Goal: Task Accomplishment & Management: Complete application form

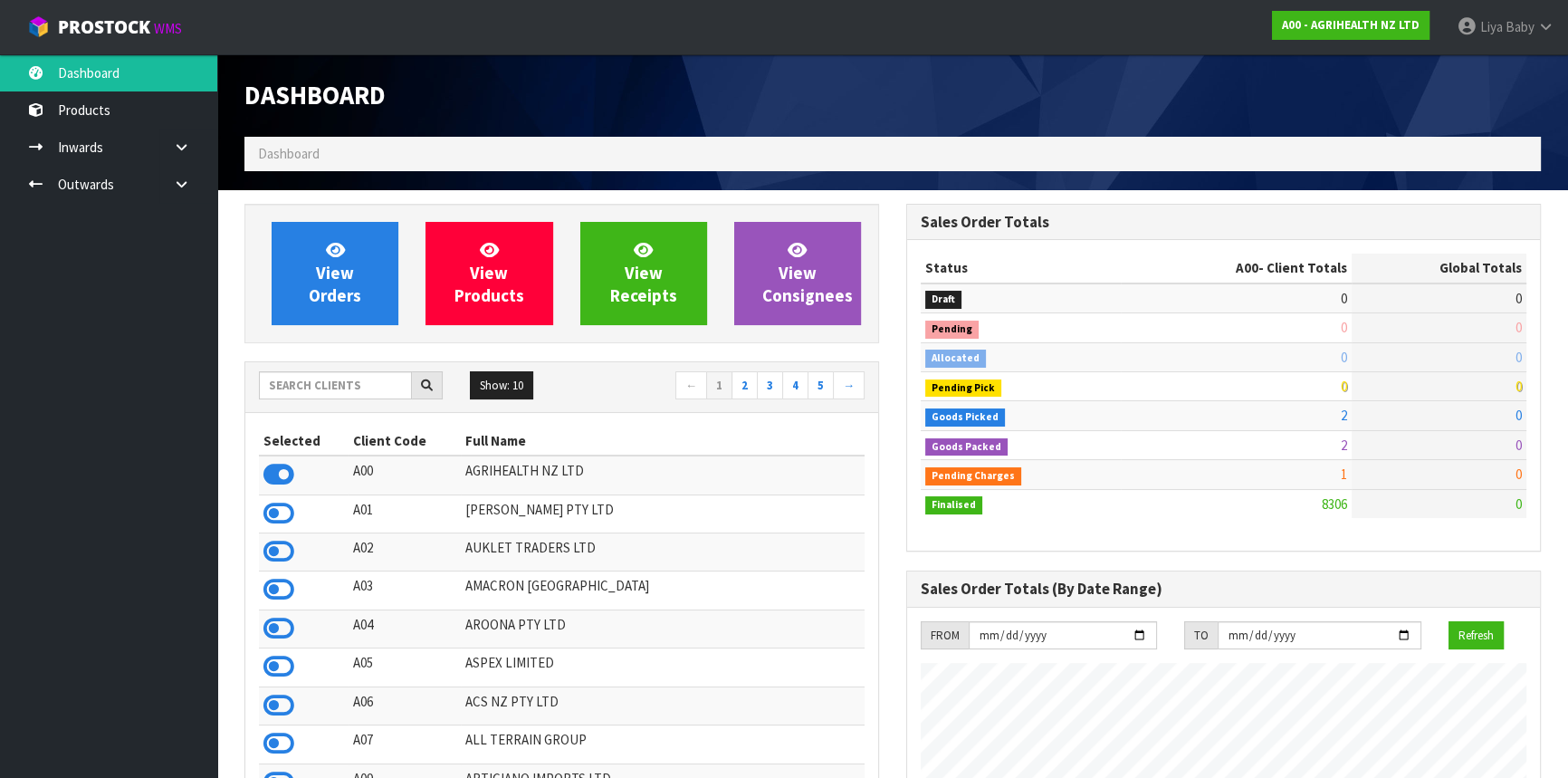
scroll to position [1369, 661]
click at [309, 388] on input "text" at bounding box center [335, 385] width 153 height 28
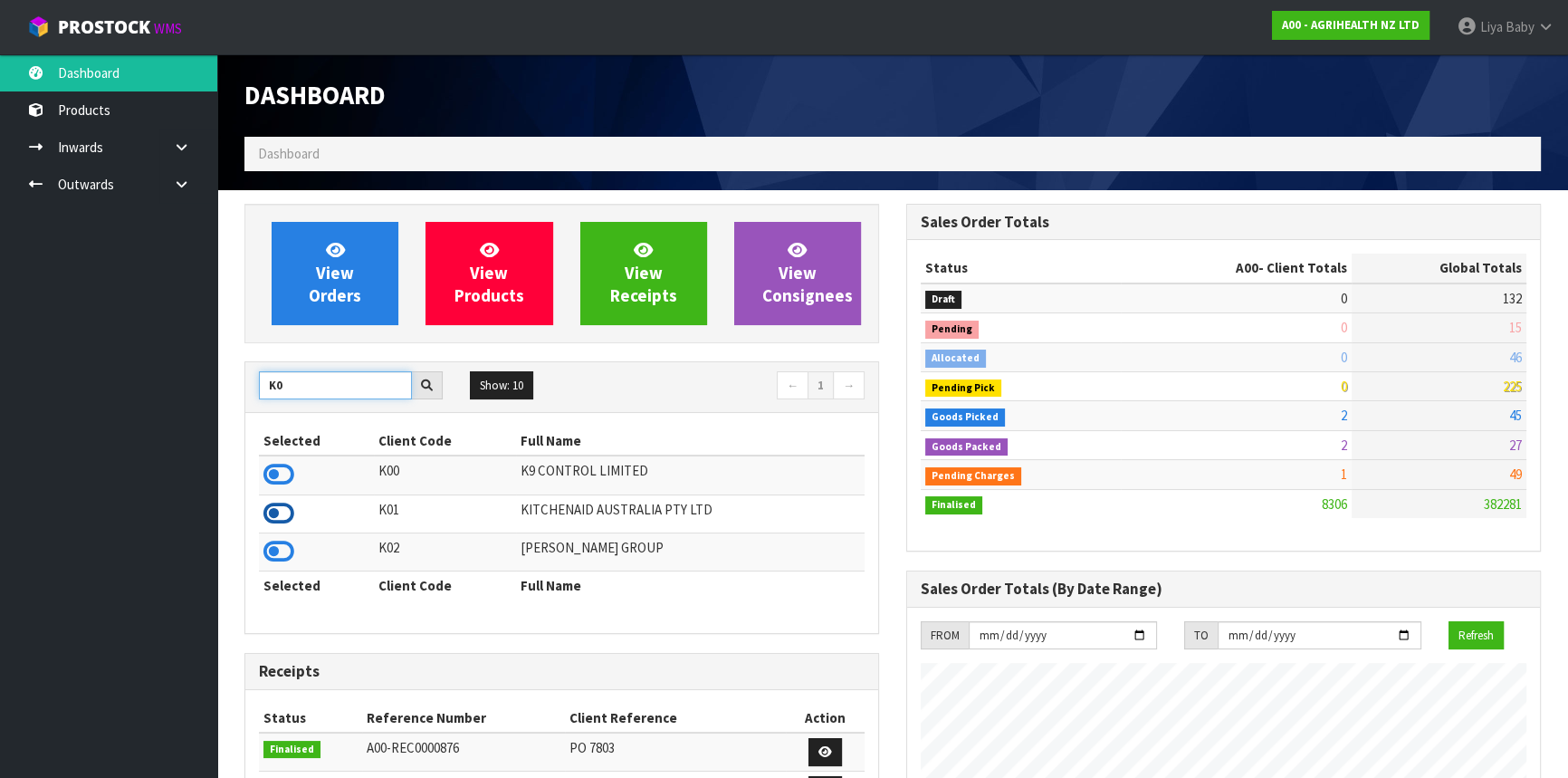
type input "K0"
click at [277, 519] on icon at bounding box center [279, 513] width 31 height 27
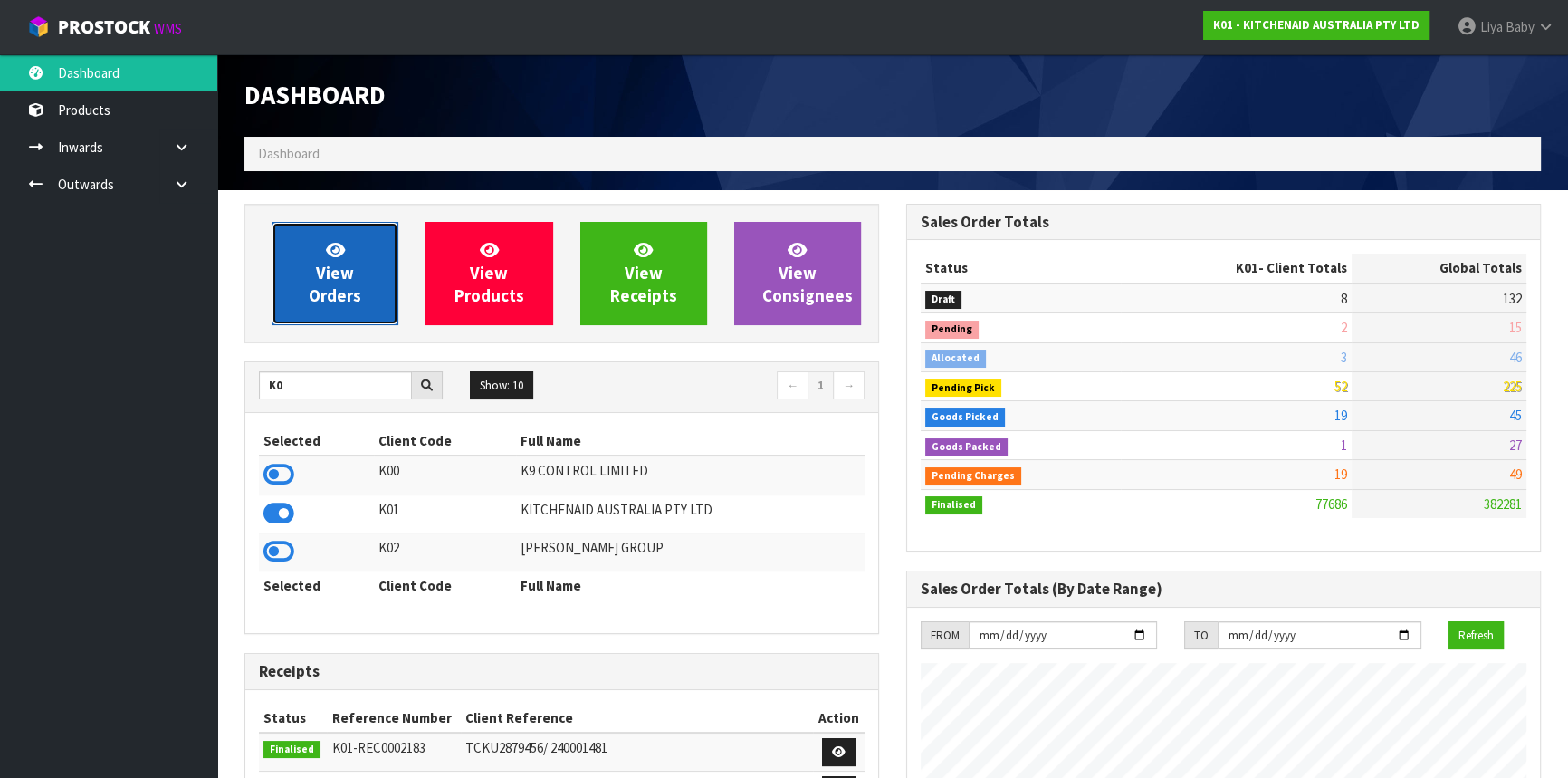
click at [339, 299] on span "View Orders" at bounding box center [334, 273] width 52 height 68
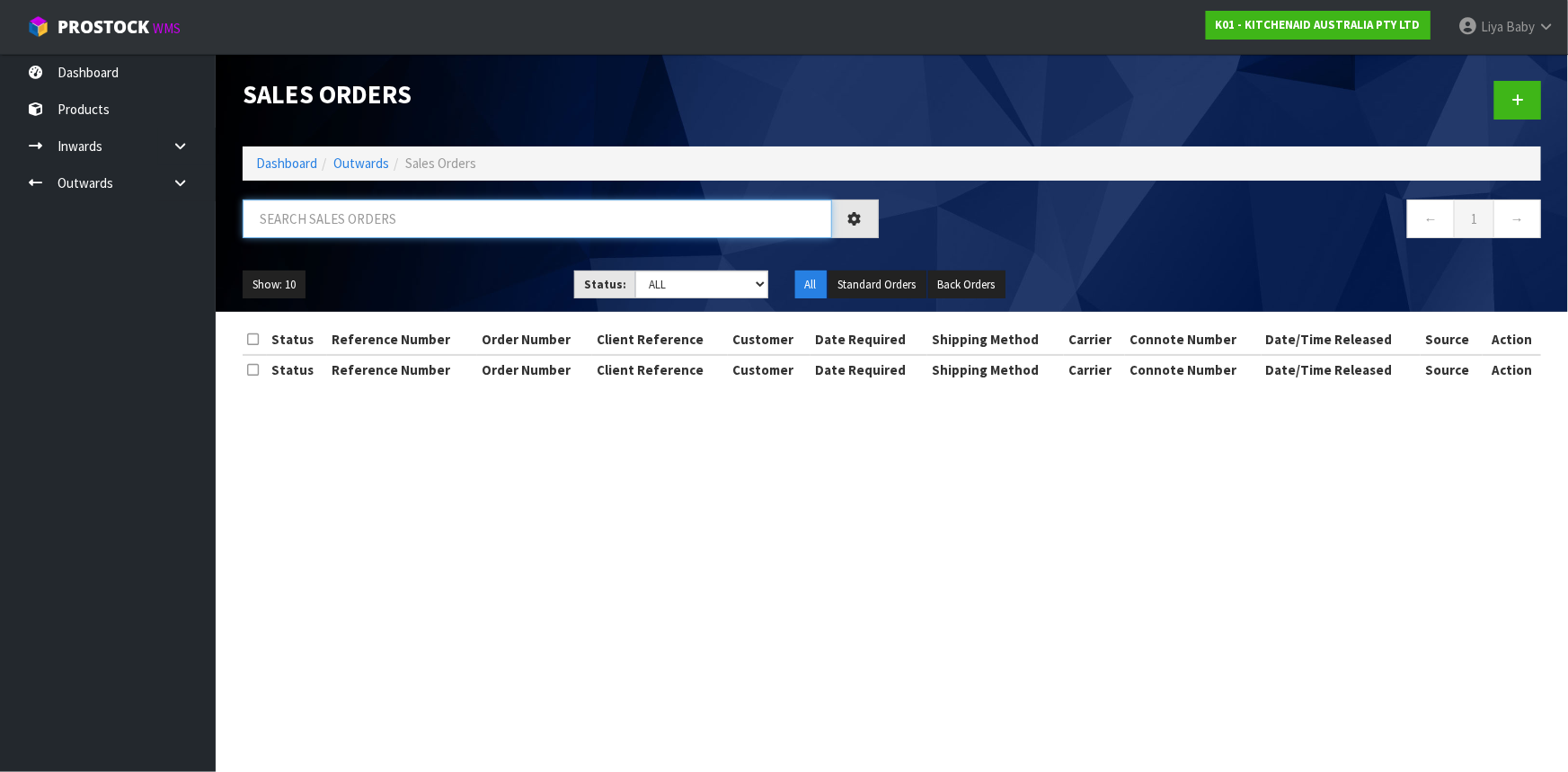
click at [356, 218] on input "text" at bounding box center [537, 219] width 590 height 38
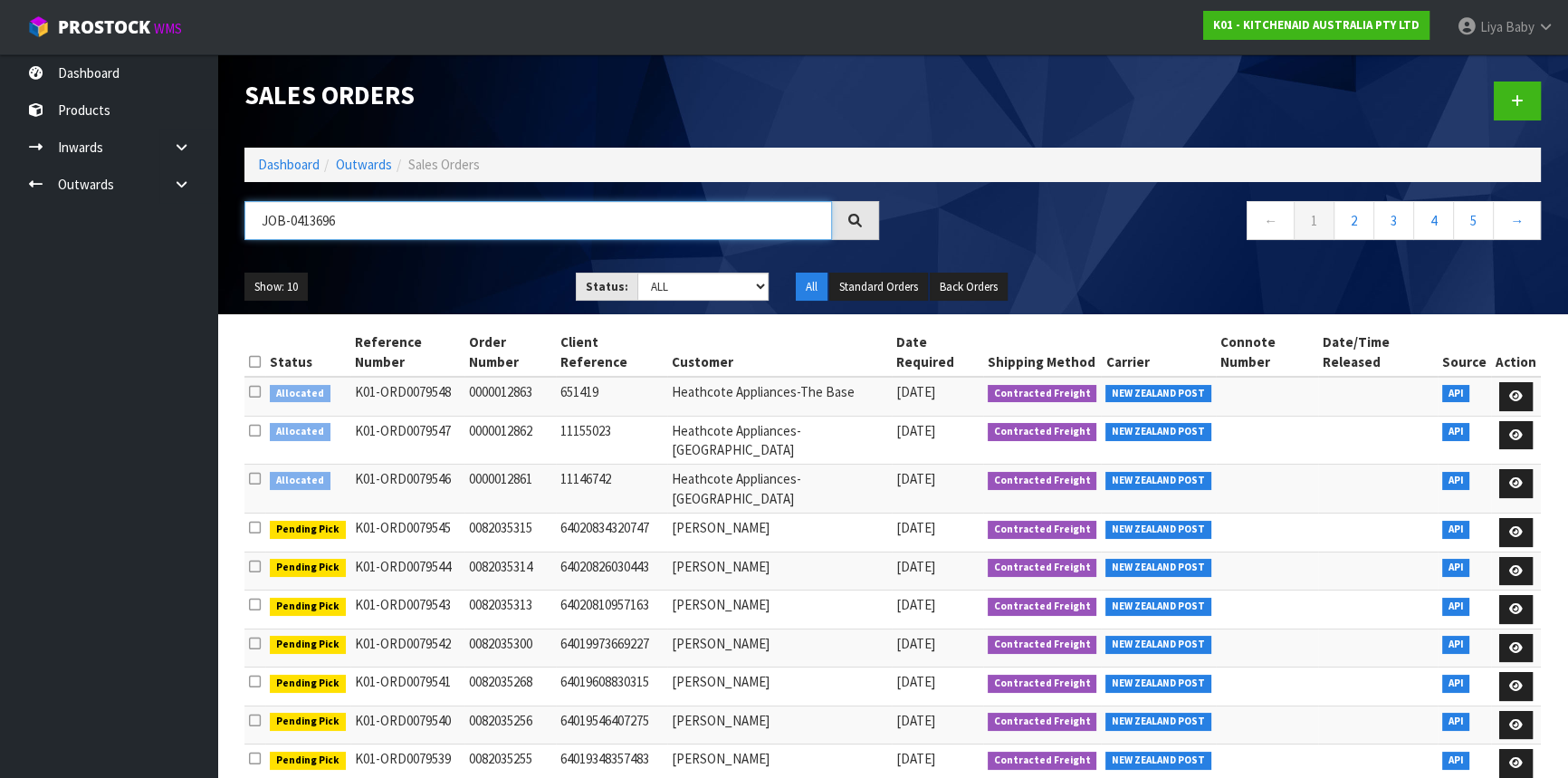
type input "JOB-0413696"
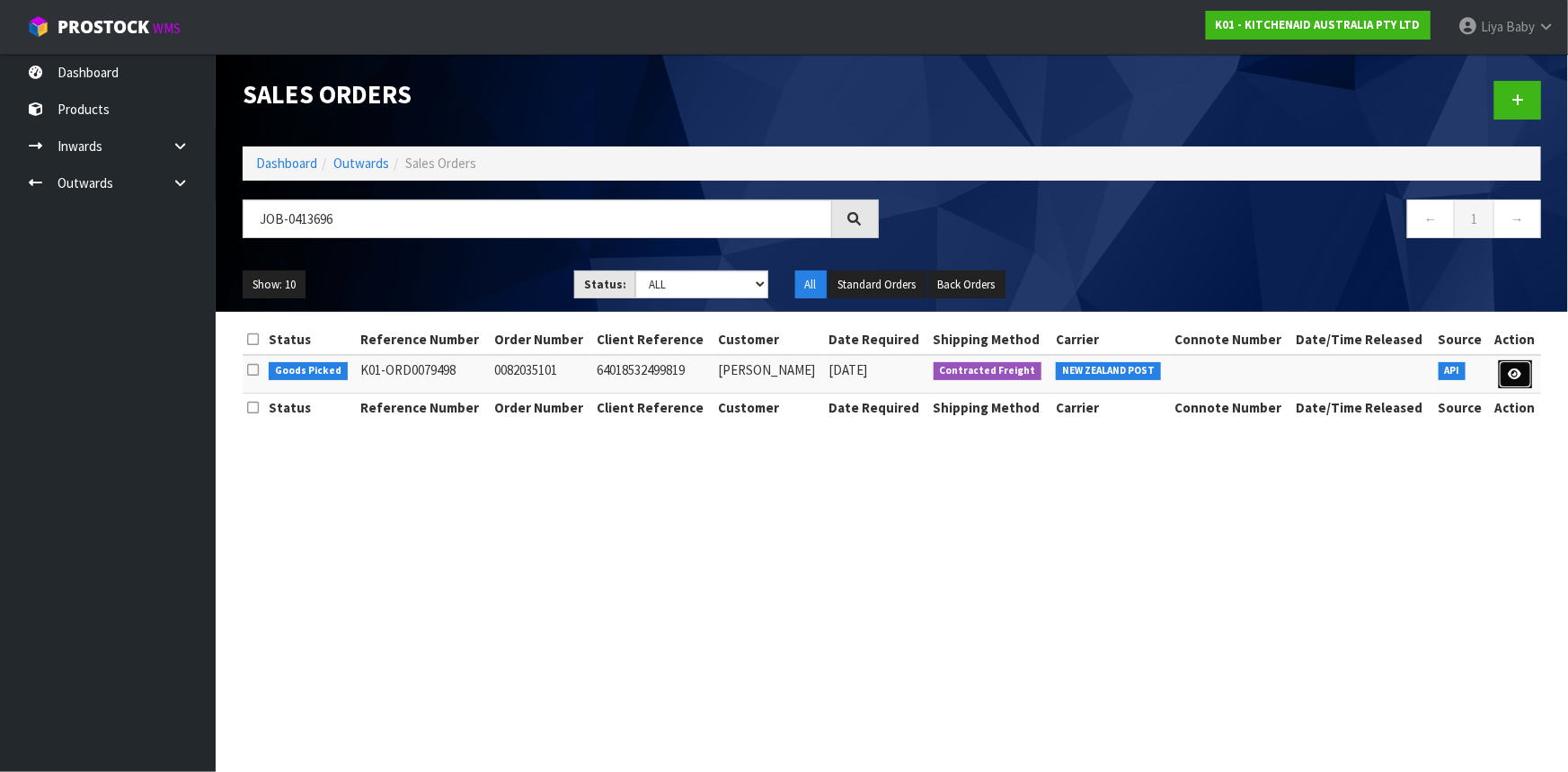
click at [1504, 377] on link at bounding box center [1515, 375] width 34 height 29
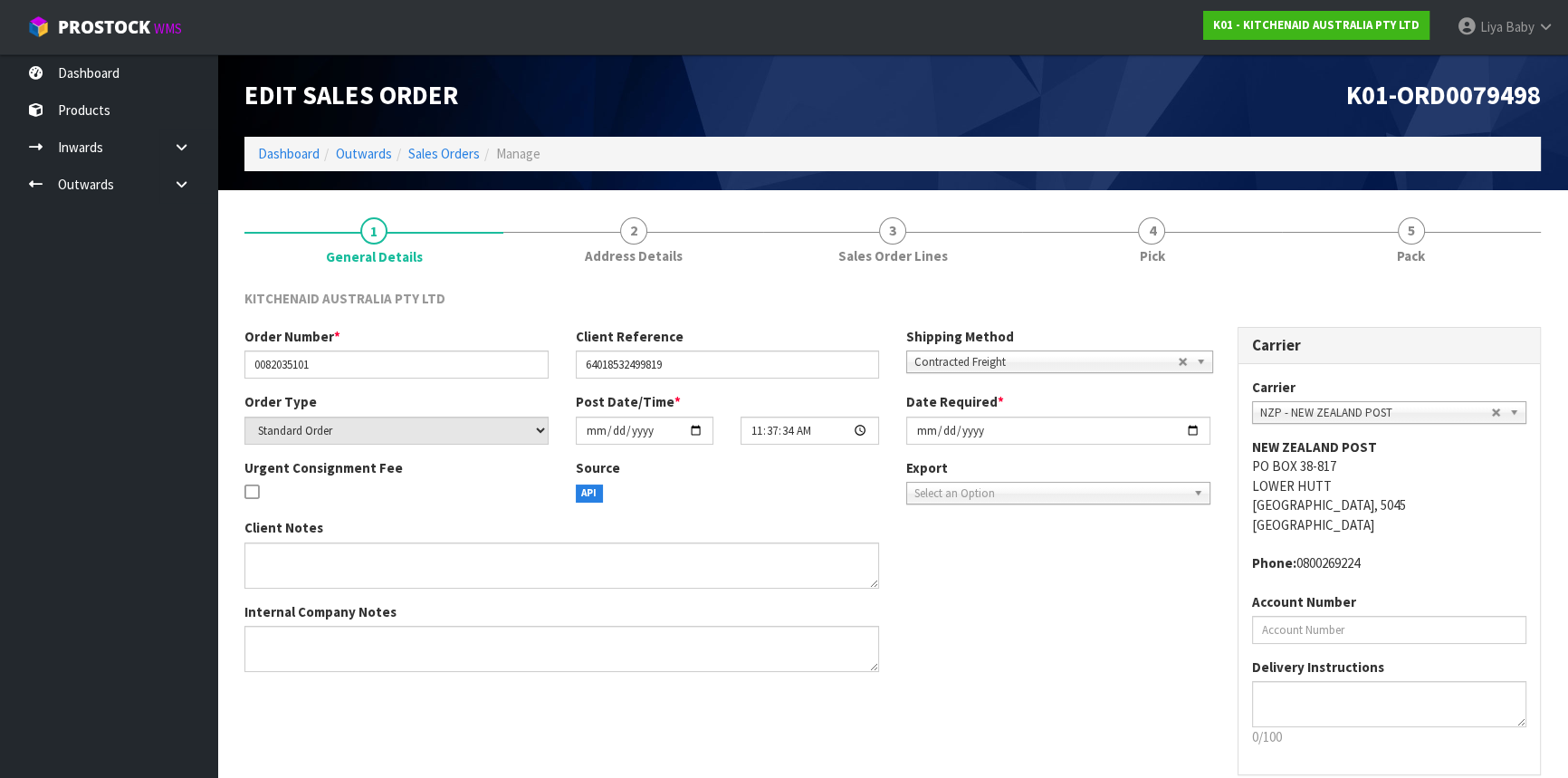
scroll to position [81, 0]
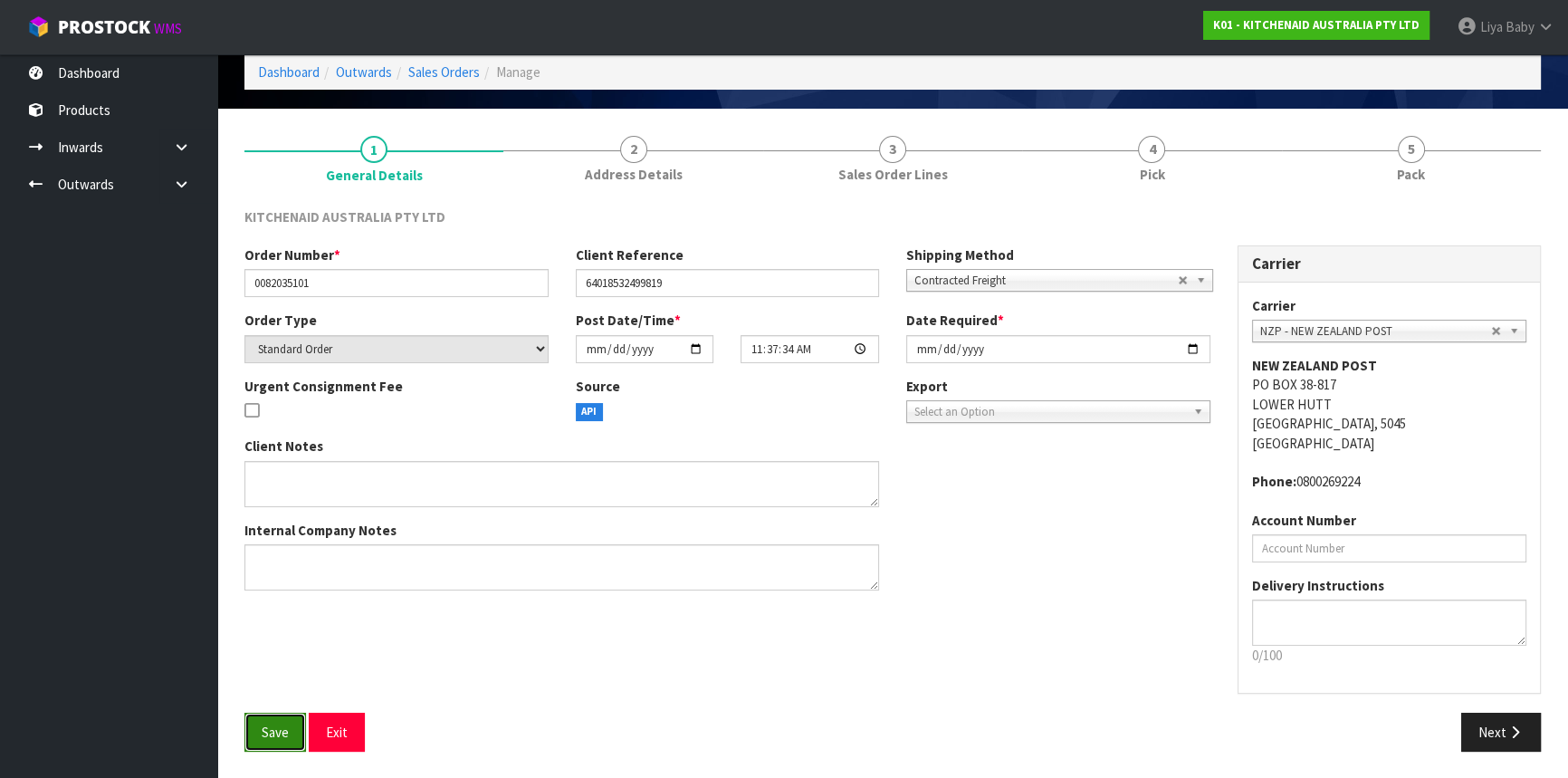
click at [262, 726] on span "Save" at bounding box center [275, 733] width 27 height 17
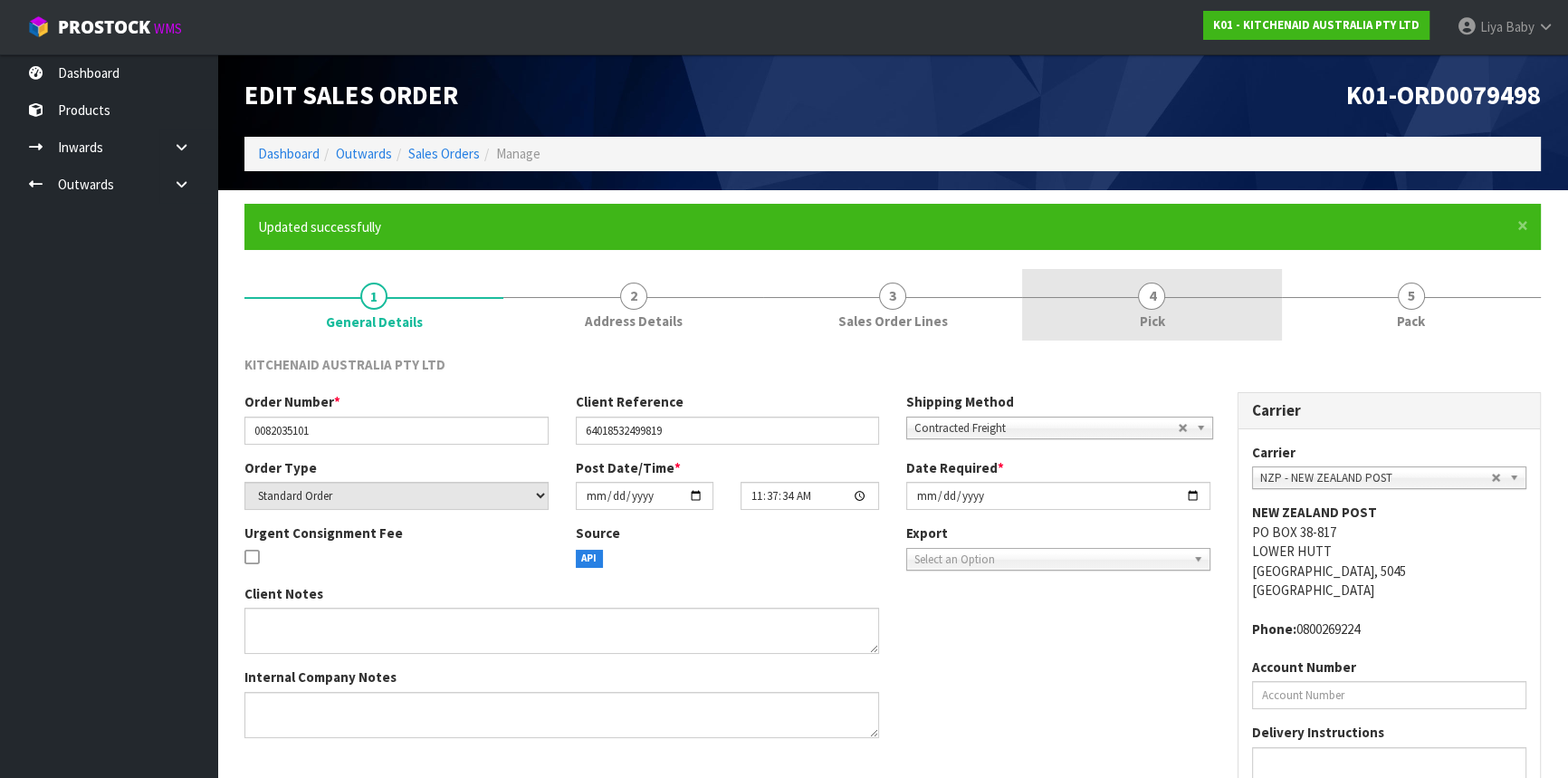
click at [1177, 305] on link "4 Pick" at bounding box center [1152, 304] width 259 height 72
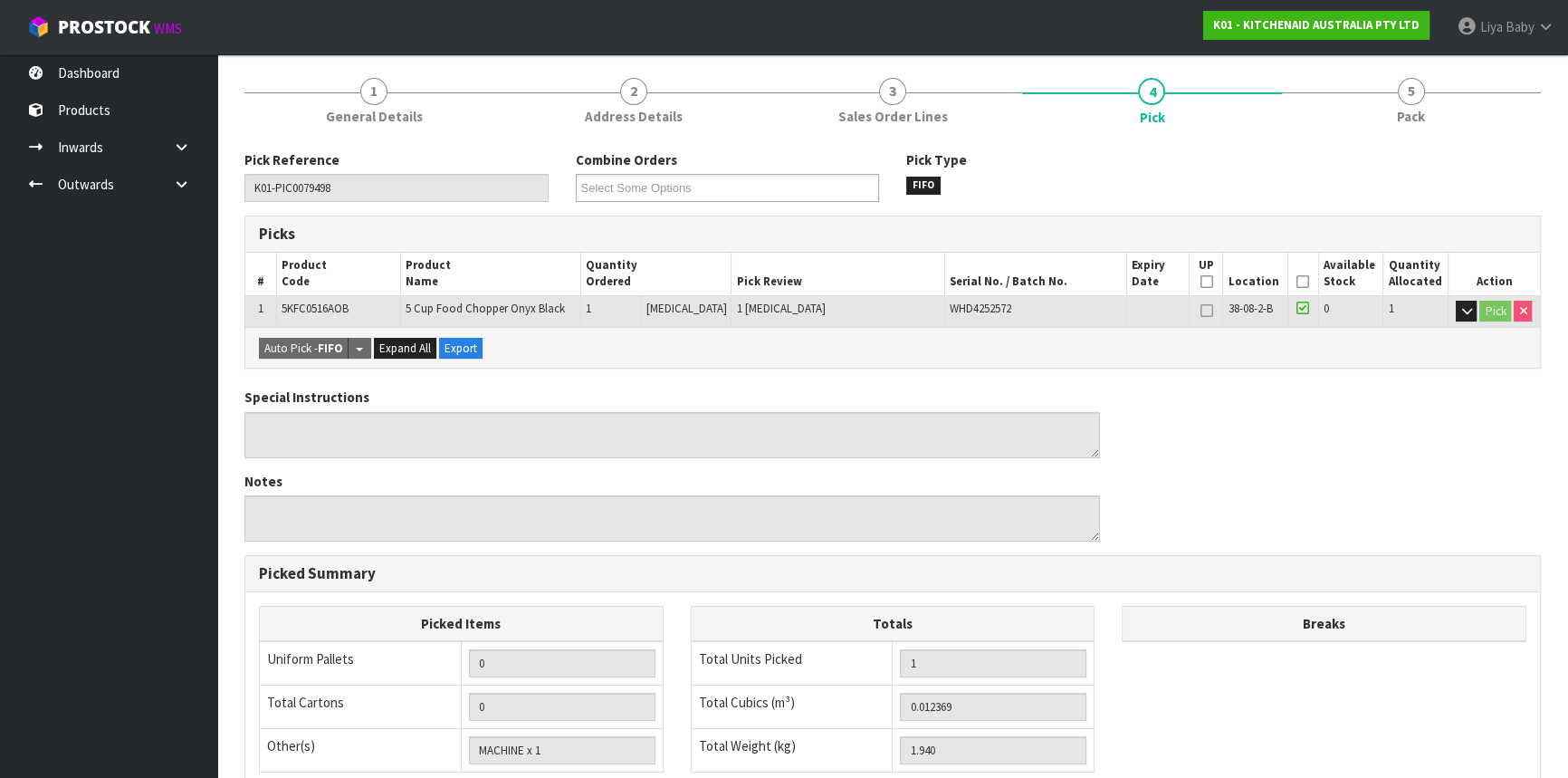
scroll to position [246, 0]
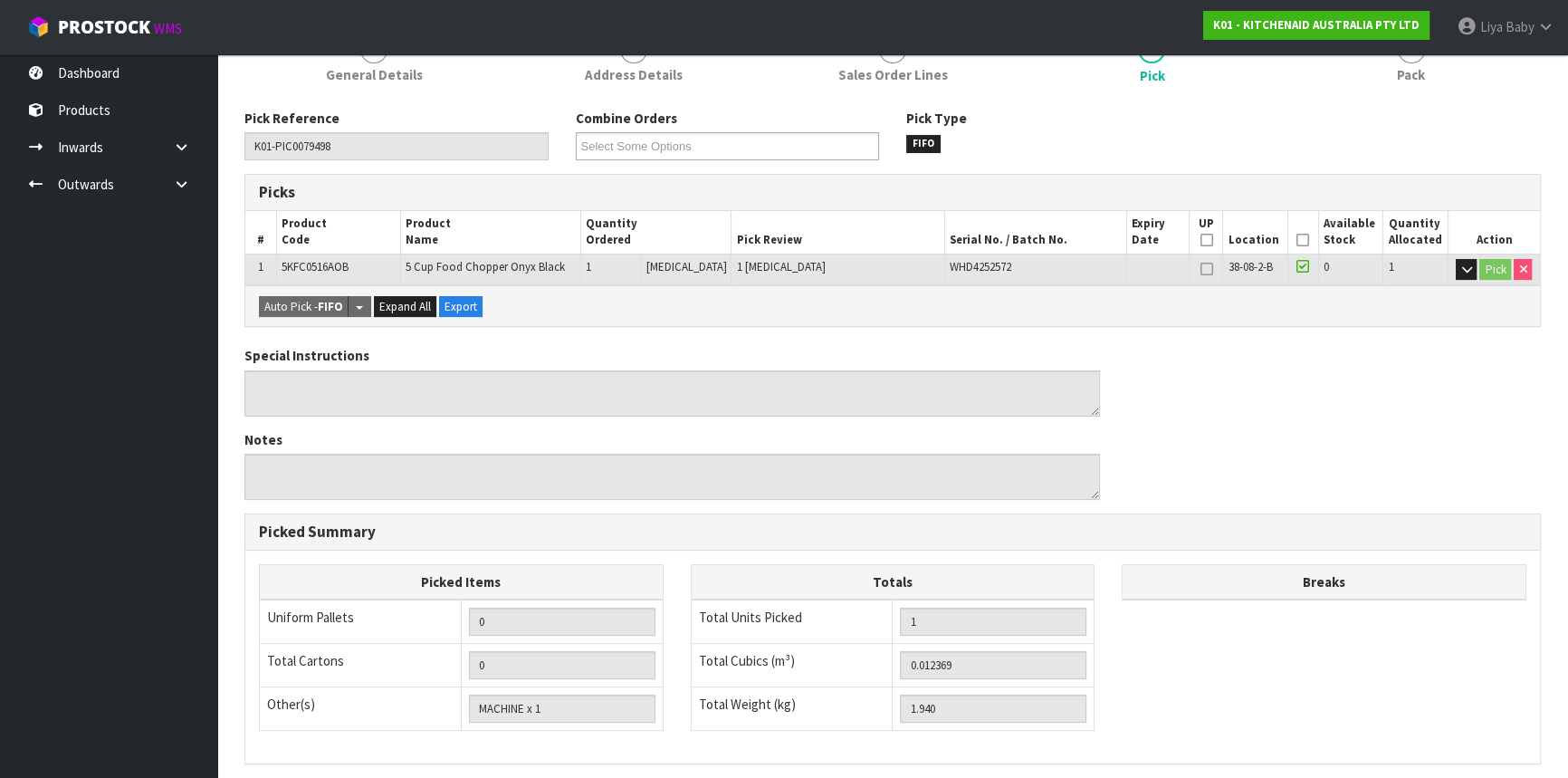
click at [1299, 240] on icon at bounding box center [1302, 240] width 13 height 1
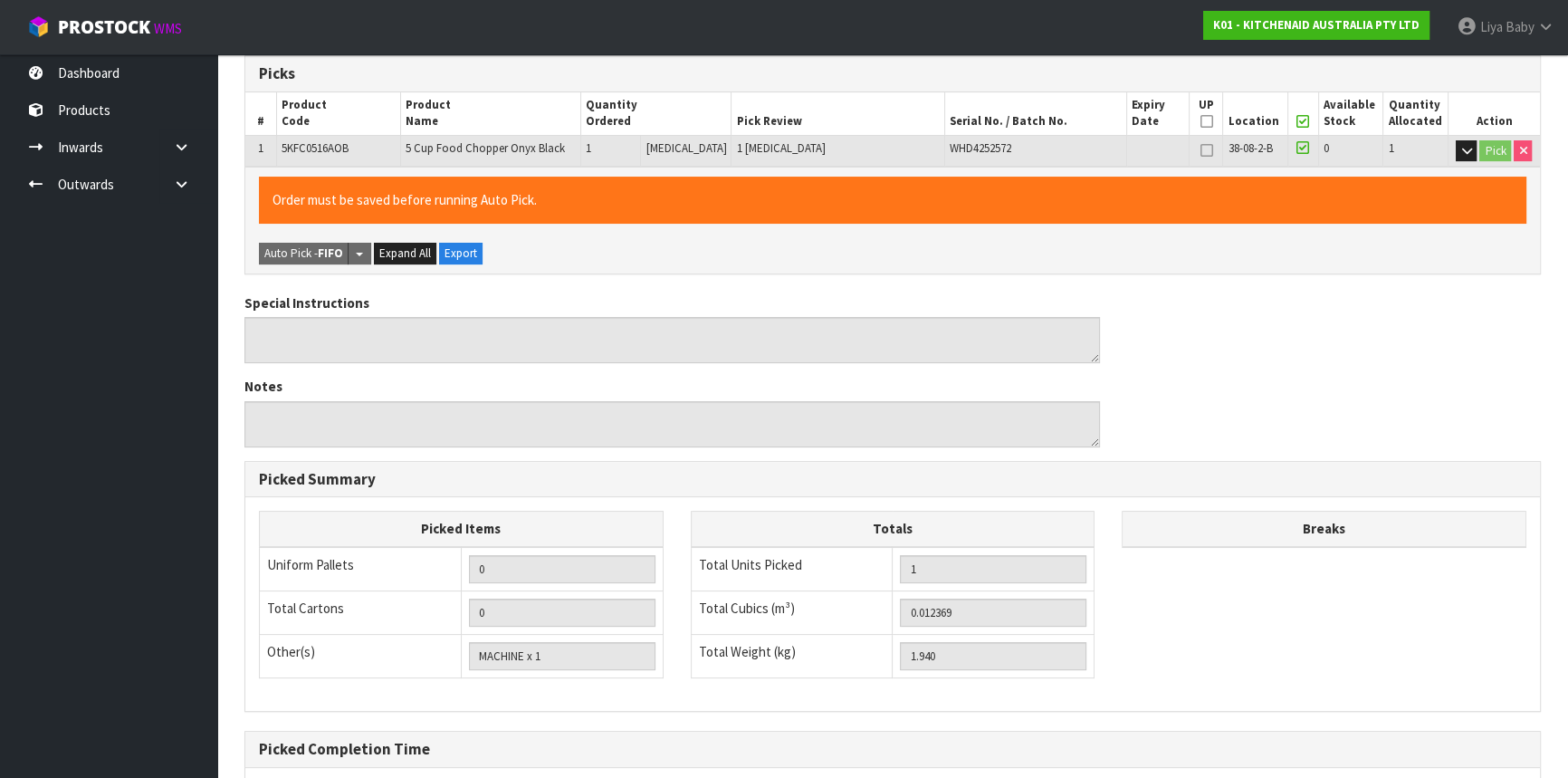
scroll to position [543, 0]
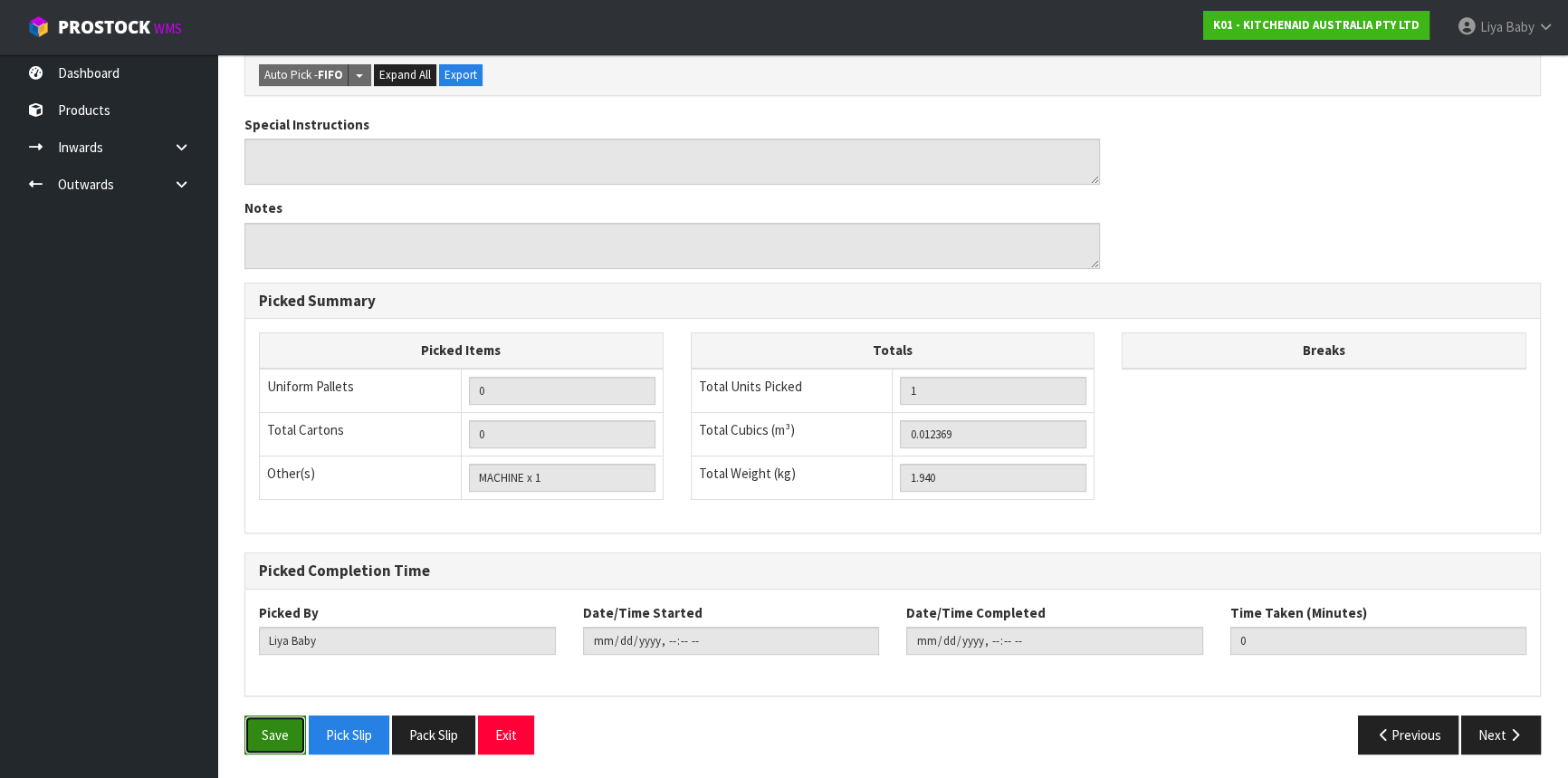
click at [271, 725] on button "Save" at bounding box center [275, 735] width 62 height 39
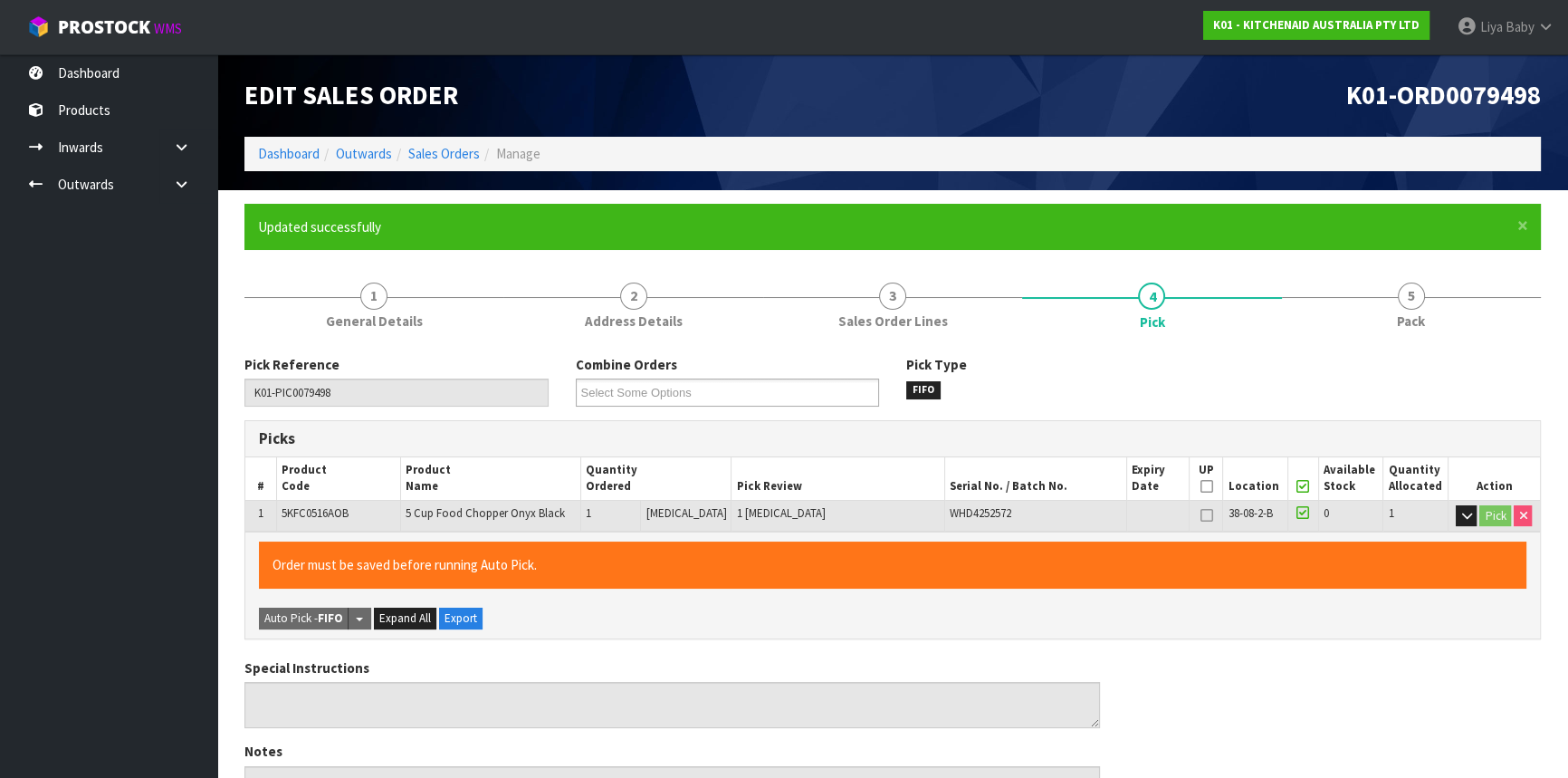
type input "[DATE]T09:34:28"
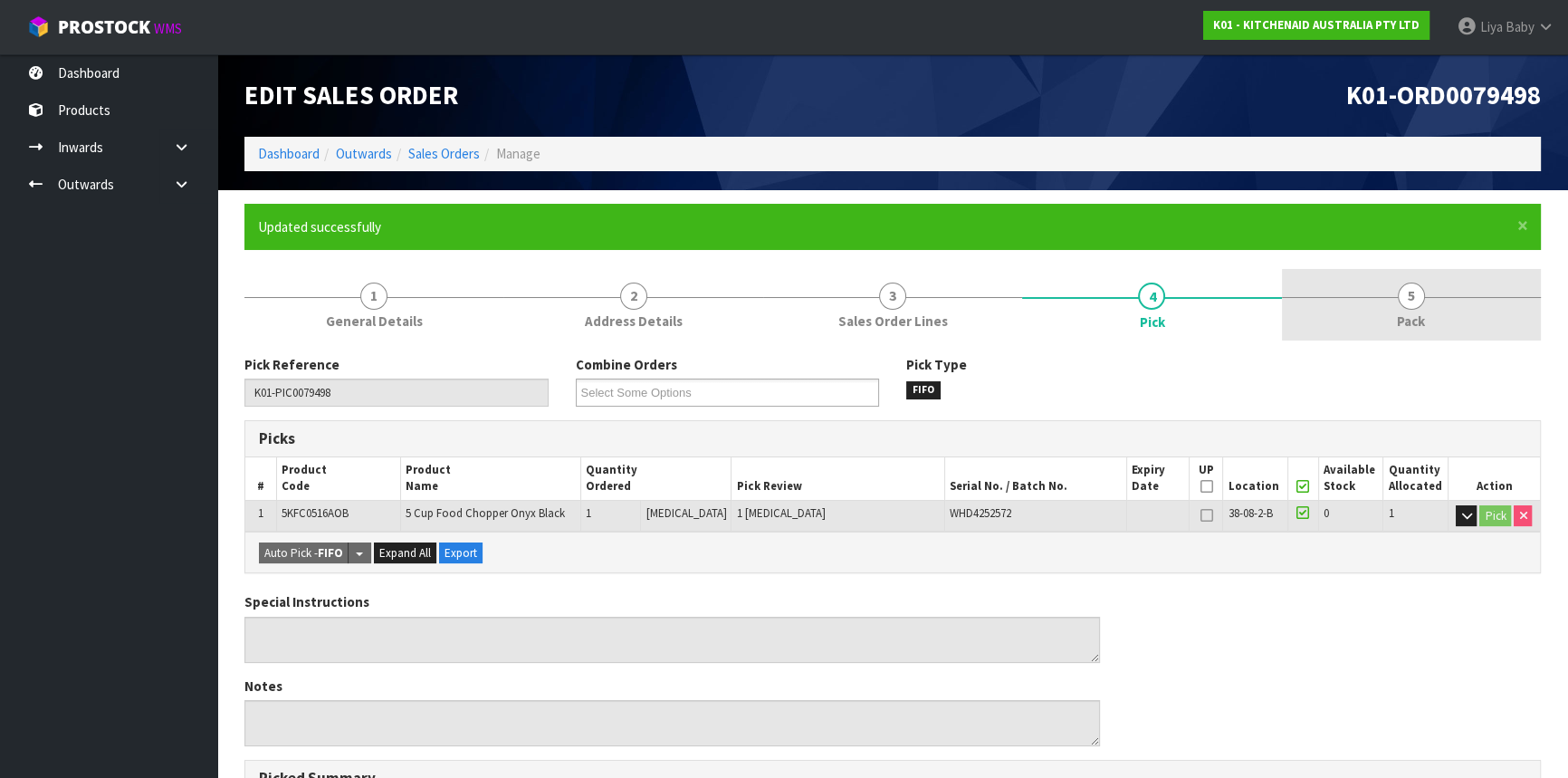
click at [1424, 293] on link "5 Pack" at bounding box center [1411, 304] width 259 height 72
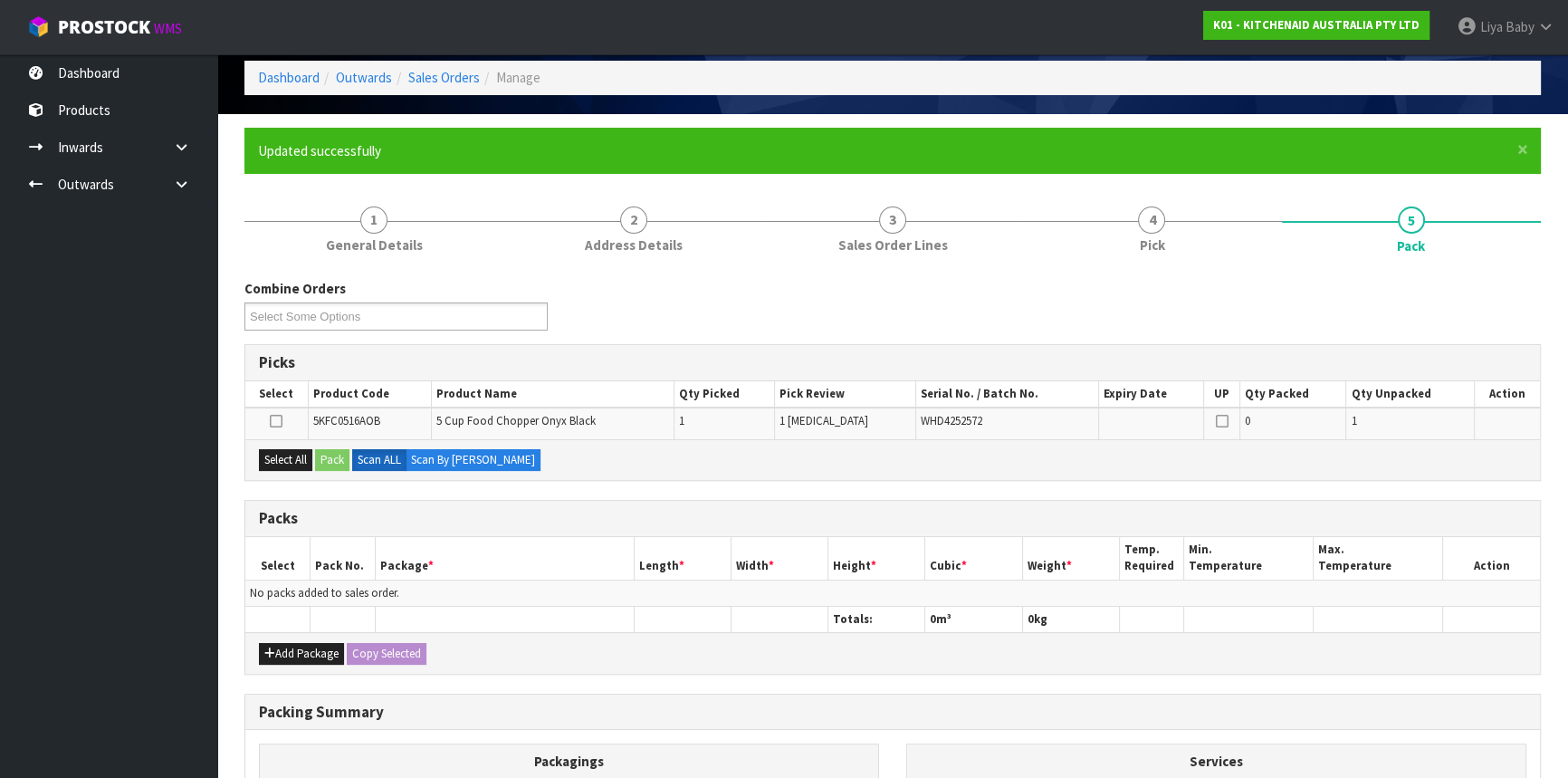
scroll to position [303, 0]
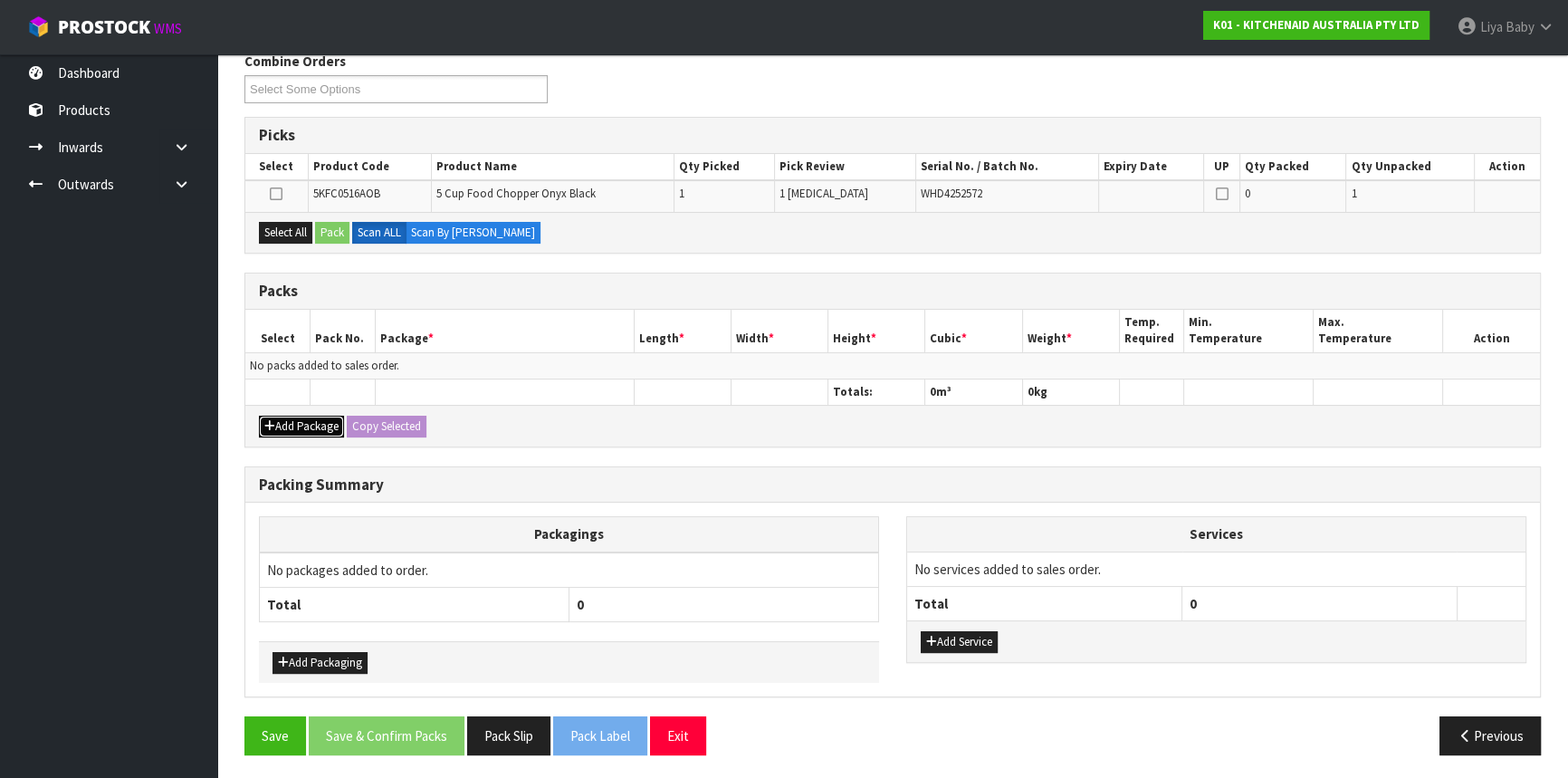
click at [307, 425] on button "Add Package" at bounding box center [301, 426] width 85 height 21
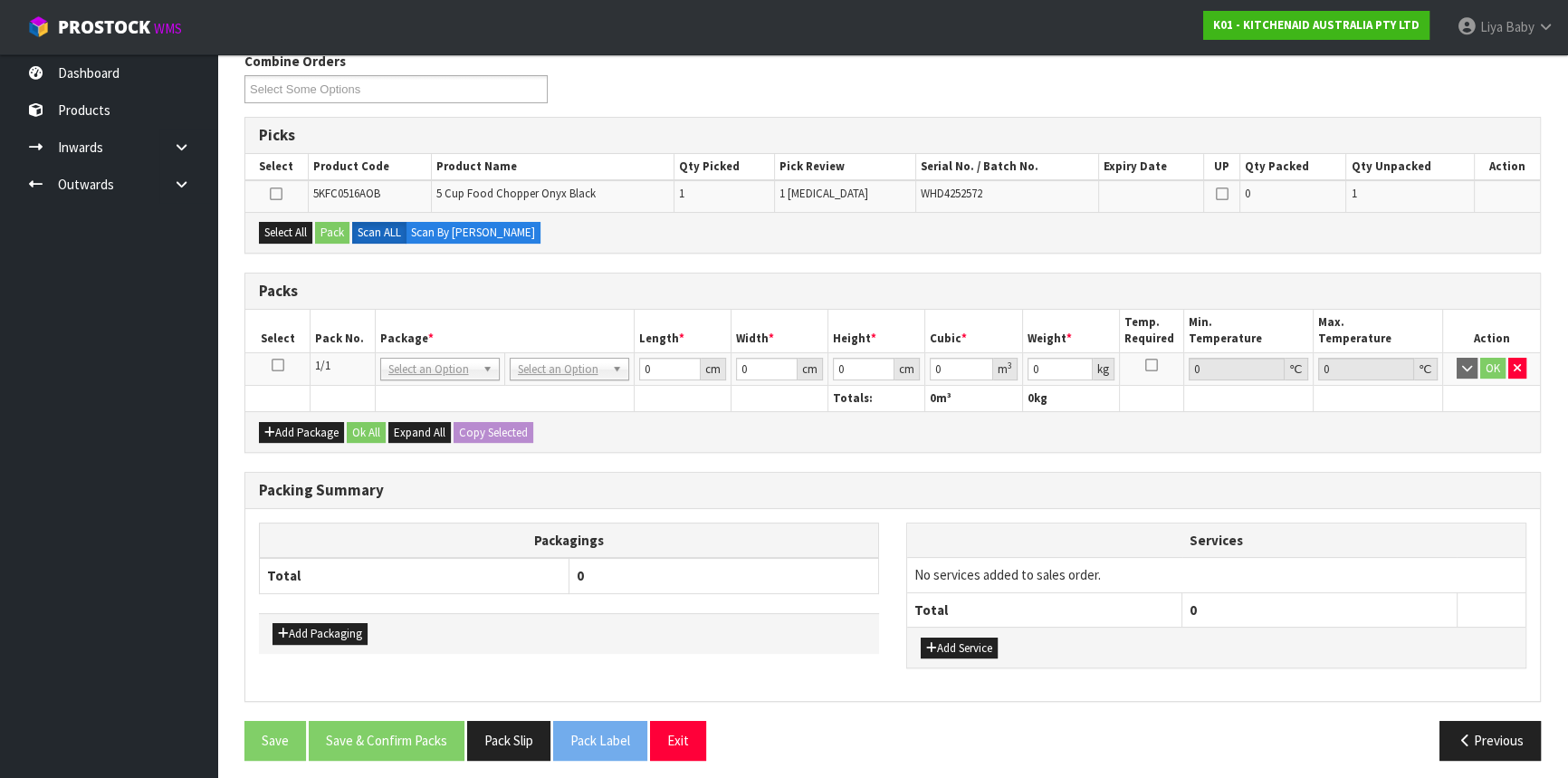
click at [271, 365] on icon at bounding box center [277, 365] width 13 height 1
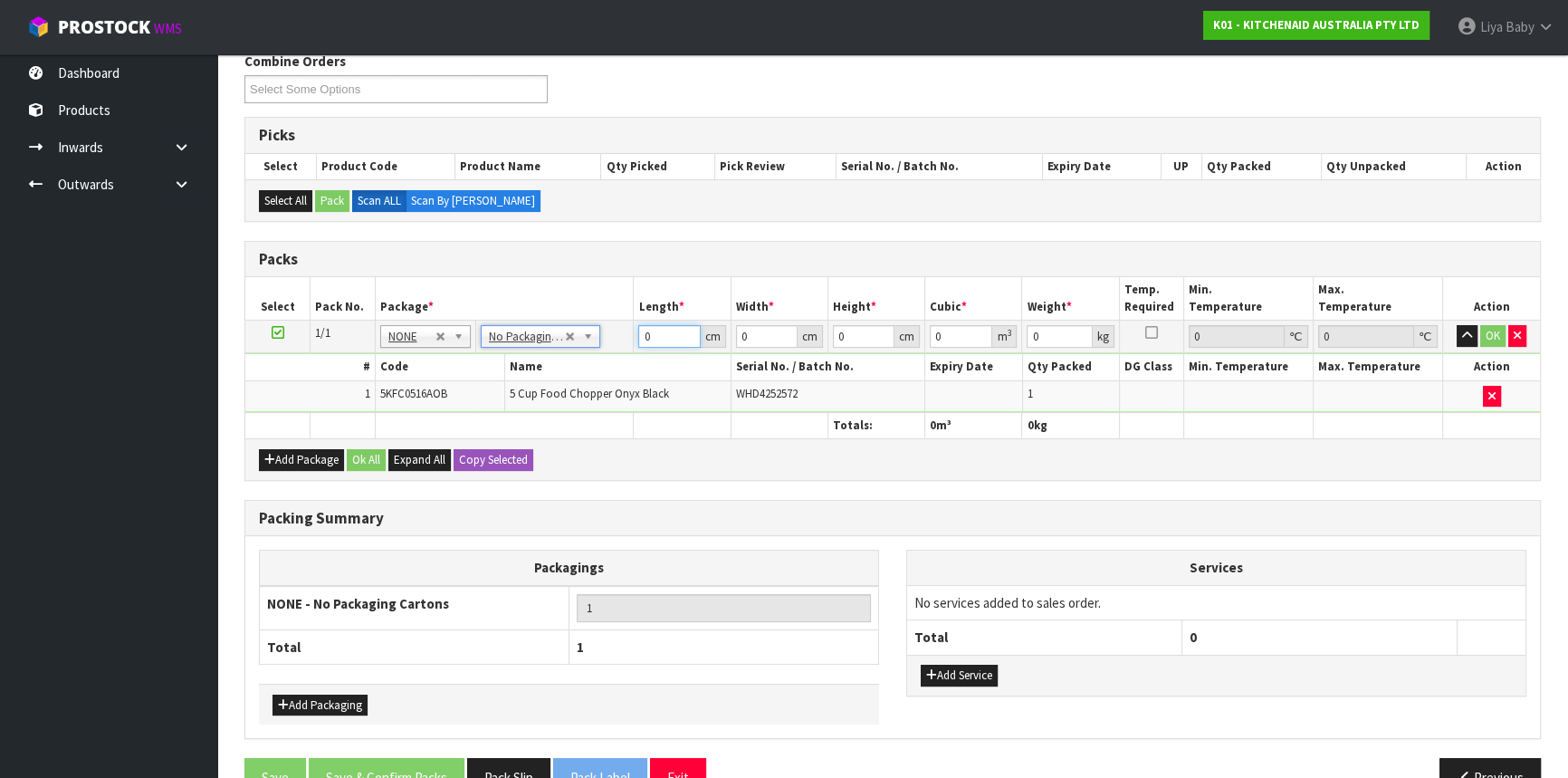
click at [666, 332] on input "0" at bounding box center [669, 335] width 62 height 22
type input "37"
type input "22"
type input "1"
type input "0.000814"
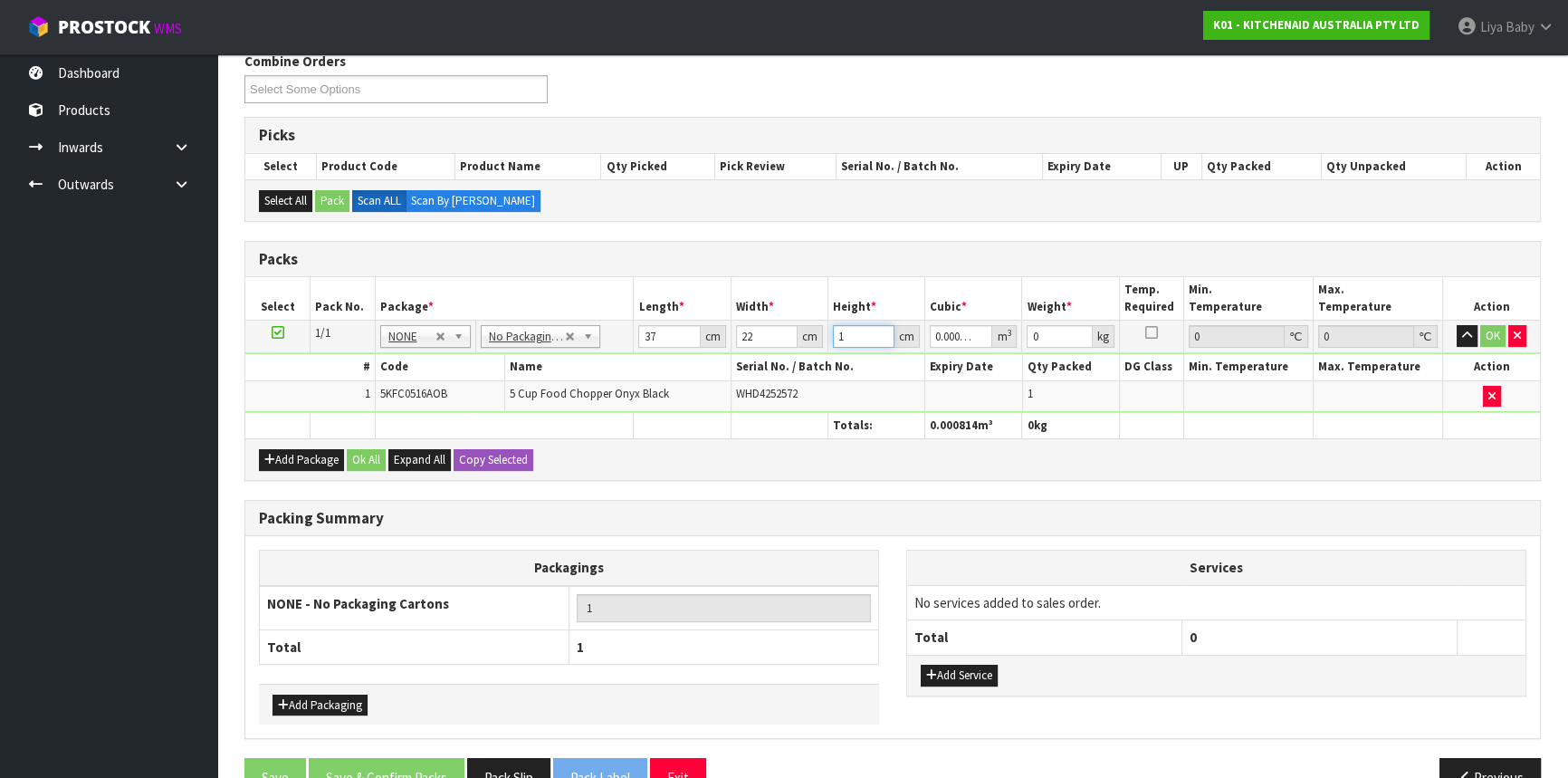
type input "19"
type input "0.015466"
type input "19"
type input "3"
click at [368, 456] on button "Ok All" at bounding box center [366, 460] width 39 height 21
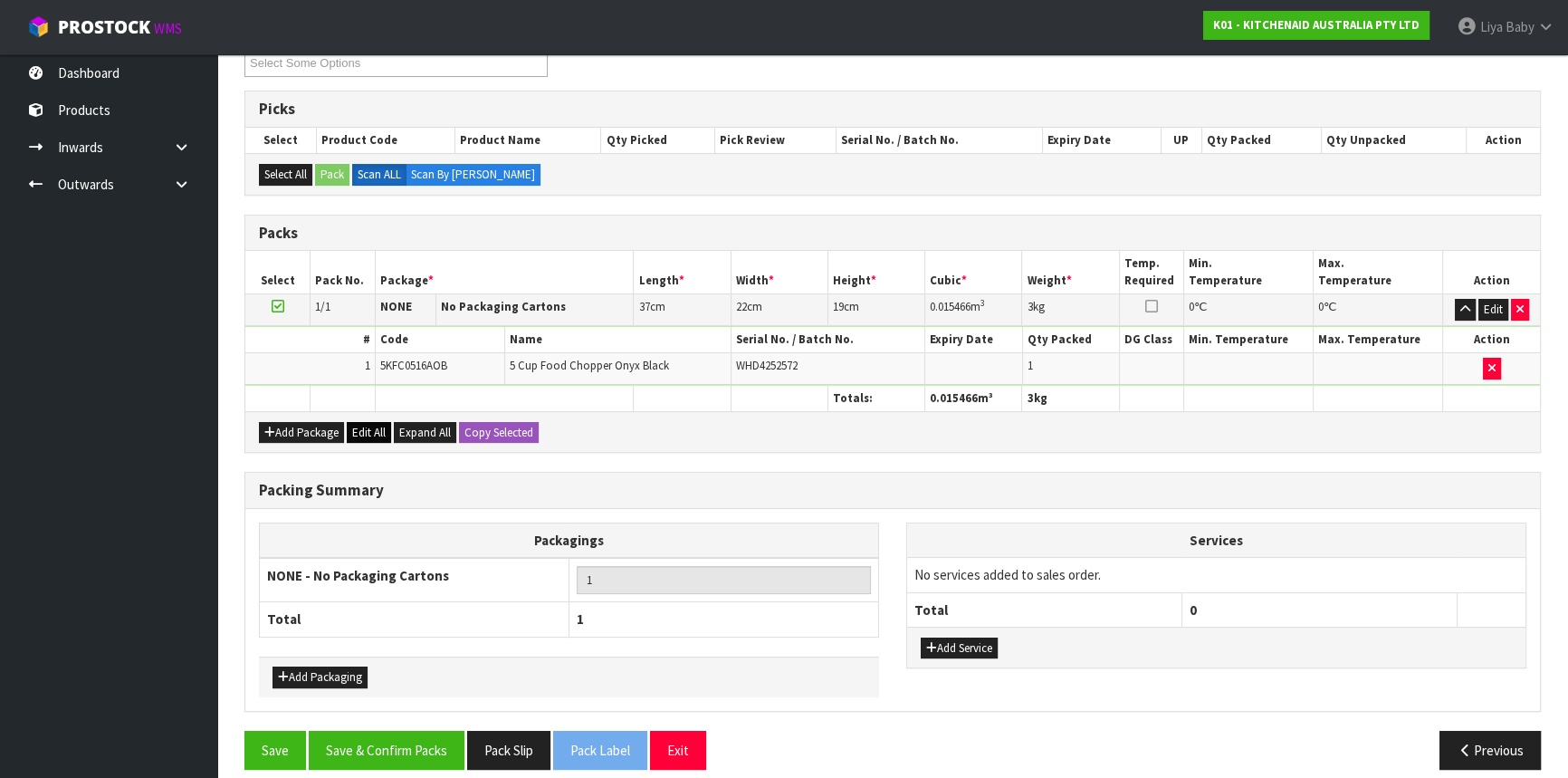
scroll to position [344, 0]
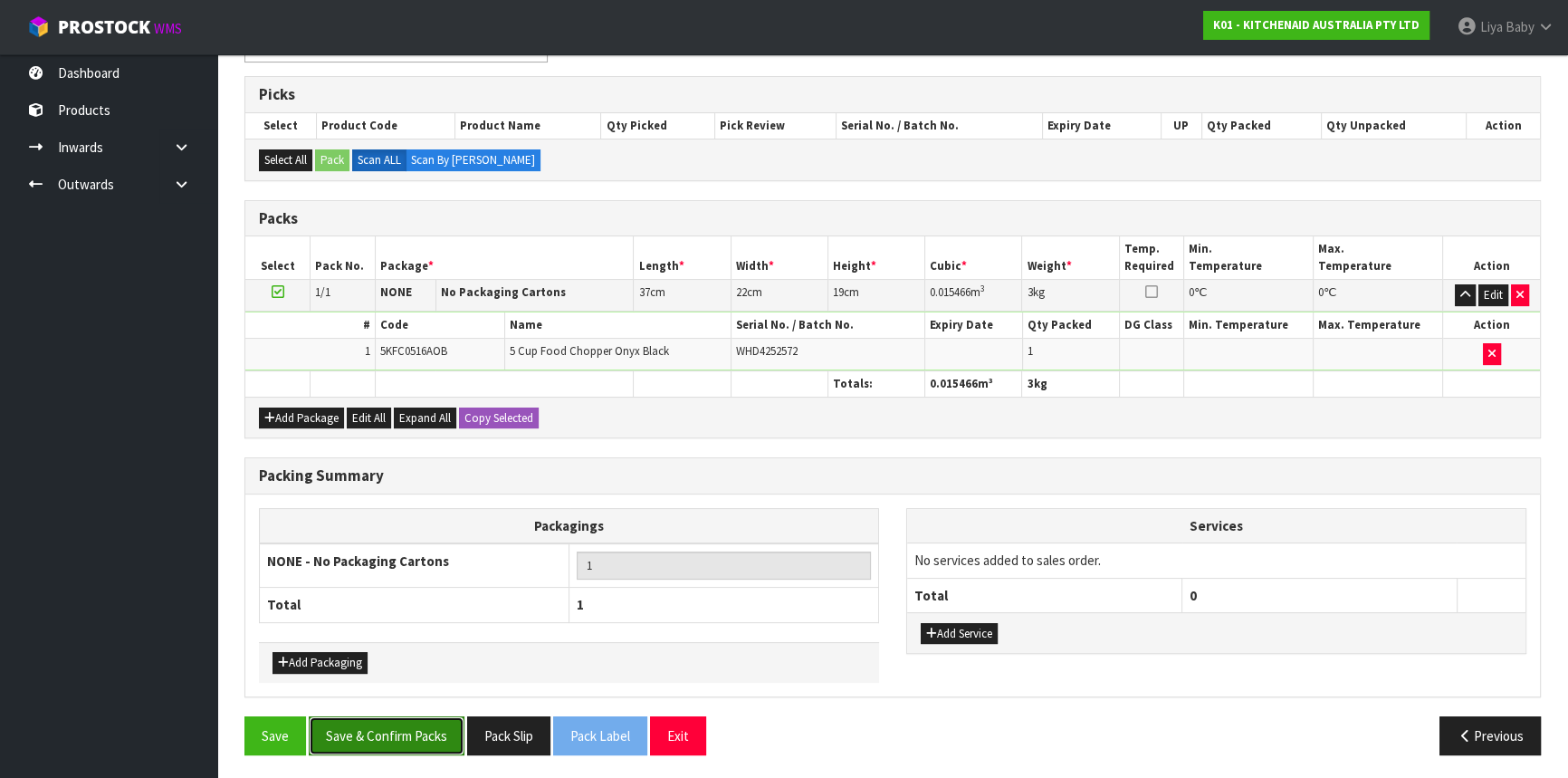
click at [390, 735] on button "Save & Confirm Packs" at bounding box center [385, 735] width 156 height 39
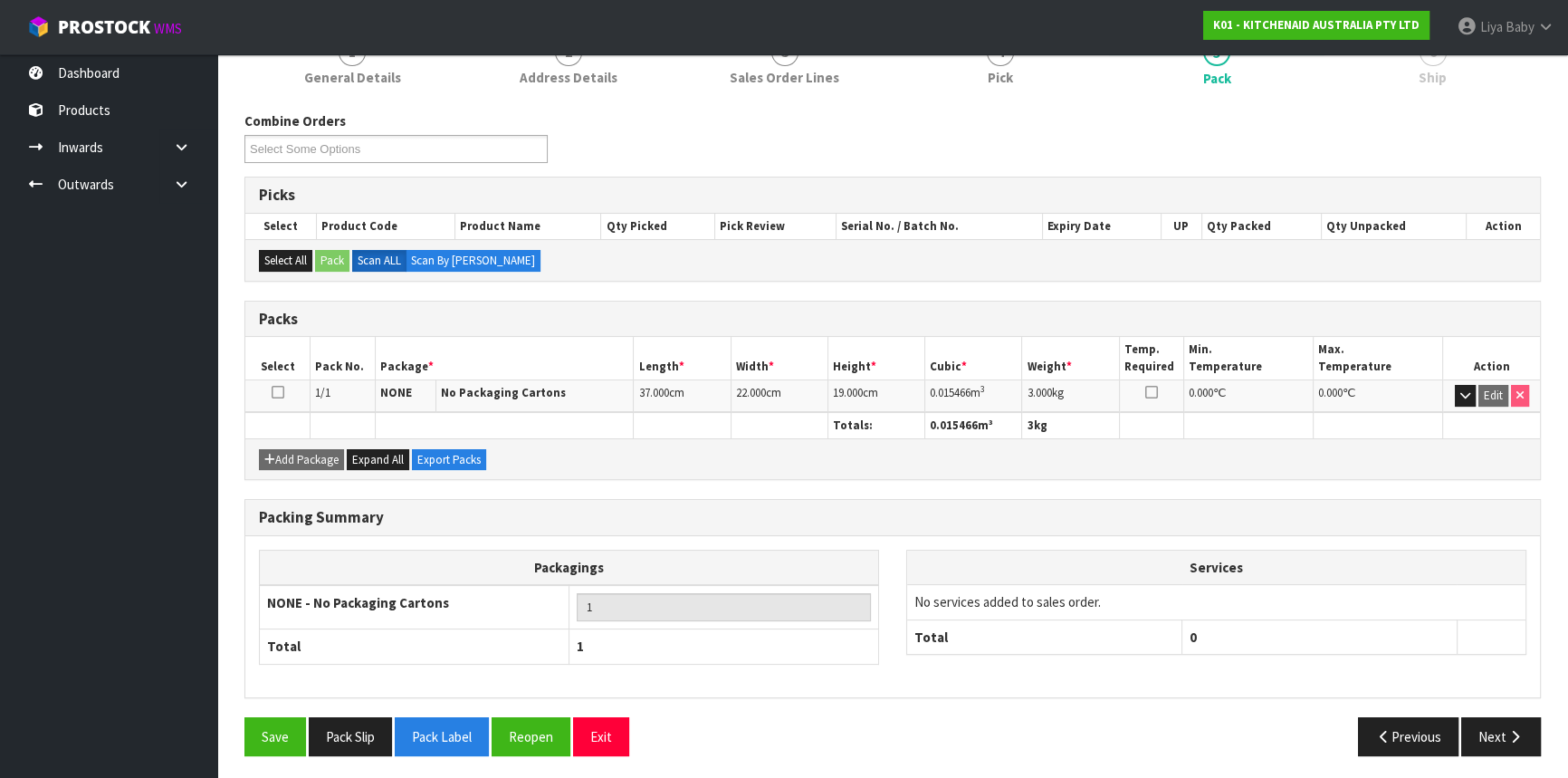
scroll to position [245, 0]
click at [1511, 729] on icon "button" at bounding box center [1515, 735] width 17 height 14
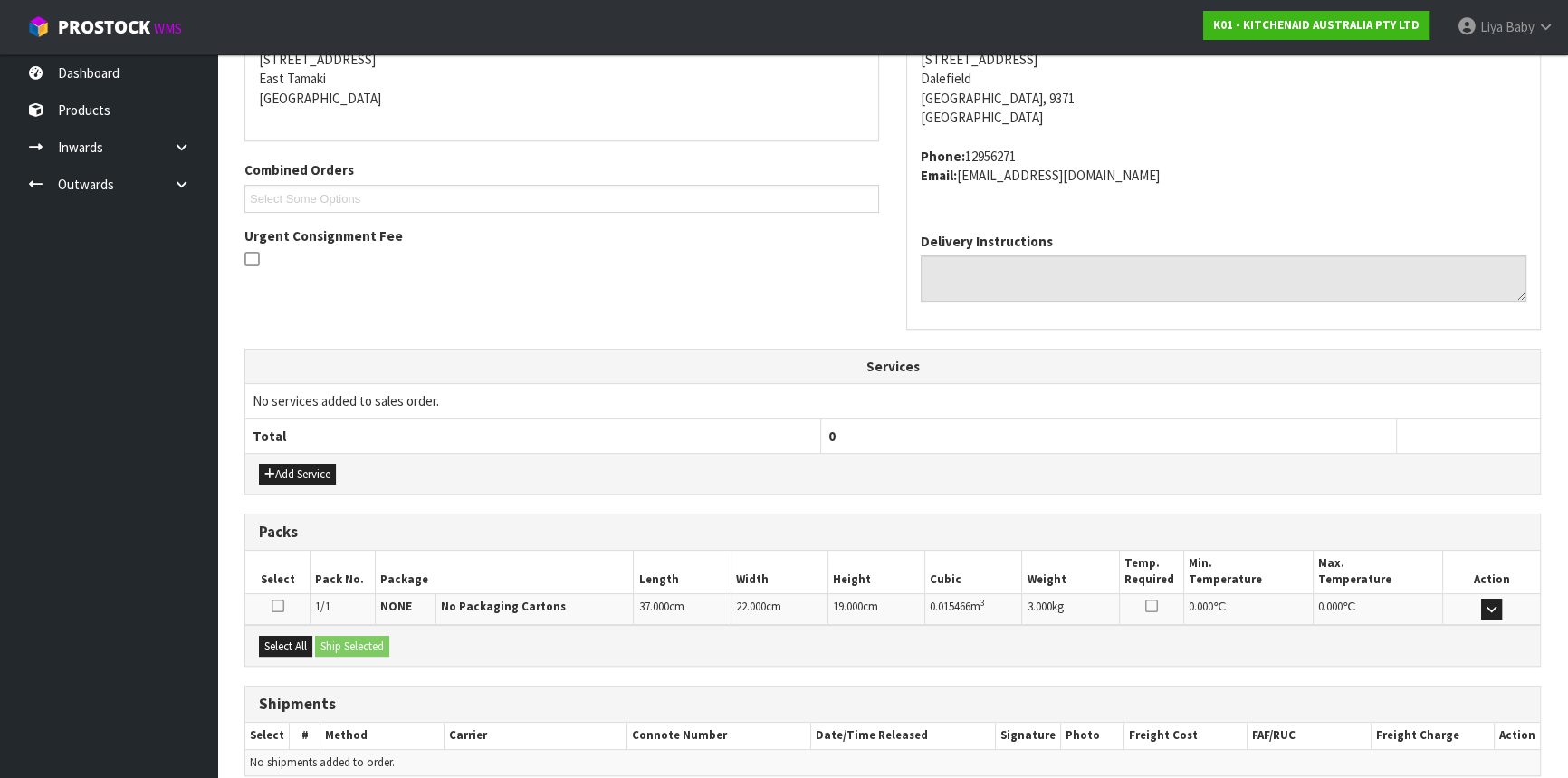
scroll to position [454, 0]
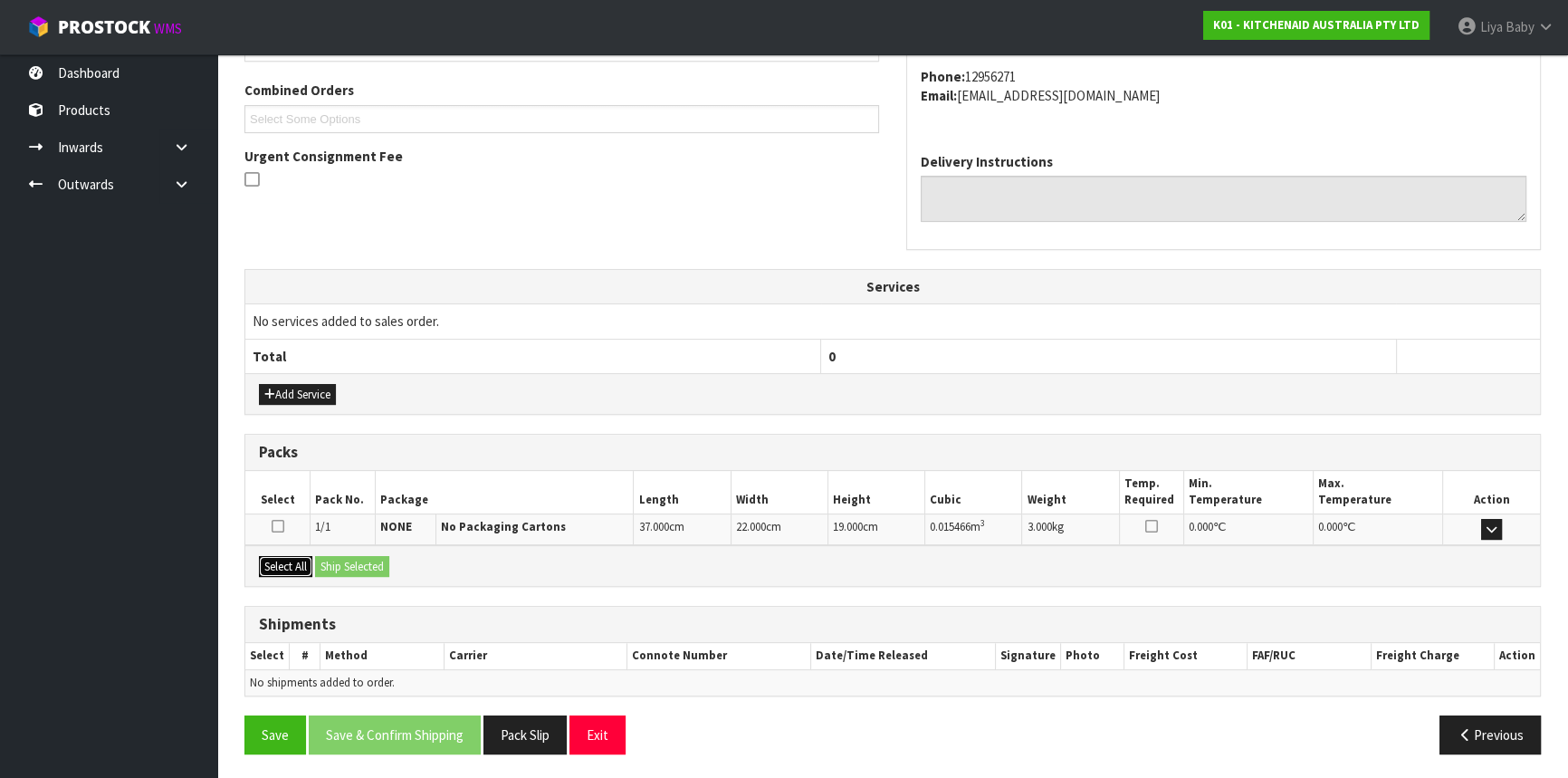
click at [280, 560] on button "Select All" at bounding box center [285, 566] width 53 height 21
click at [377, 562] on button "Ship Selected" at bounding box center [352, 566] width 74 height 21
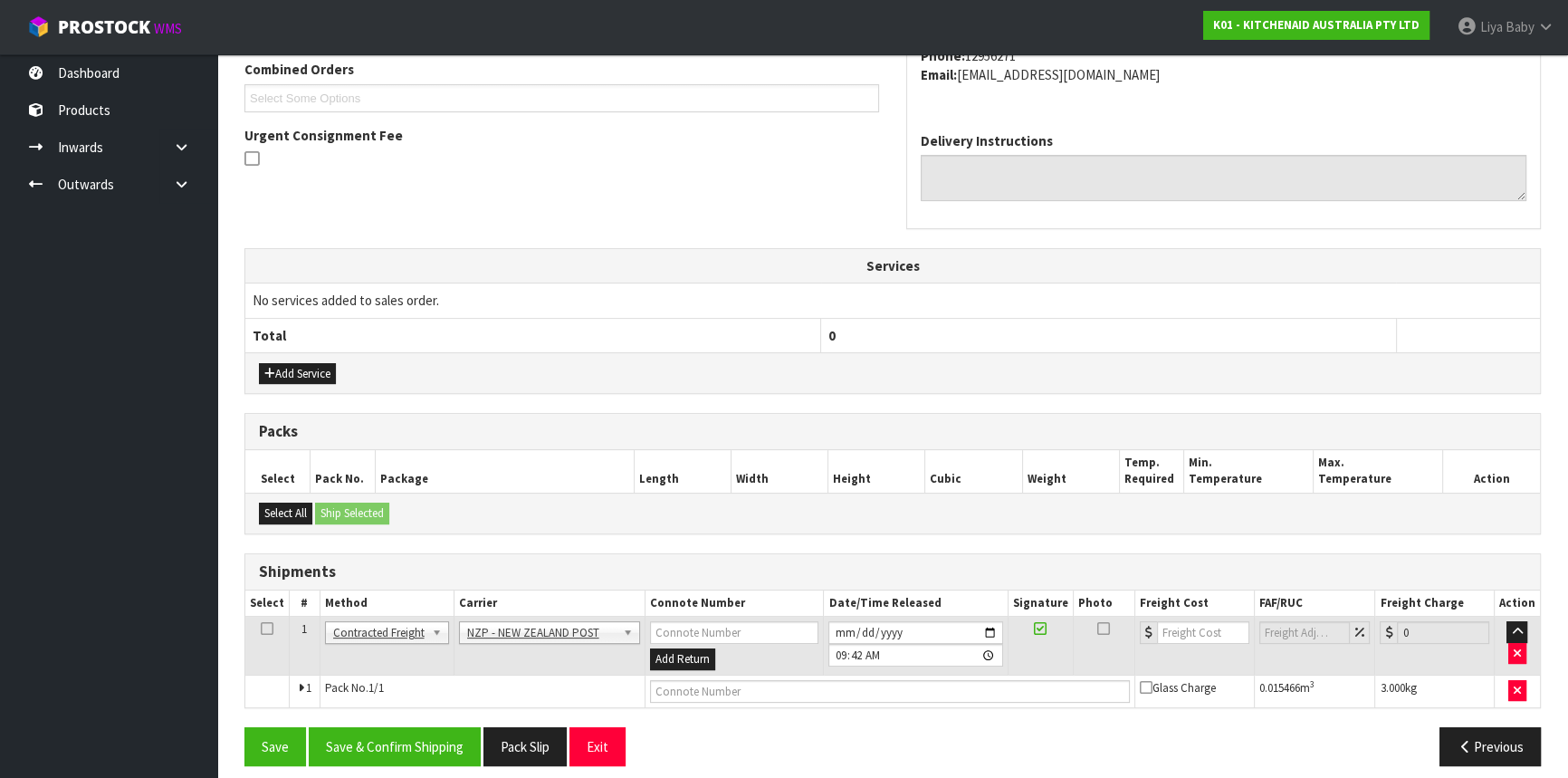
scroll to position [487, 0]
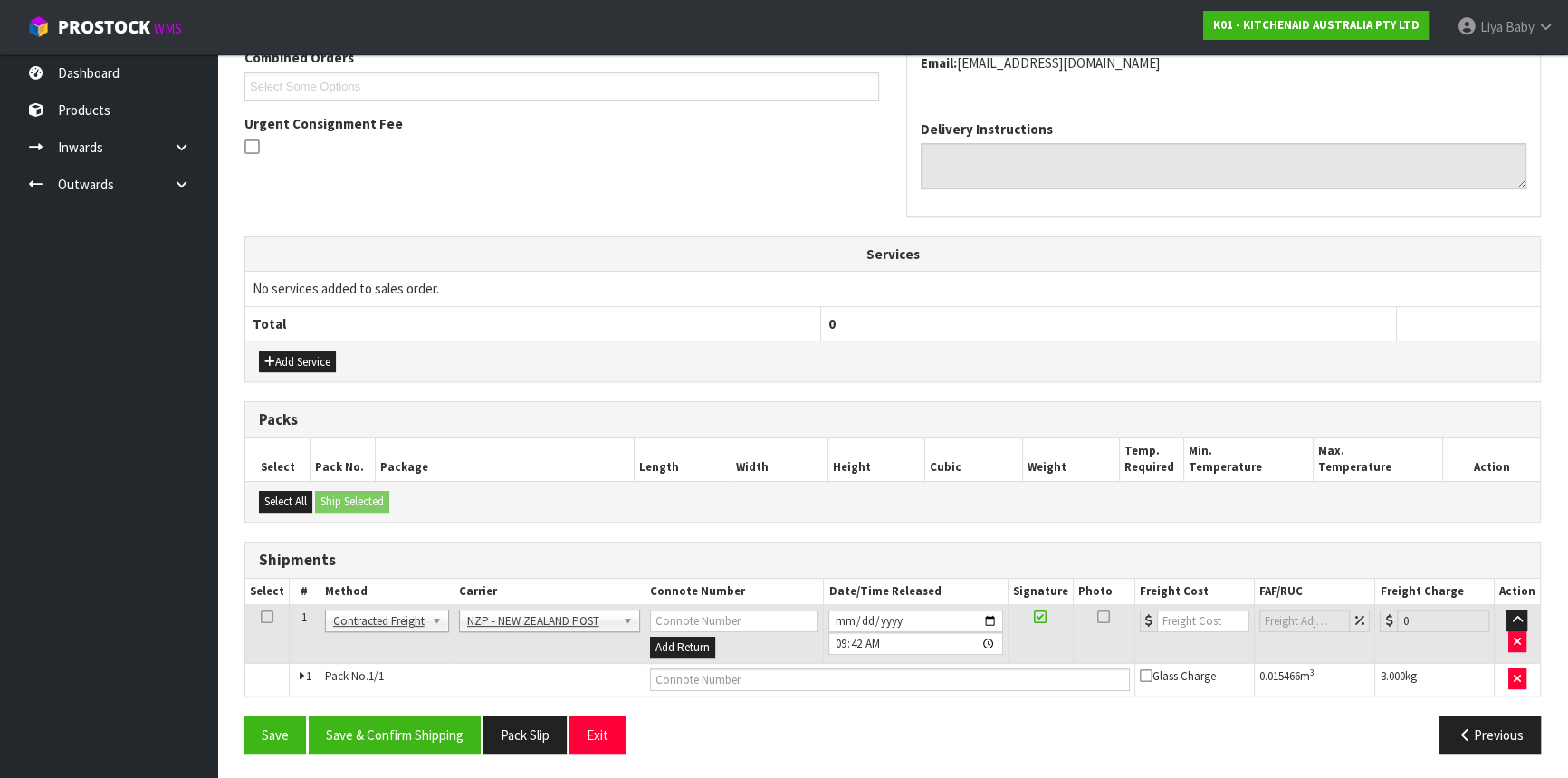
click at [264, 617] on icon at bounding box center [267, 617] width 13 height 1
click at [437, 732] on button "Save & Confirm Shipping" at bounding box center [394, 735] width 172 height 39
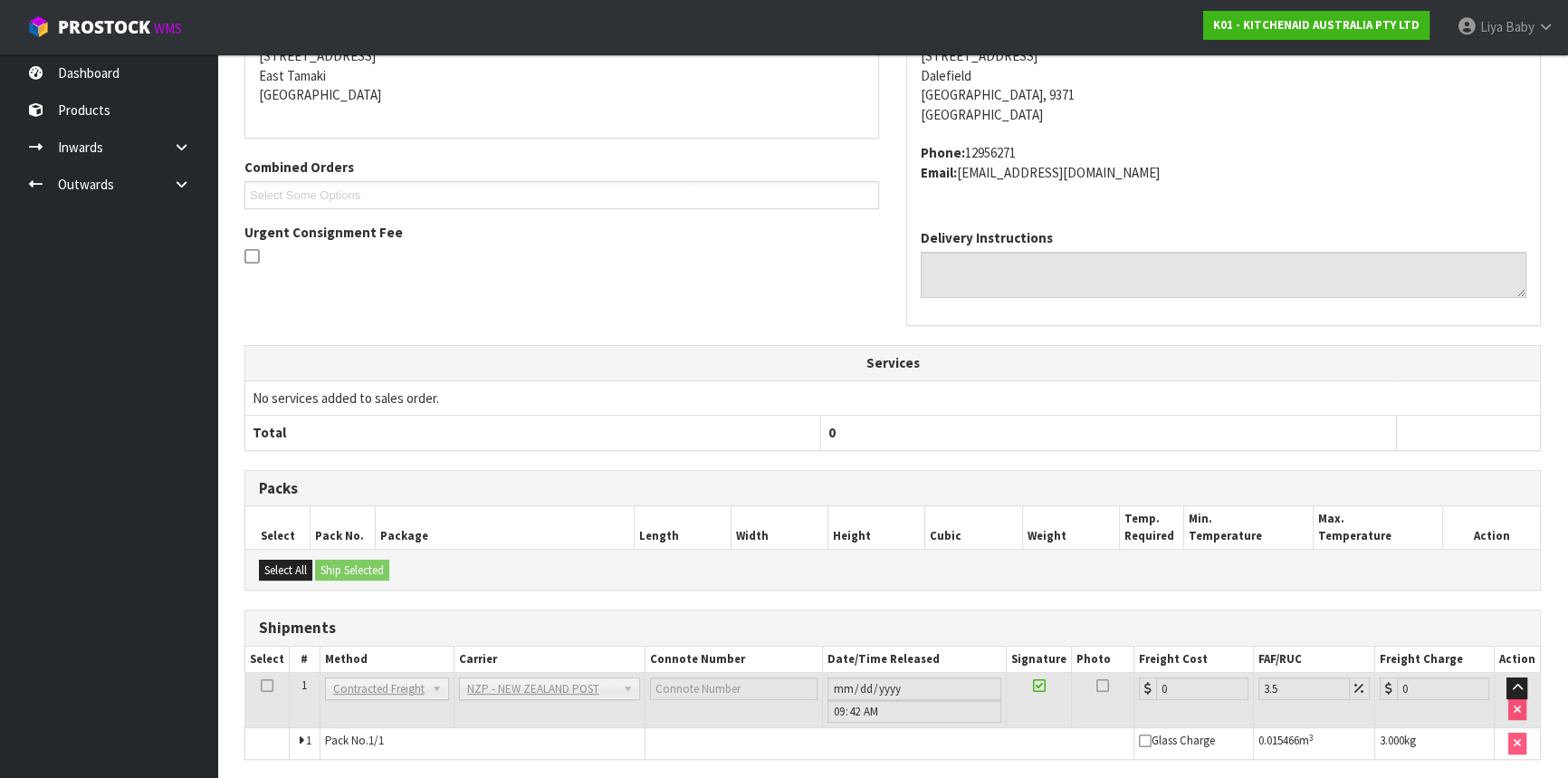
scroll to position [462, 0]
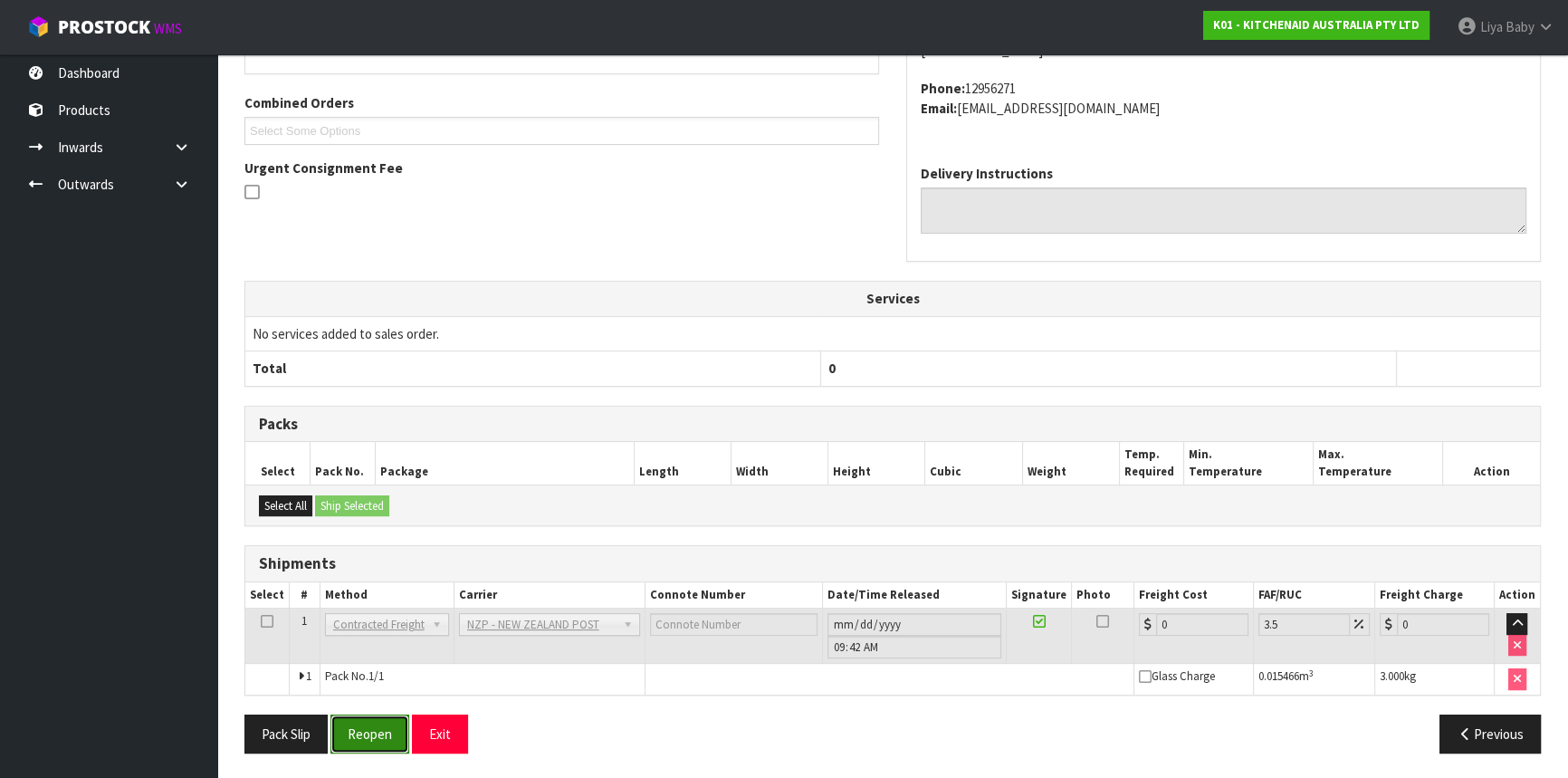
click at [388, 729] on button "Reopen" at bounding box center [370, 734] width 79 height 39
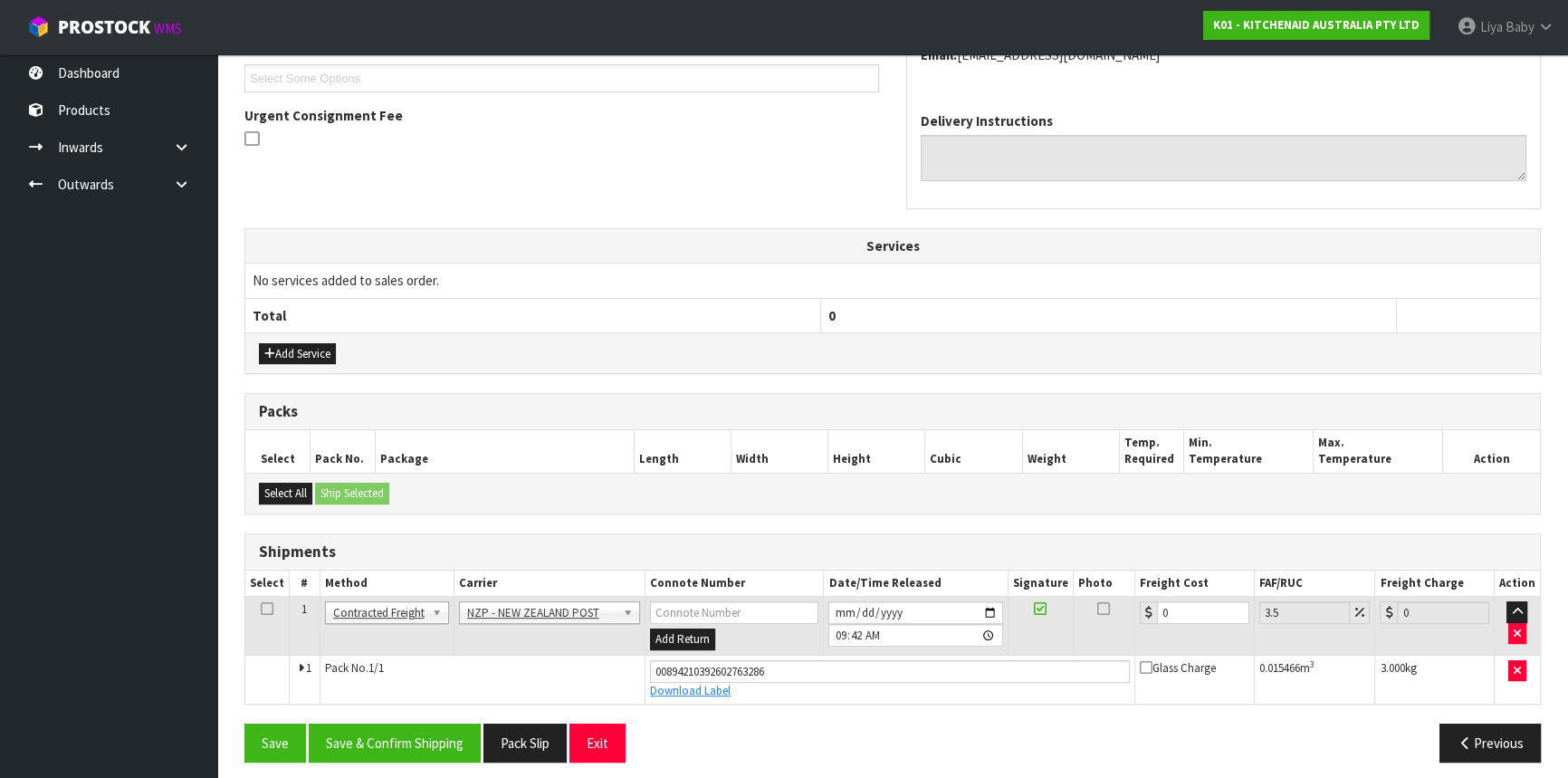
scroll to position [504, 0]
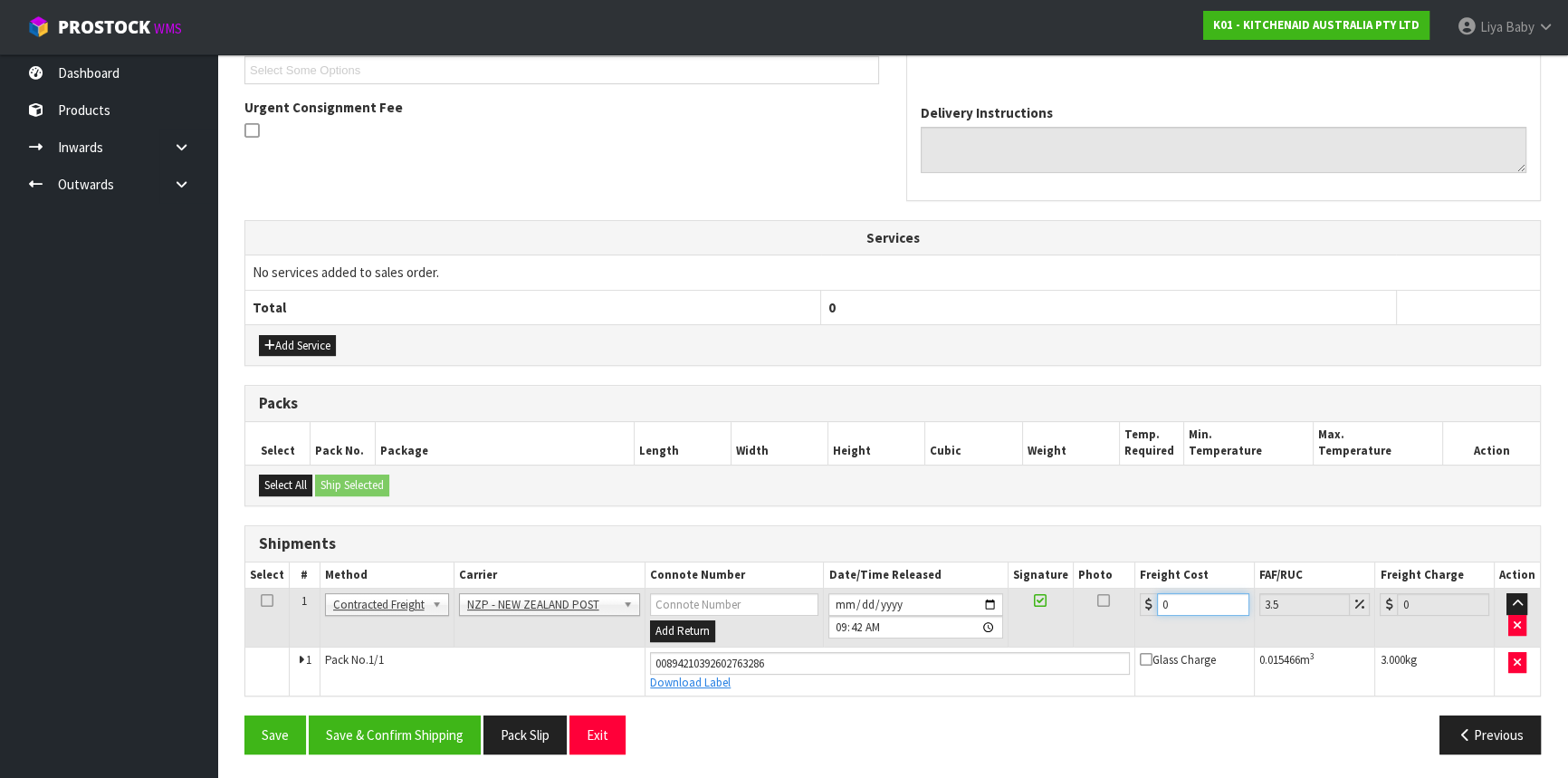
click at [1196, 604] on input "0" at bounding box center [1203, 604] width 93 height 22
type input "1"
type input "1.03"
type input "16"
type input "16.56"
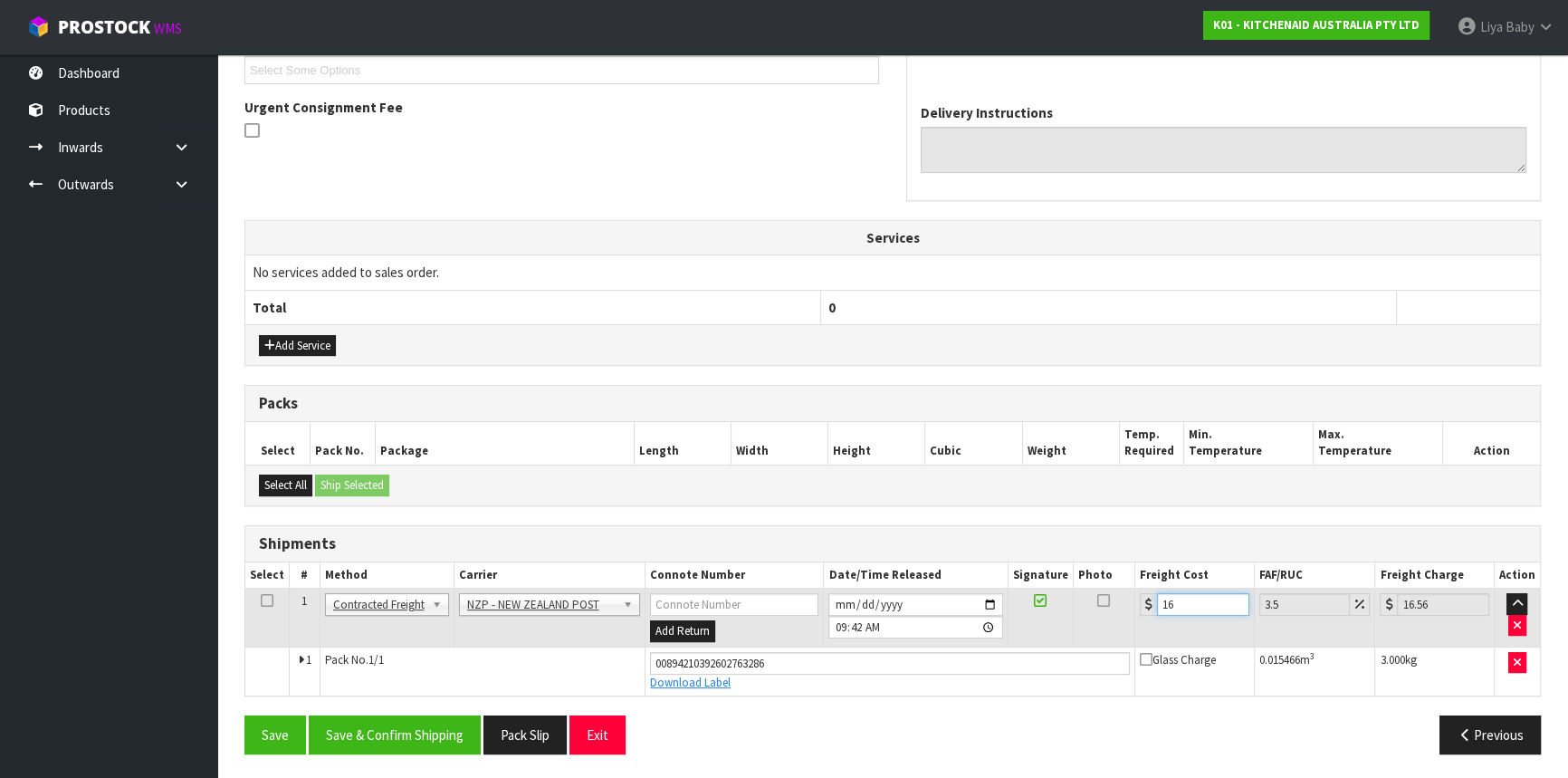
type input "16.2"
type input "16.77"
type input "16.20"
click at [269, 600] on icon at bounding box center [267, 600] width 13 height 1
click at [362, 737] on button "Save & Confirm Shipping" at bounding box center [394, 735] width 172 height 39
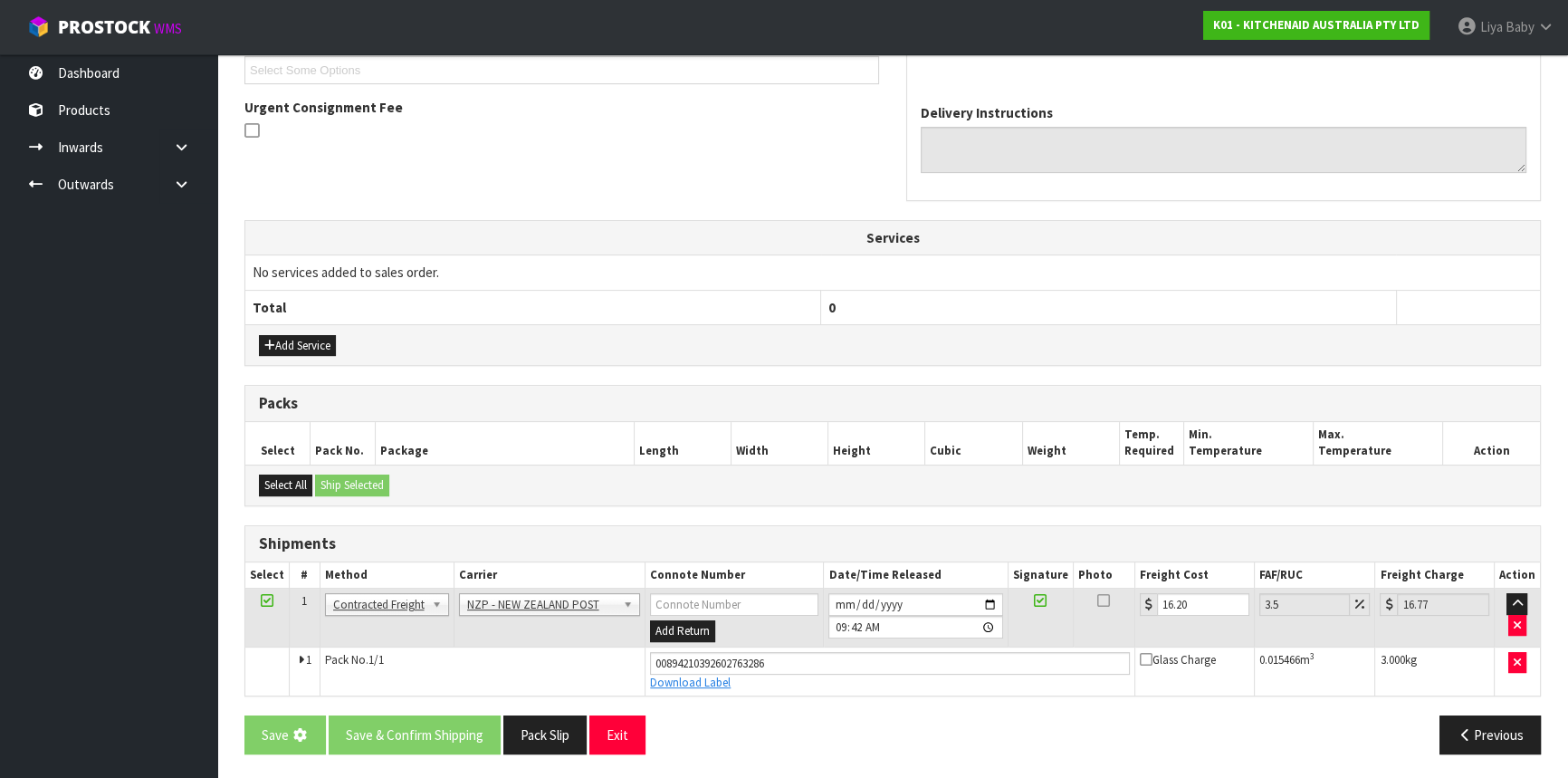
scroll to position [0, 0]
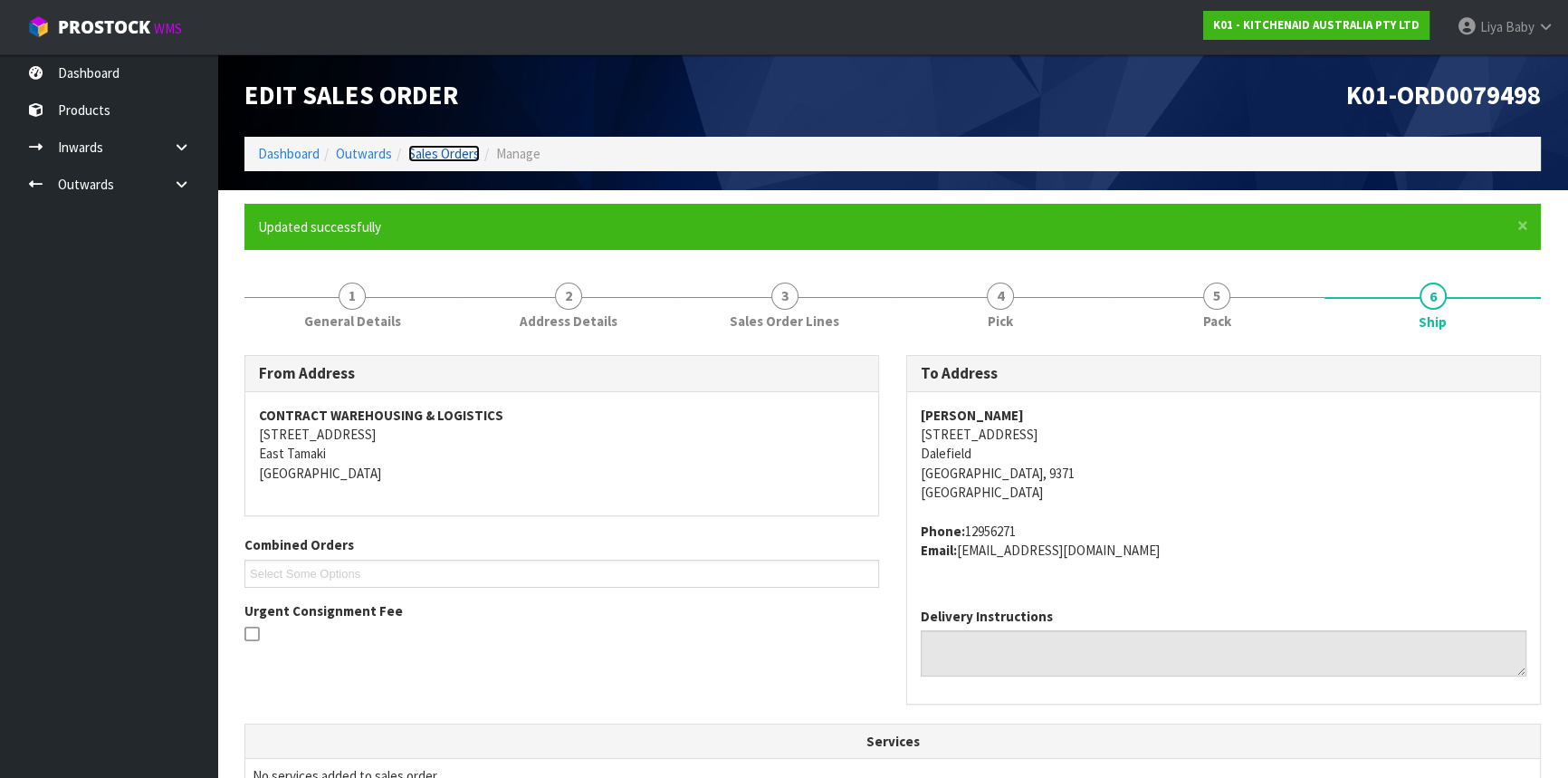
click at [459, 151] on link "Sales Orders" at bounding box center [443, 154] width 71 height 17
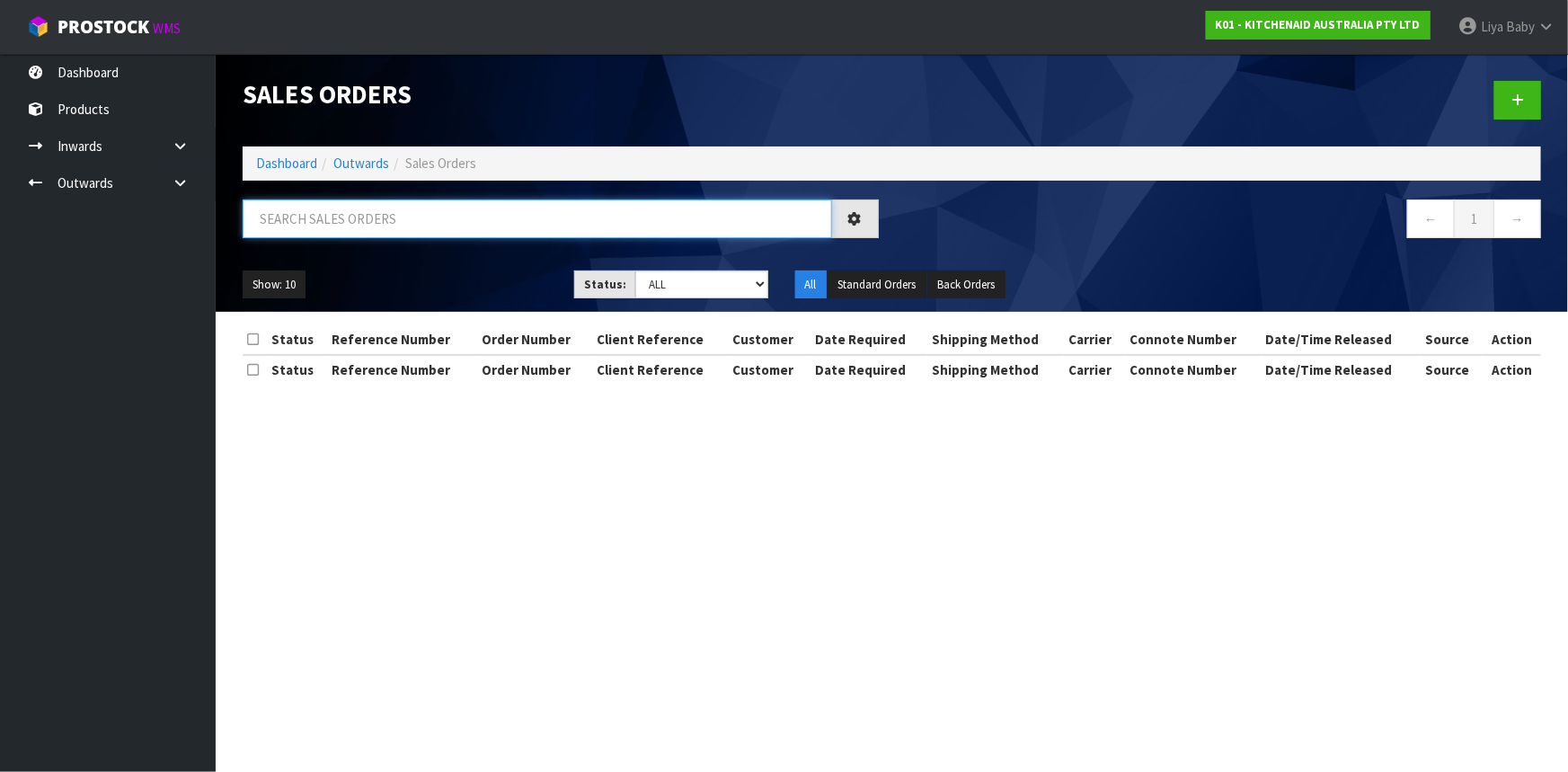
click at [378, 222] on input "text" at bounding box center [537, 219] width 590 height 38
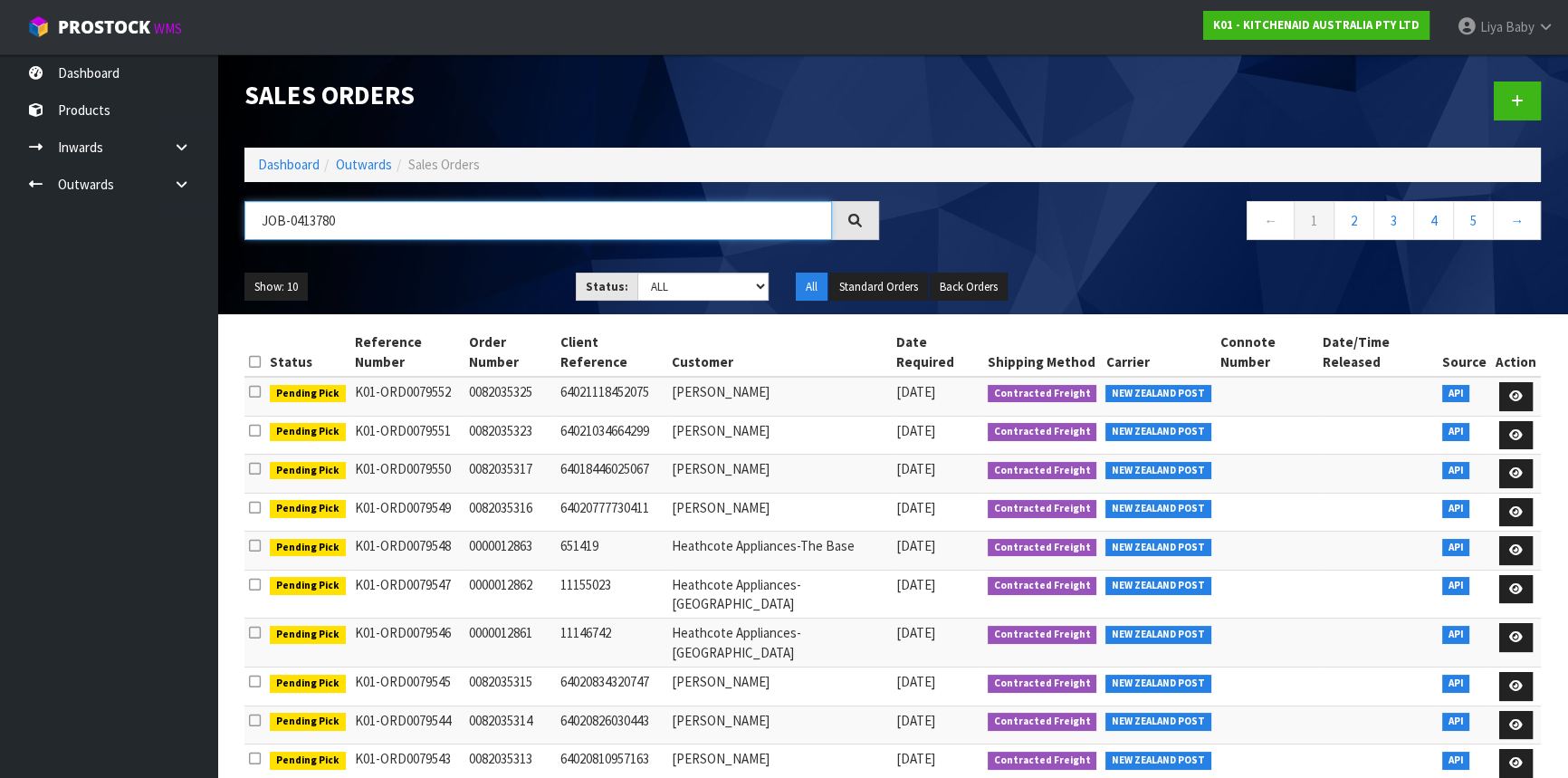
type input "JOB-0413780"
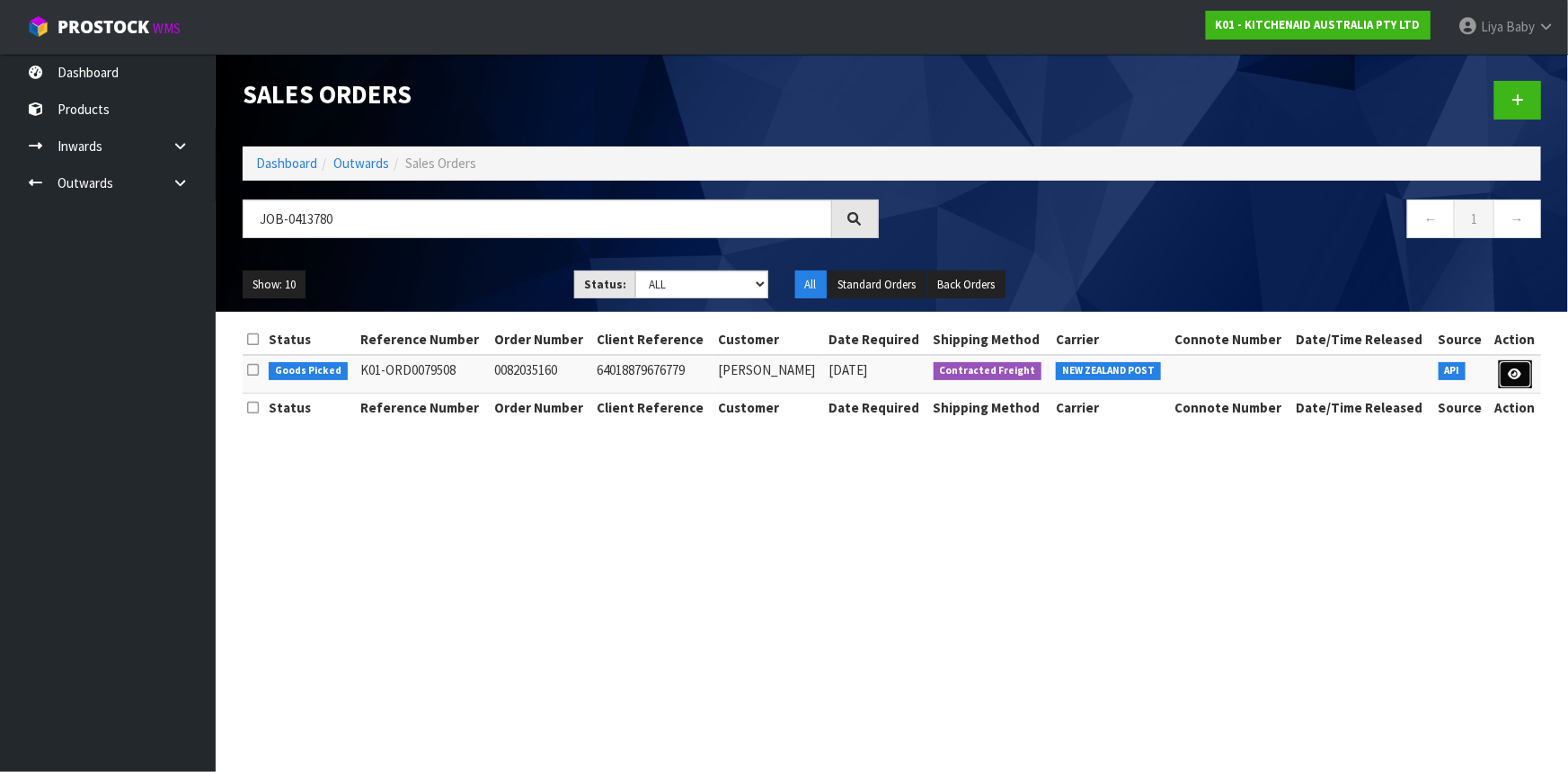
click at [1500, 374] on link at bounding box center [1515, 375] width 34 height 29
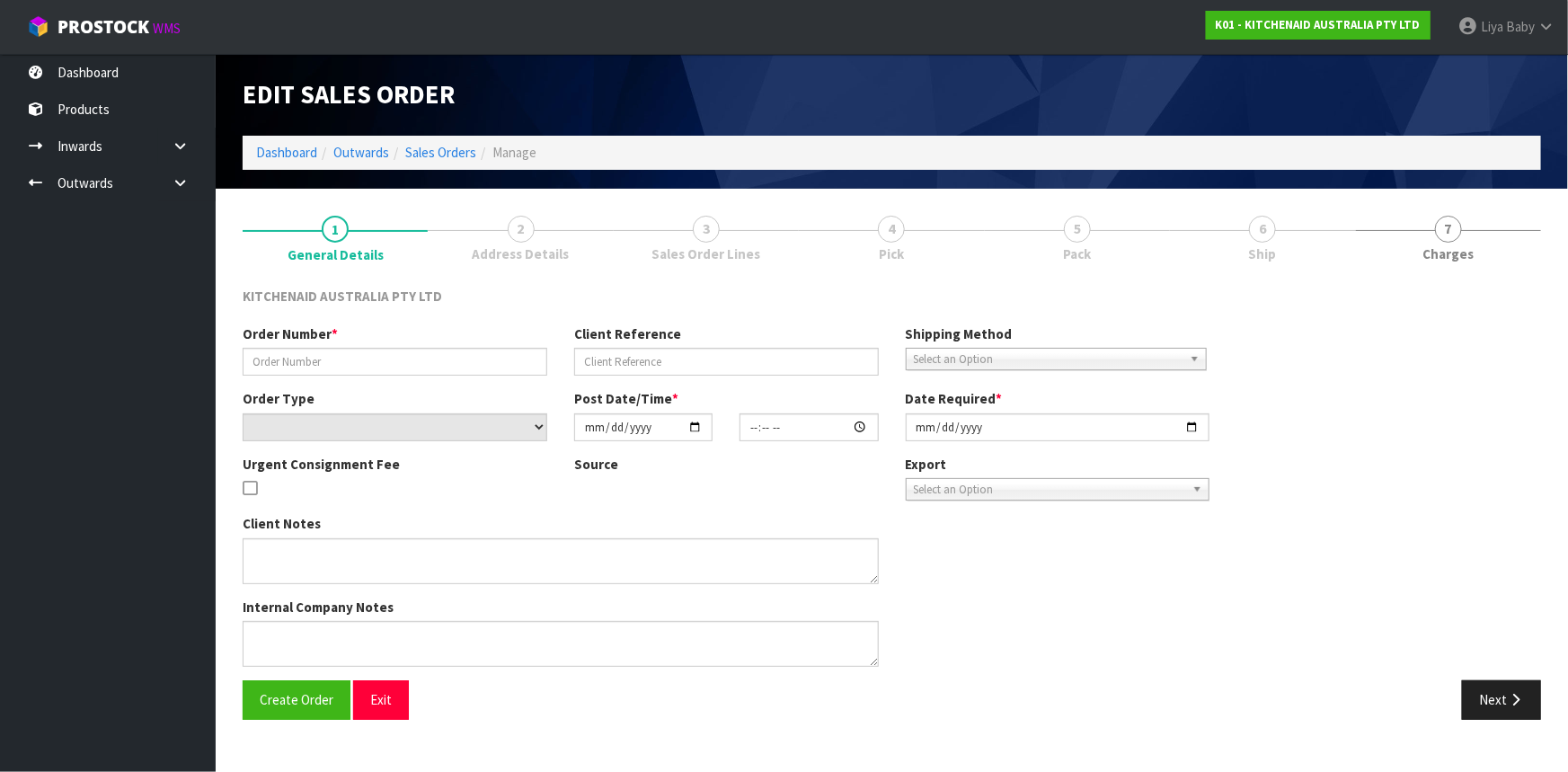
type input "0082035160"
type input "64018879676779"
select select "number:0"
type input "[DATE]"
type input "15:41:35.000"
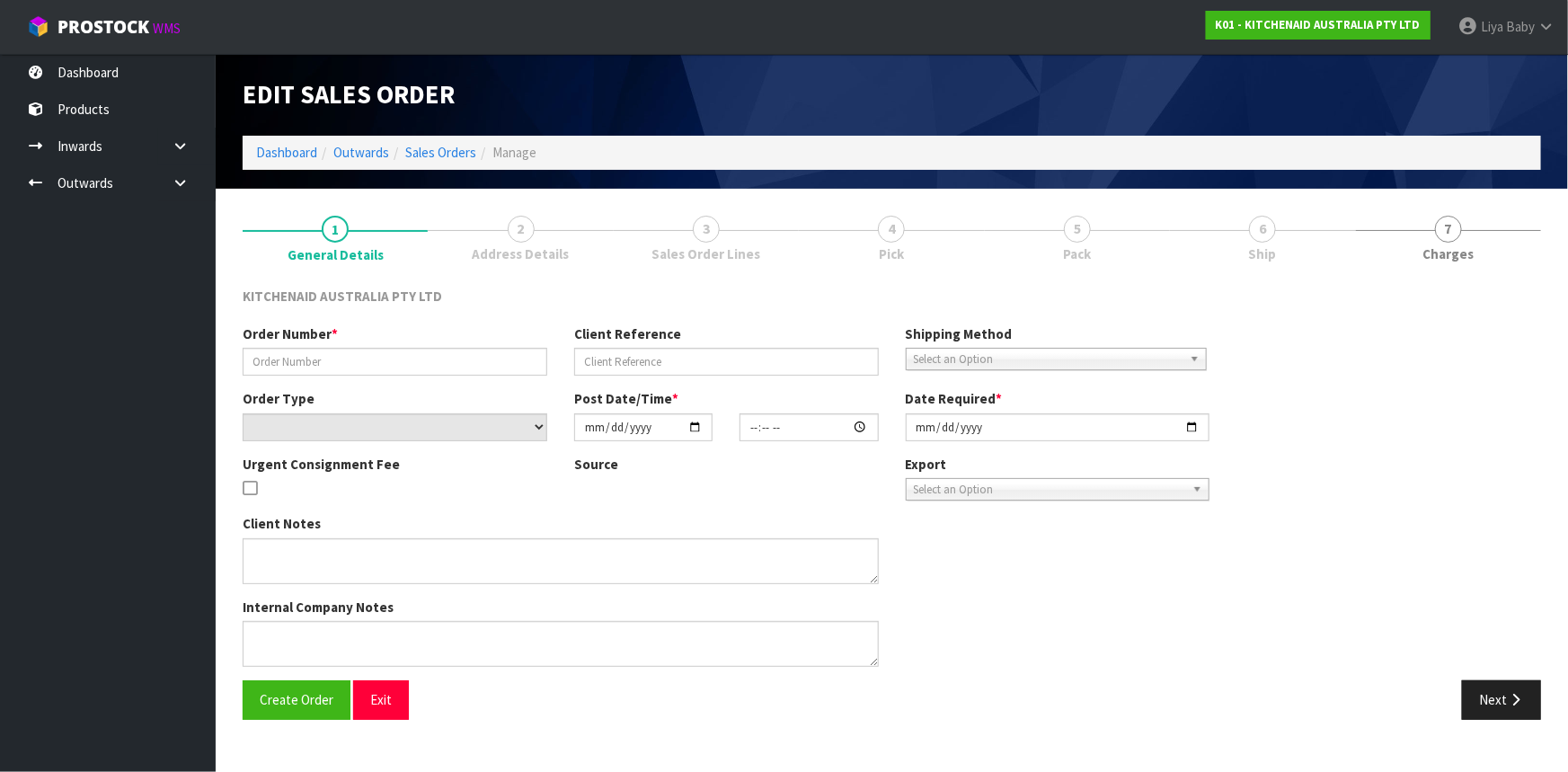
type input "[DATE]"
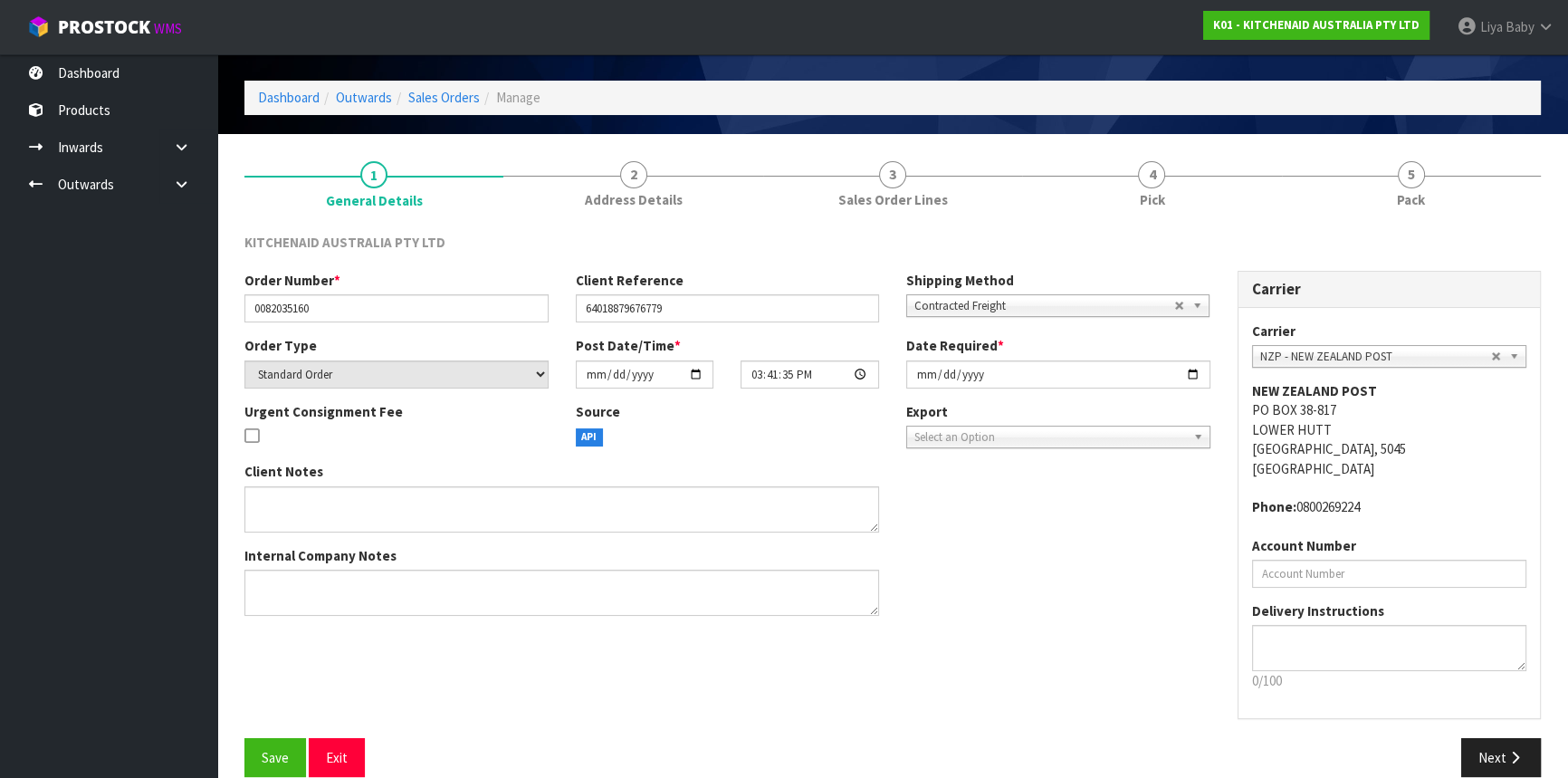
scroll to position [81, 0]
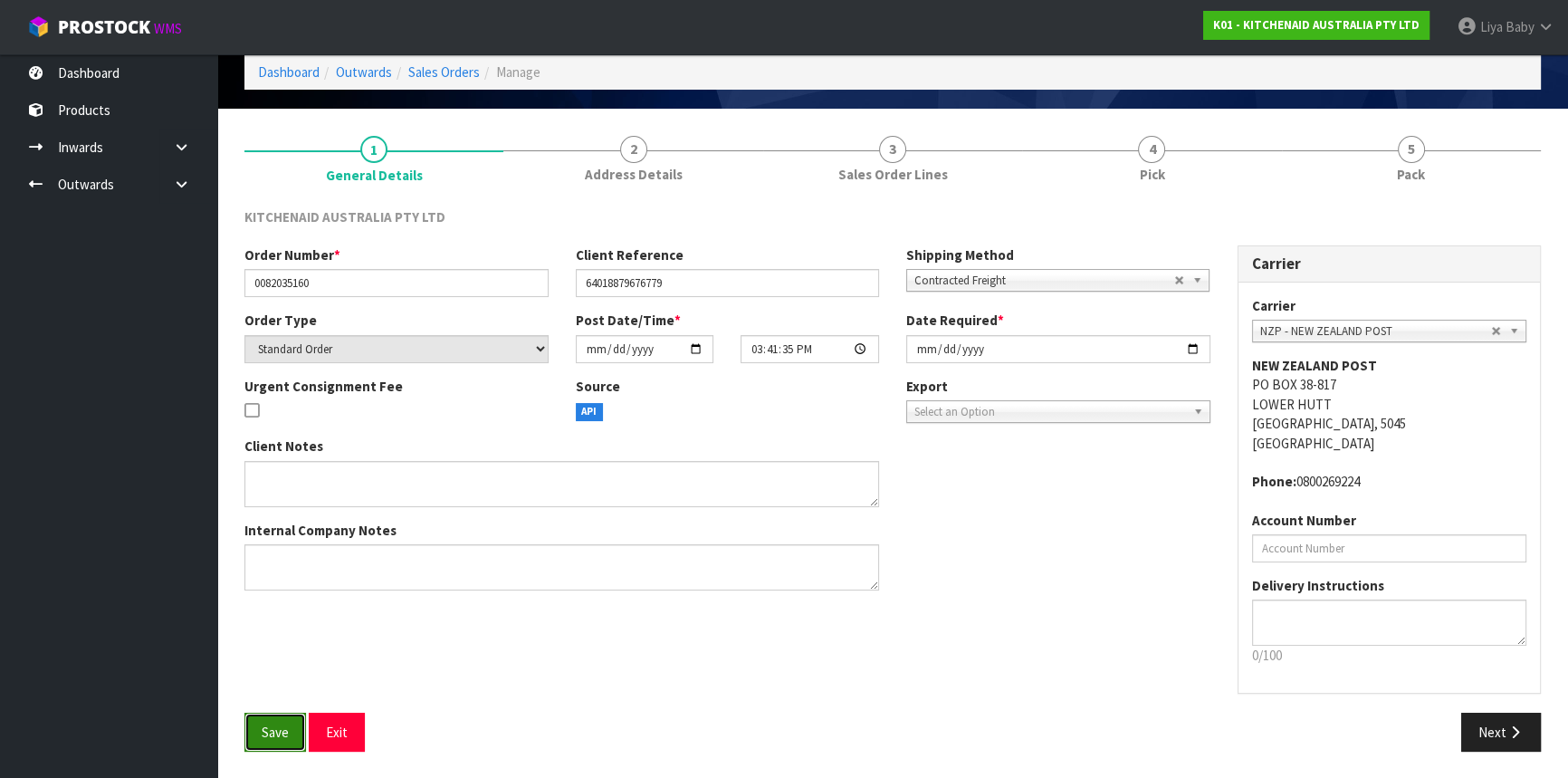
click at [263, 730] on span "Save" at bounding box center [275, 733] width 27 height 17
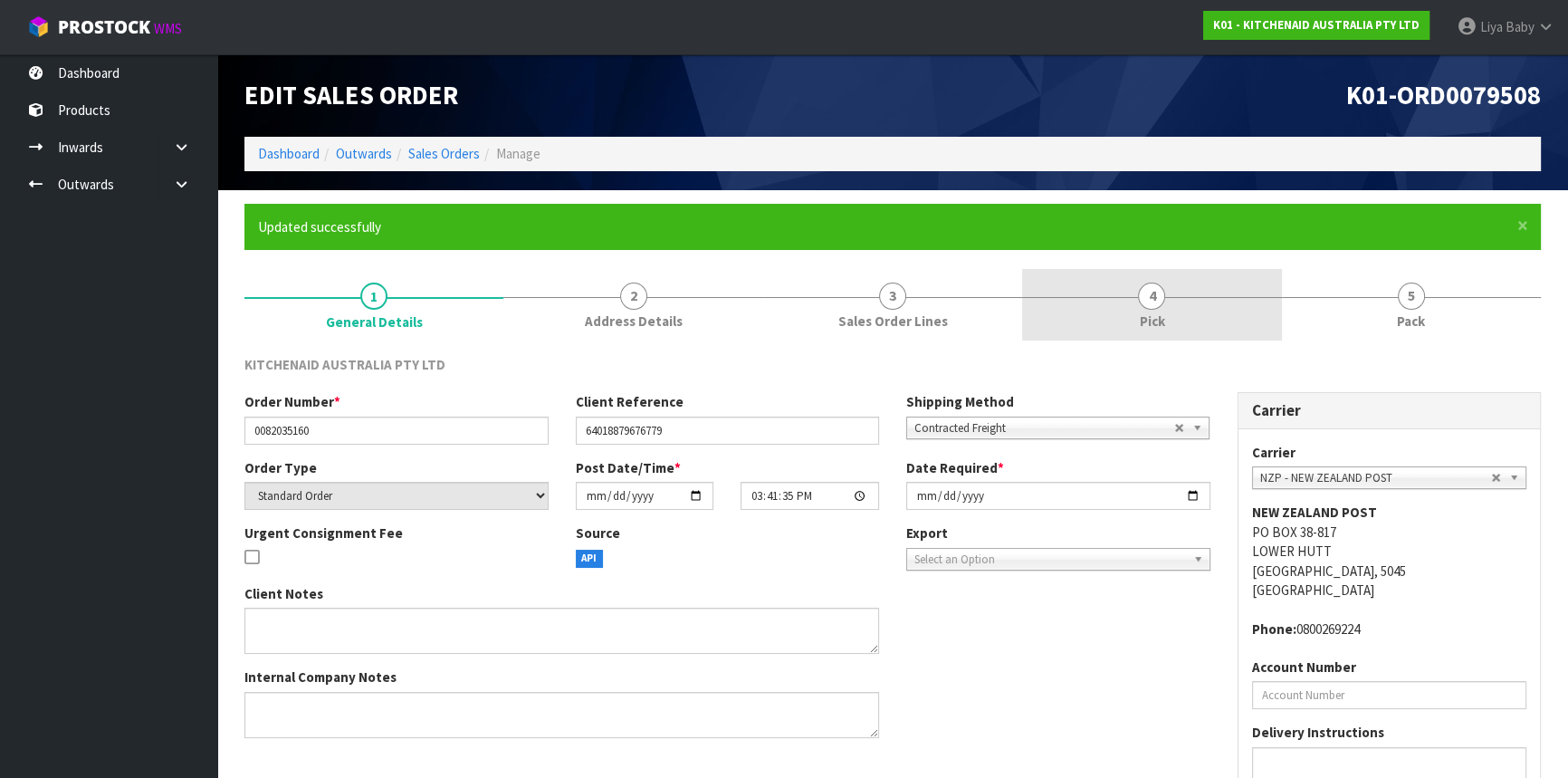
click at [1151, 317] on span "Pick" at bounding box center [1152, 321] width 25 height 19
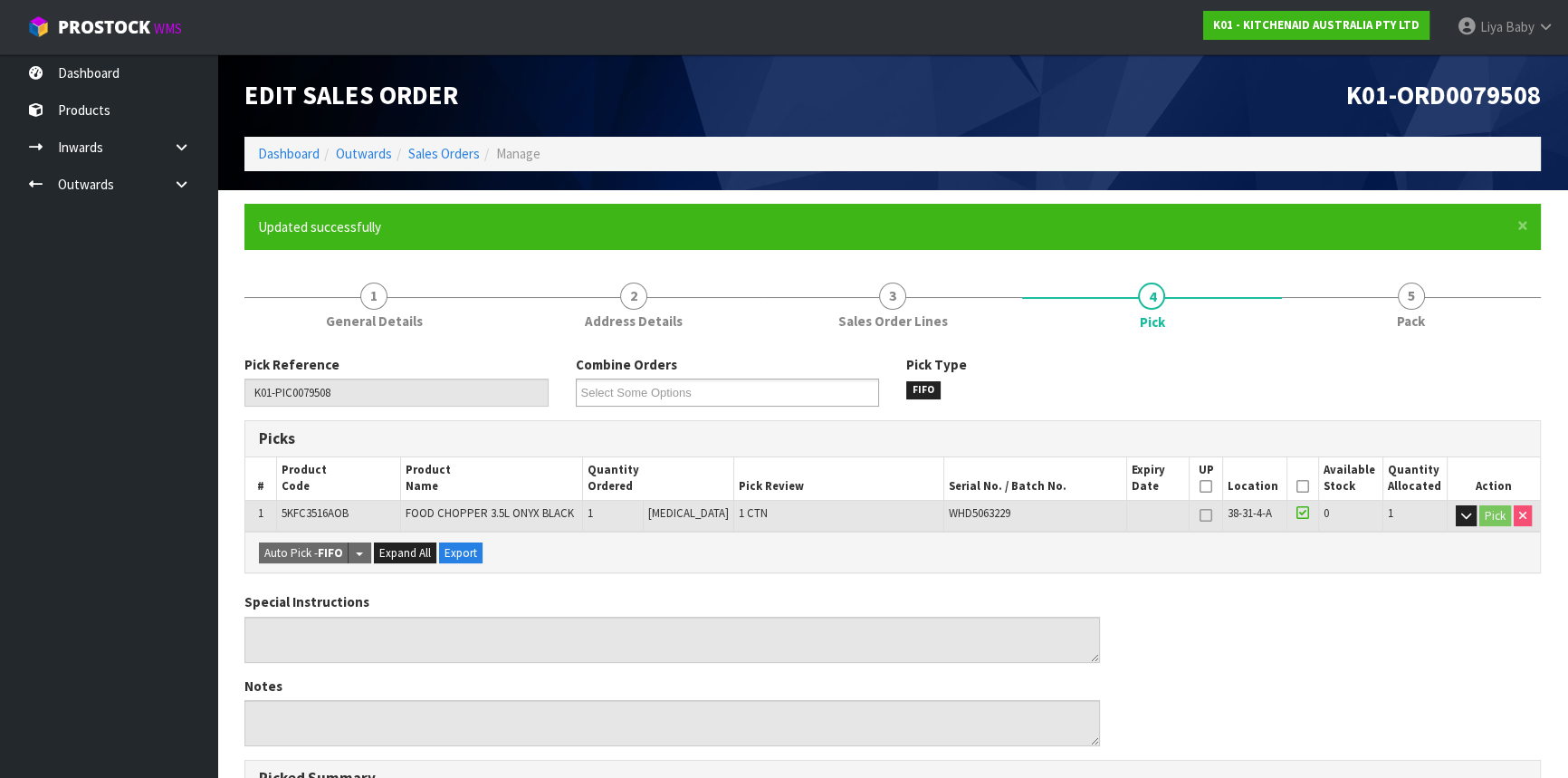
drag, startPoint x: 1293, startPoint y: 486, endPoint x: 1053, endPoint y: 533, distance: 244.6
click at [1297, 486] on icon at bounding box center [1302, 486] width 13 height 1
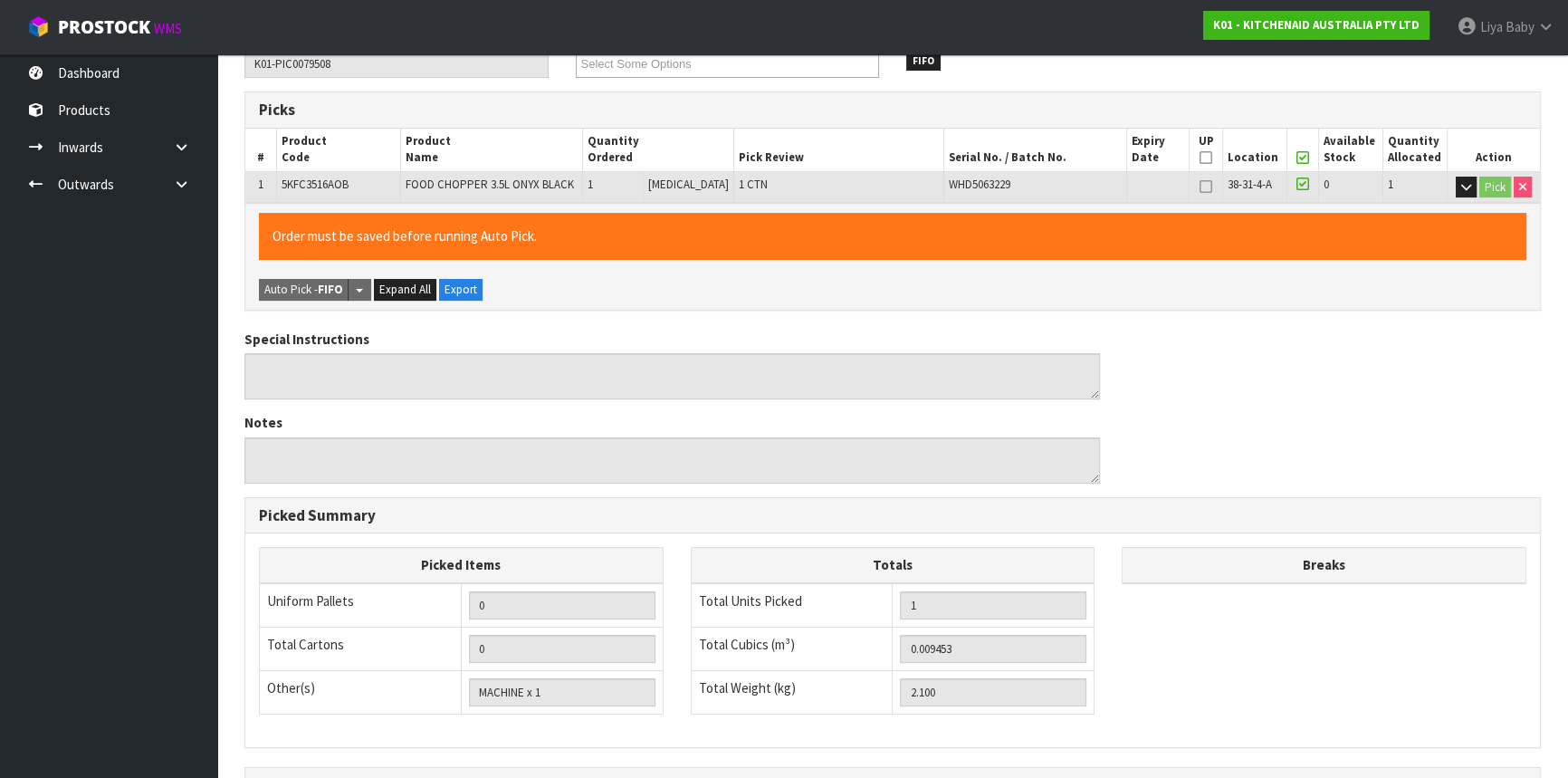
scroll to position [543, 0]
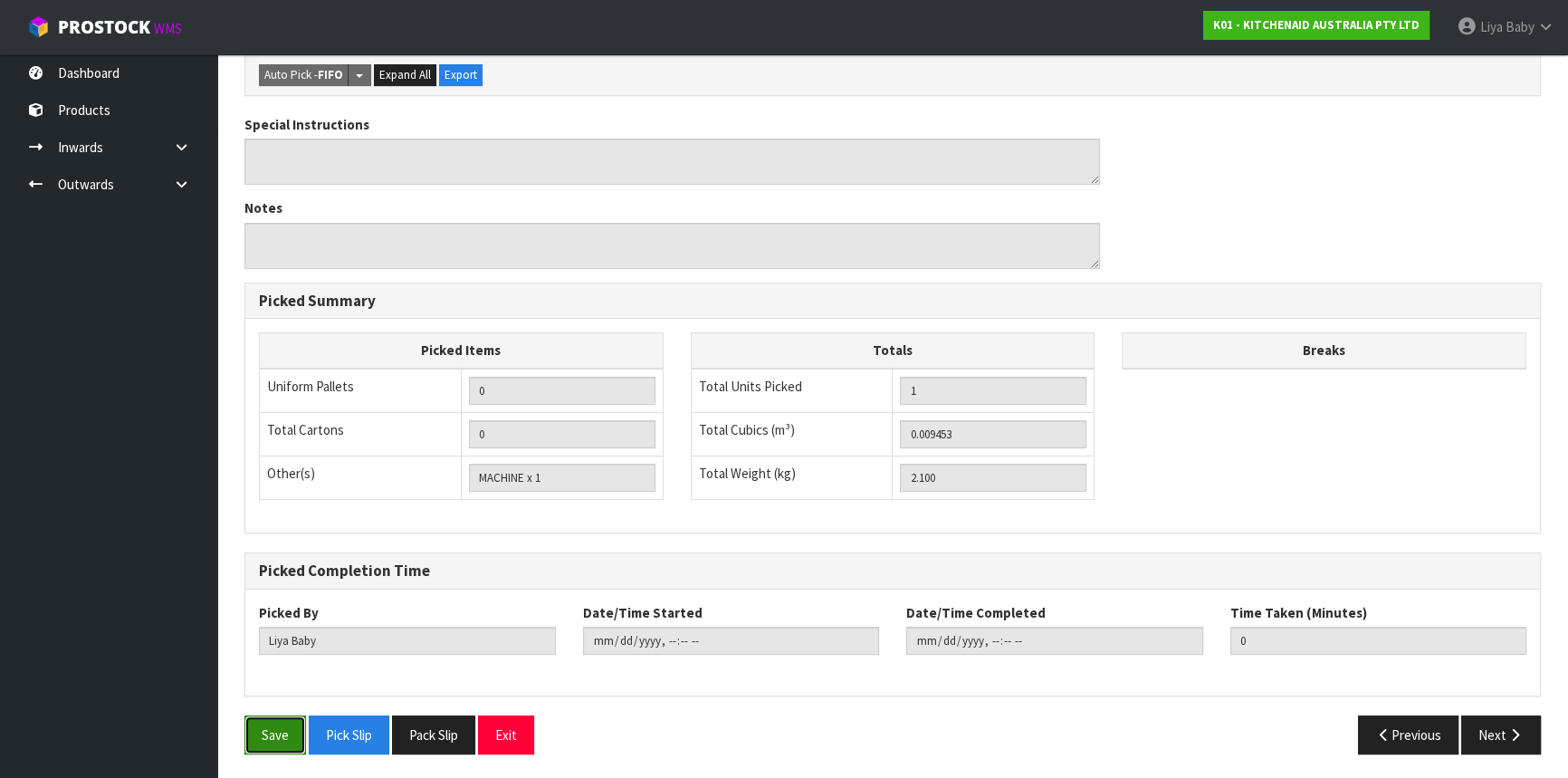
click at [281, 742] on button "Save" at bounding box center [275, 735] width 62 height 39
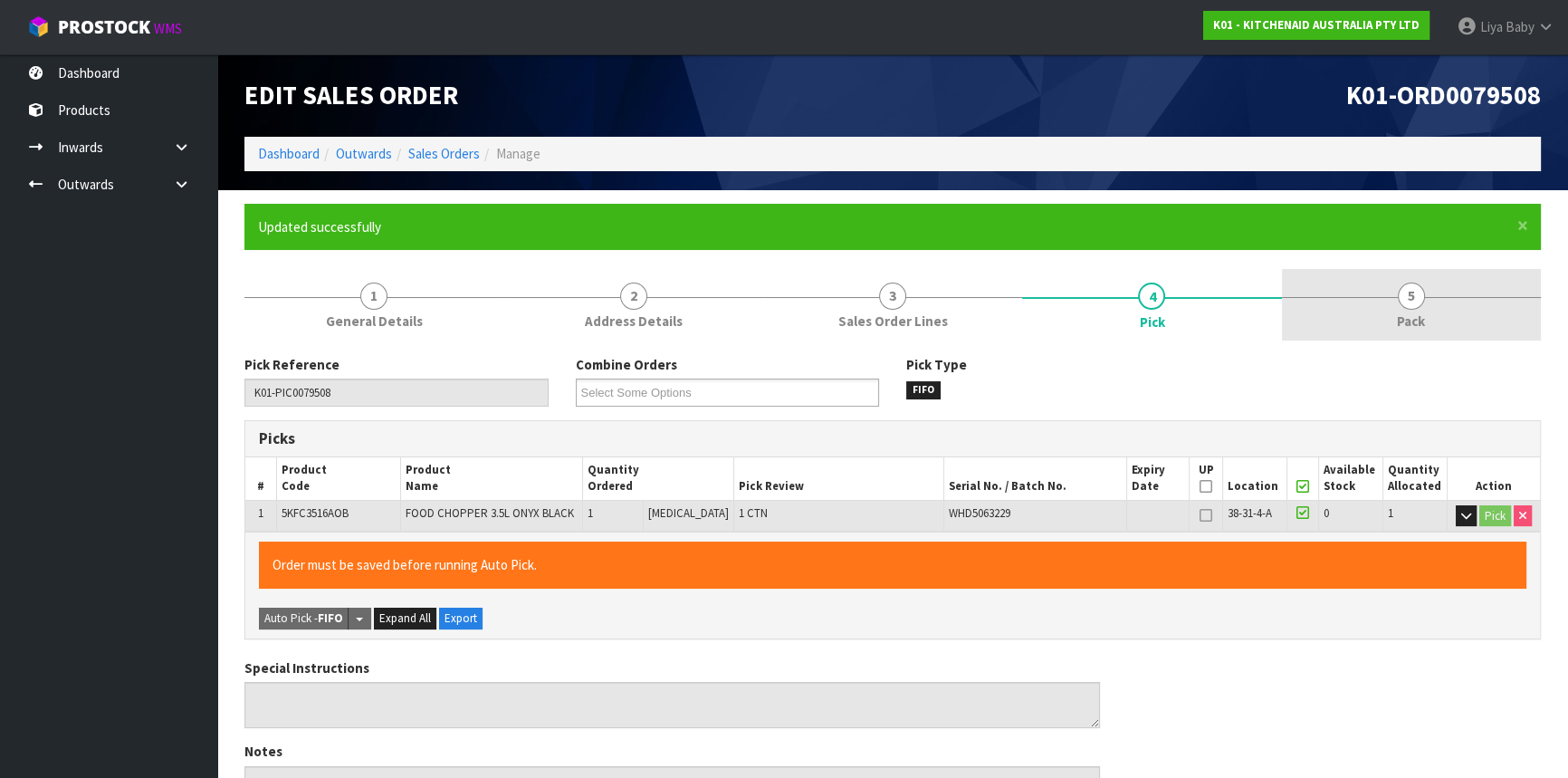
type input "[DATE]T09:45:04"
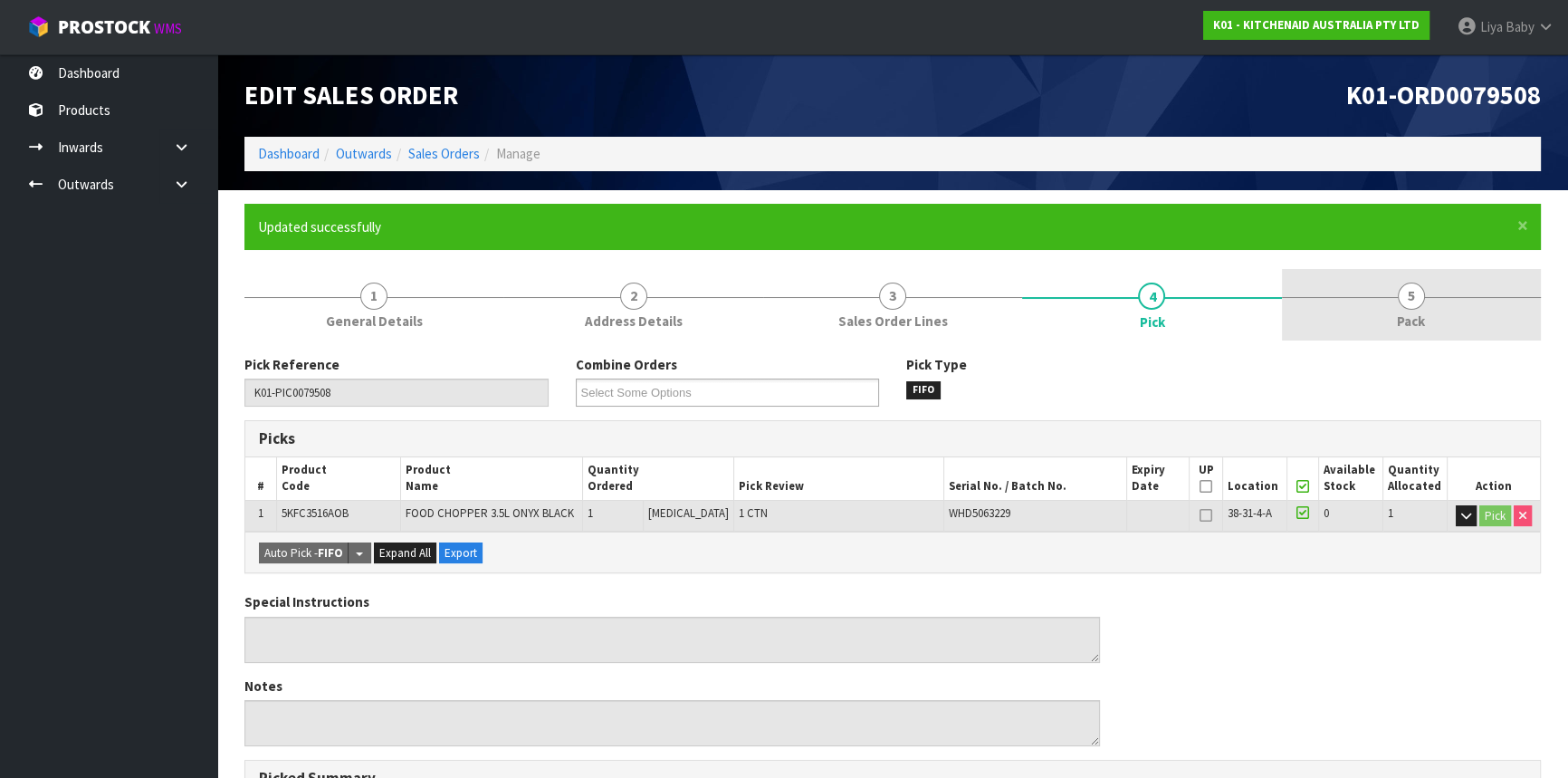
click at [1403, 289] on span "5" at bounding box center [1411, 296] width 27 height 27
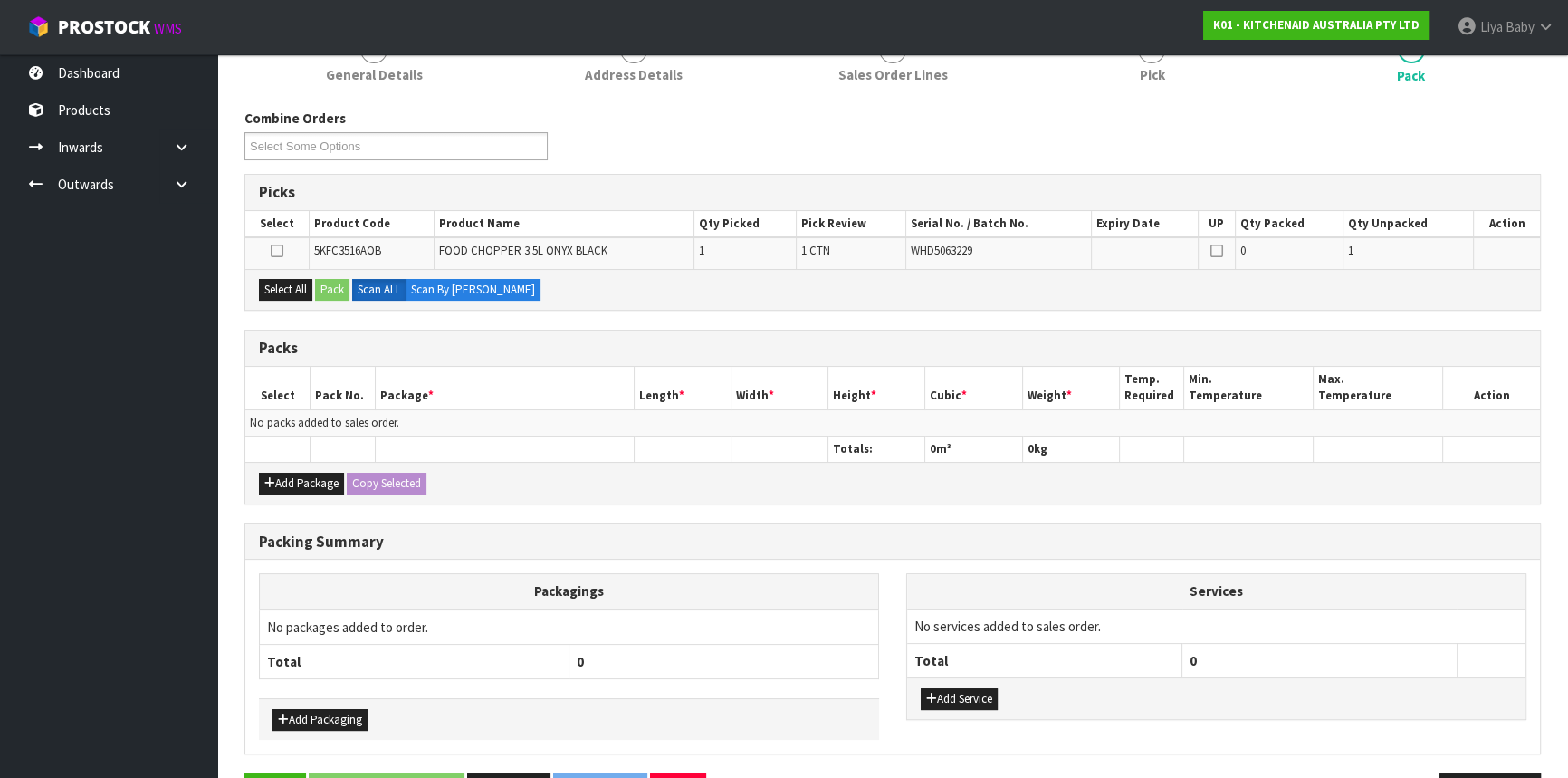
scroll to position [303, 0]
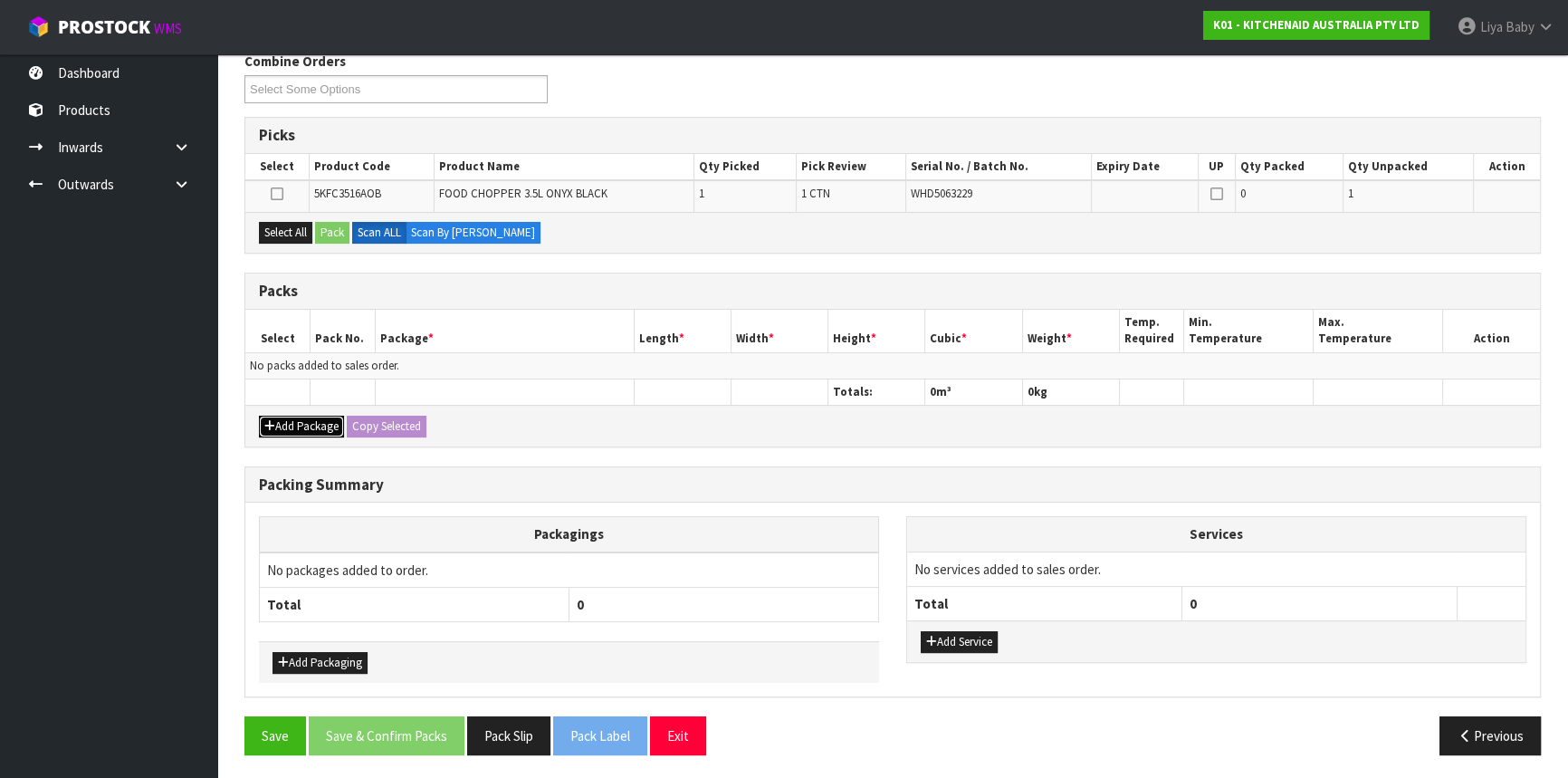
click at [304, 424] on button "Add Package" at bounding box center [301, 426] width 85 height 21
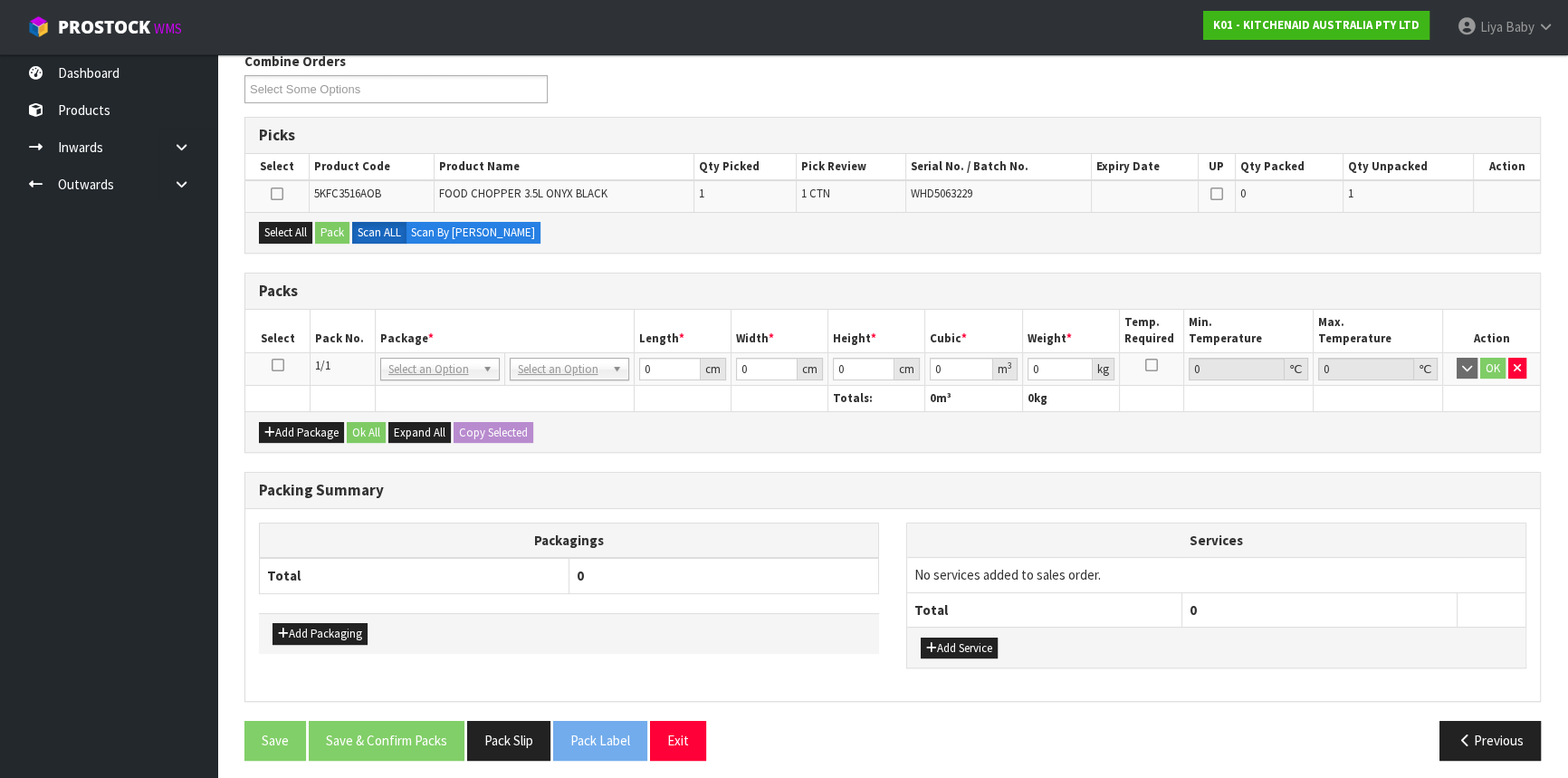
click at [279, 365] on icon at bounding box center [277, 365] width 13 height 1
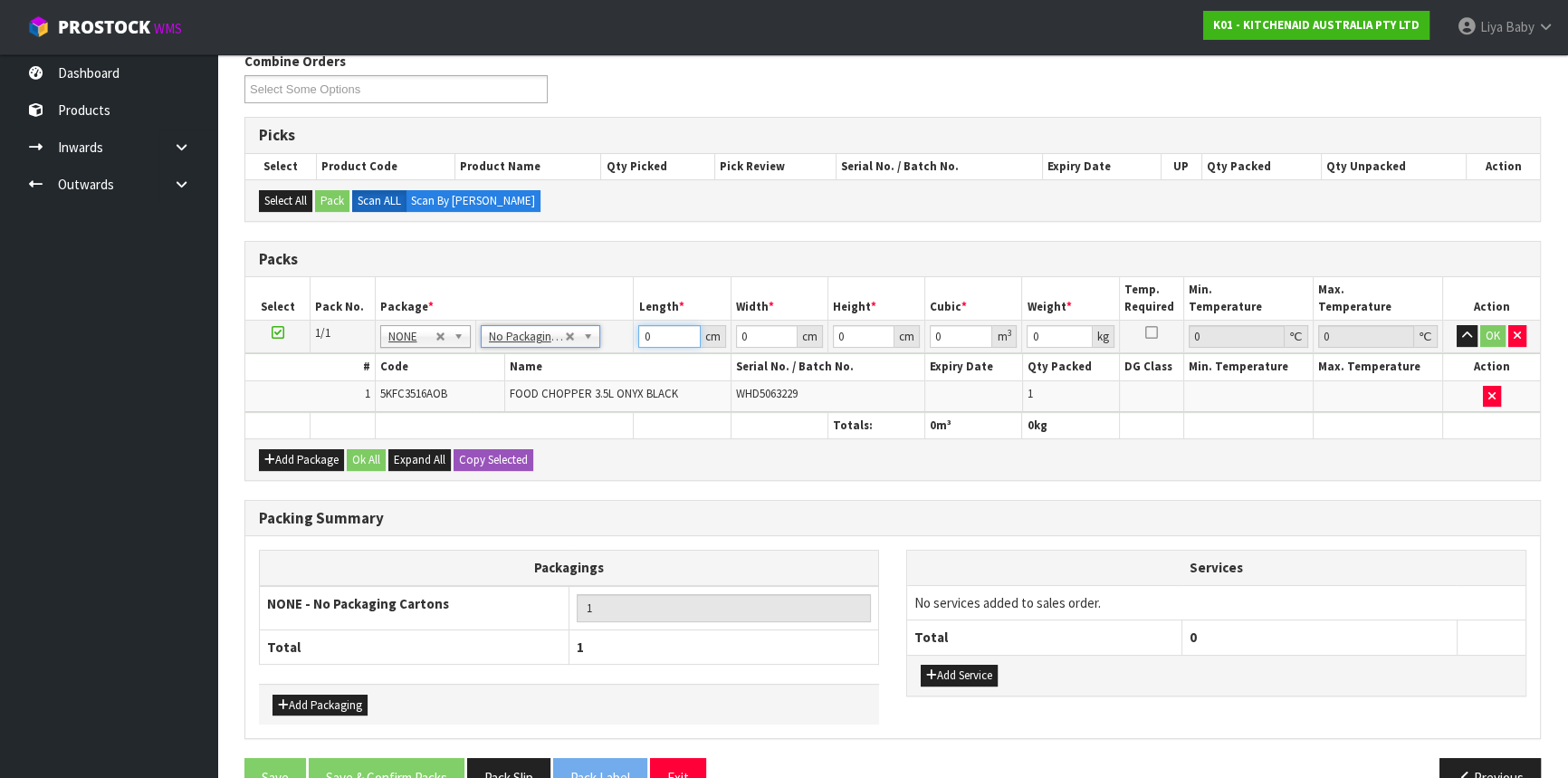
click at [679, 331] on input "0" at bounding box center [669, 335] width 62 height 22
type input "20"
type input "23"
type input "2"
type input "0.00092"
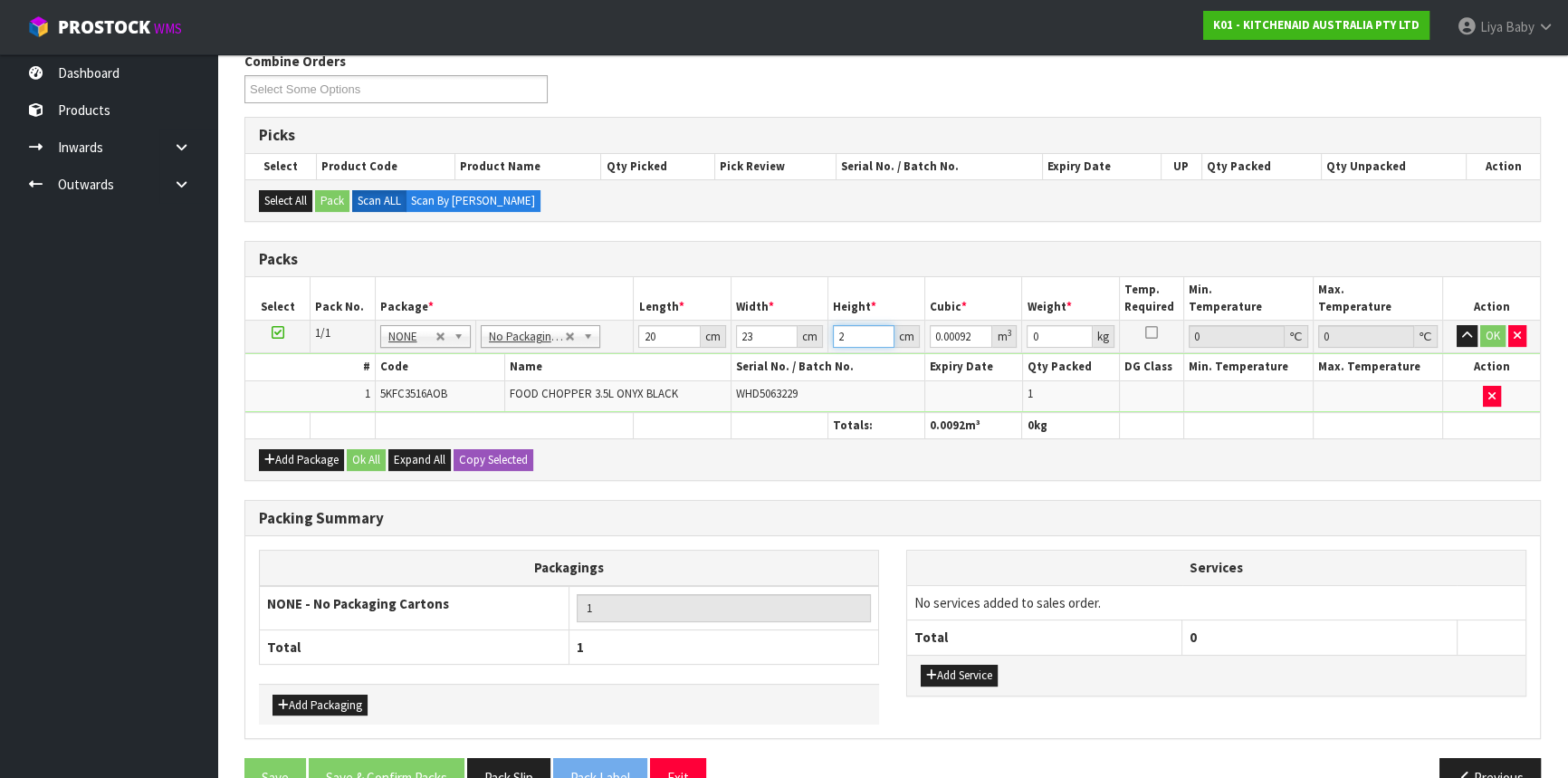
type input "20"
type input "0.0092"
type input "20"
type input "2"
click at [1497, 337] on button "OK" at bounding box center [1493, 335] width 25 height 21
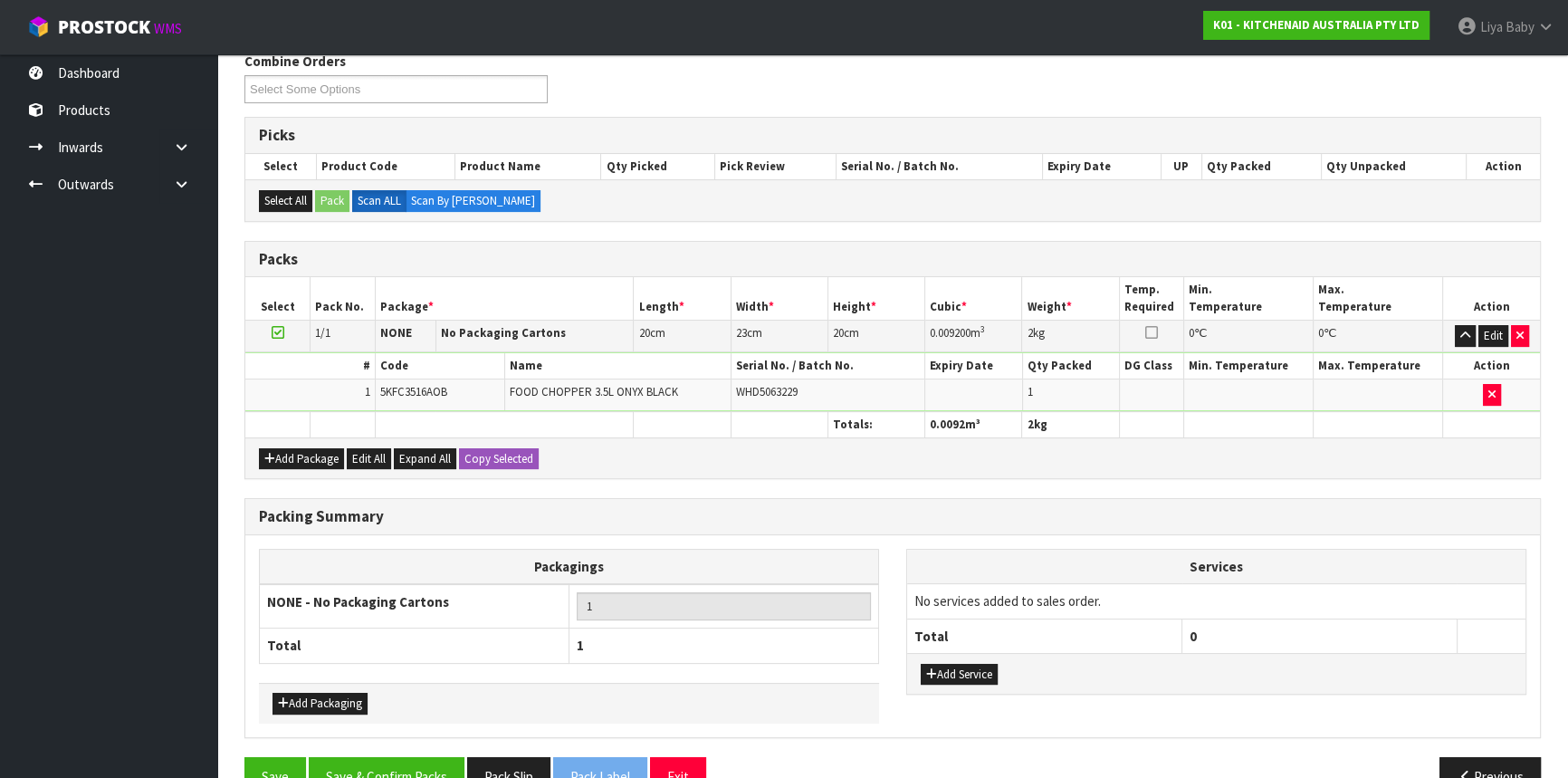
scroll to position [344, 0]
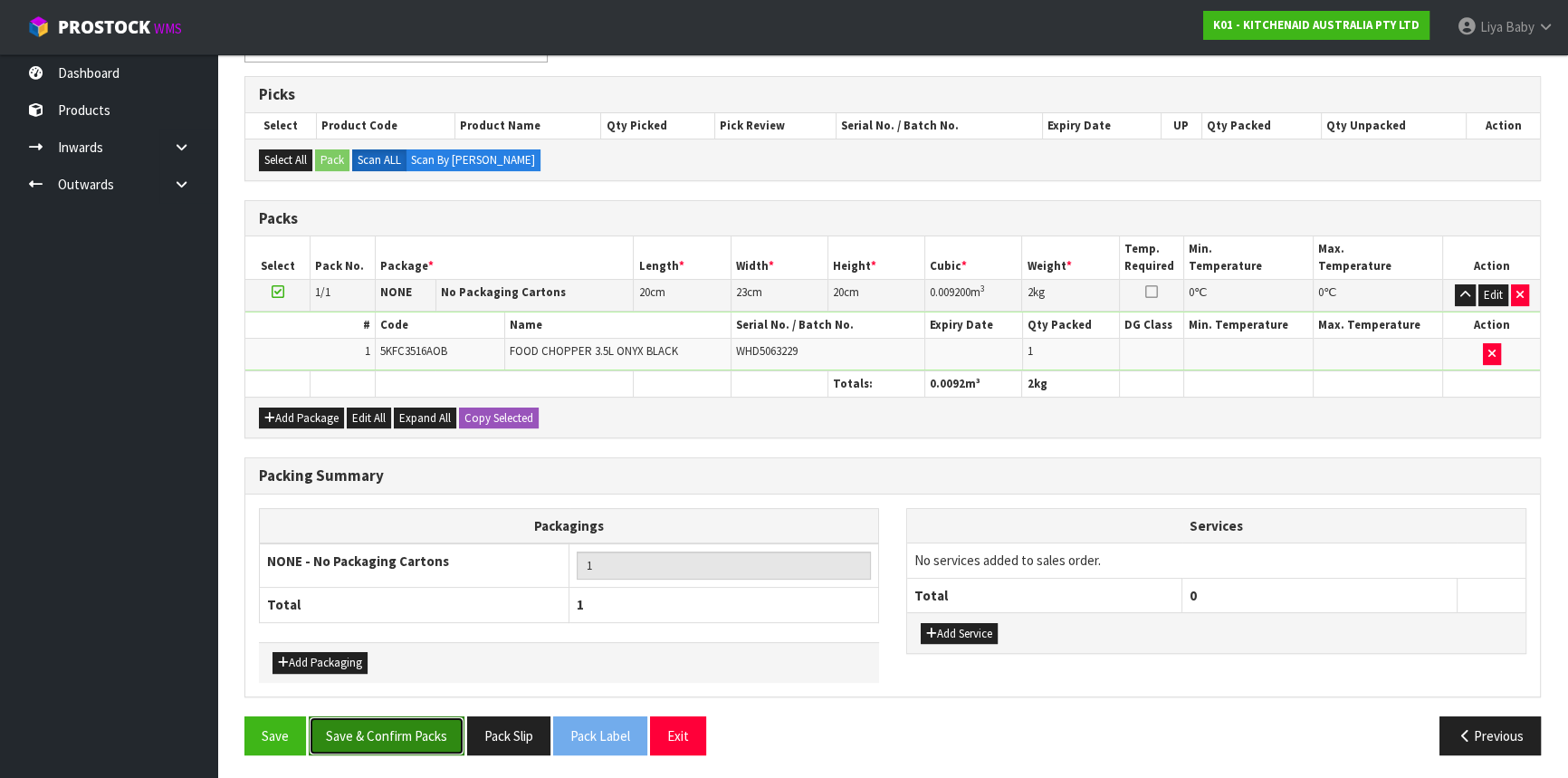
click at [362, 734] on button "Save & Confirm Packs" at bounding box center [385, 735] width 156 height 39
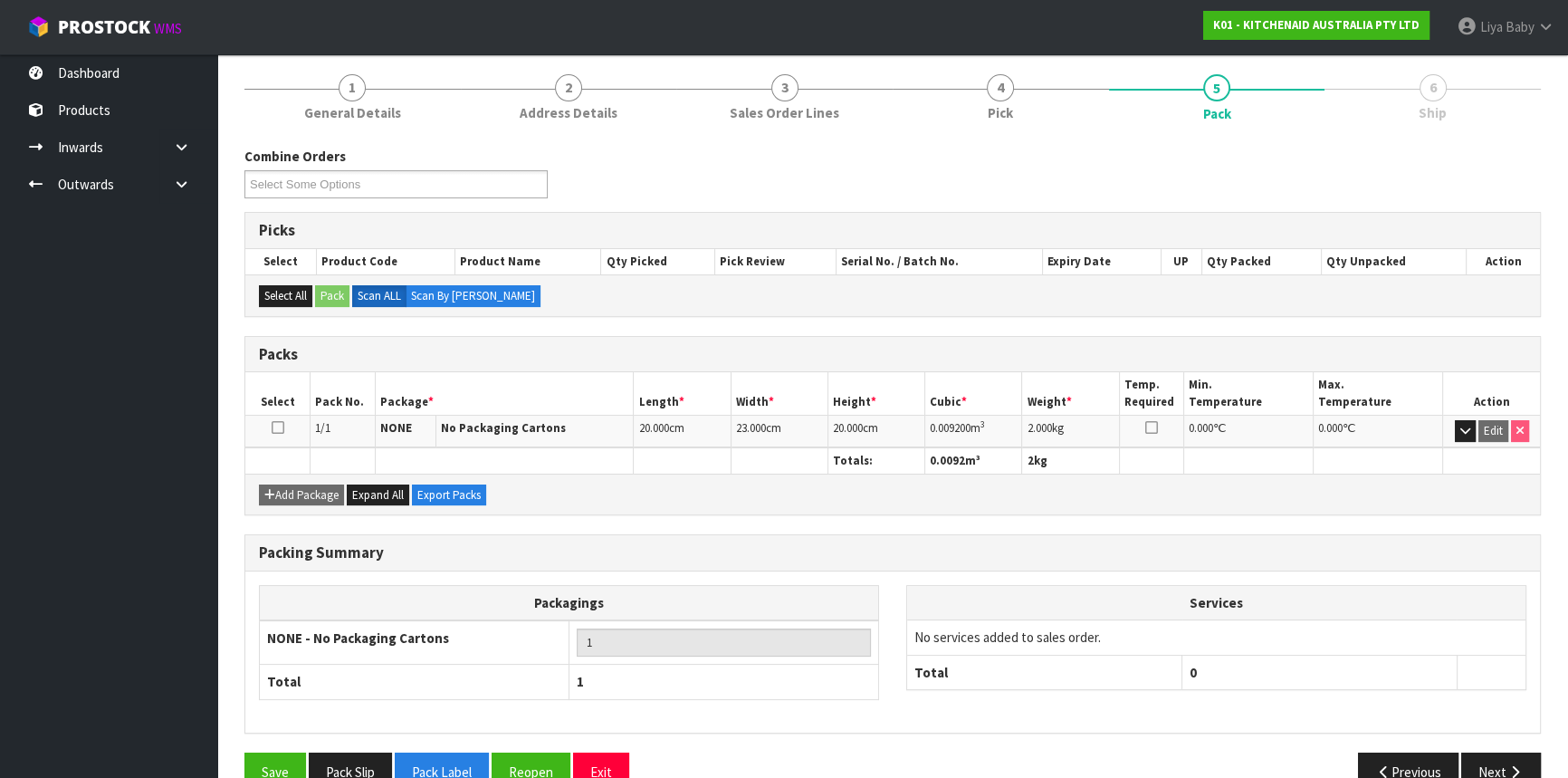
scroll to position [245, 0]
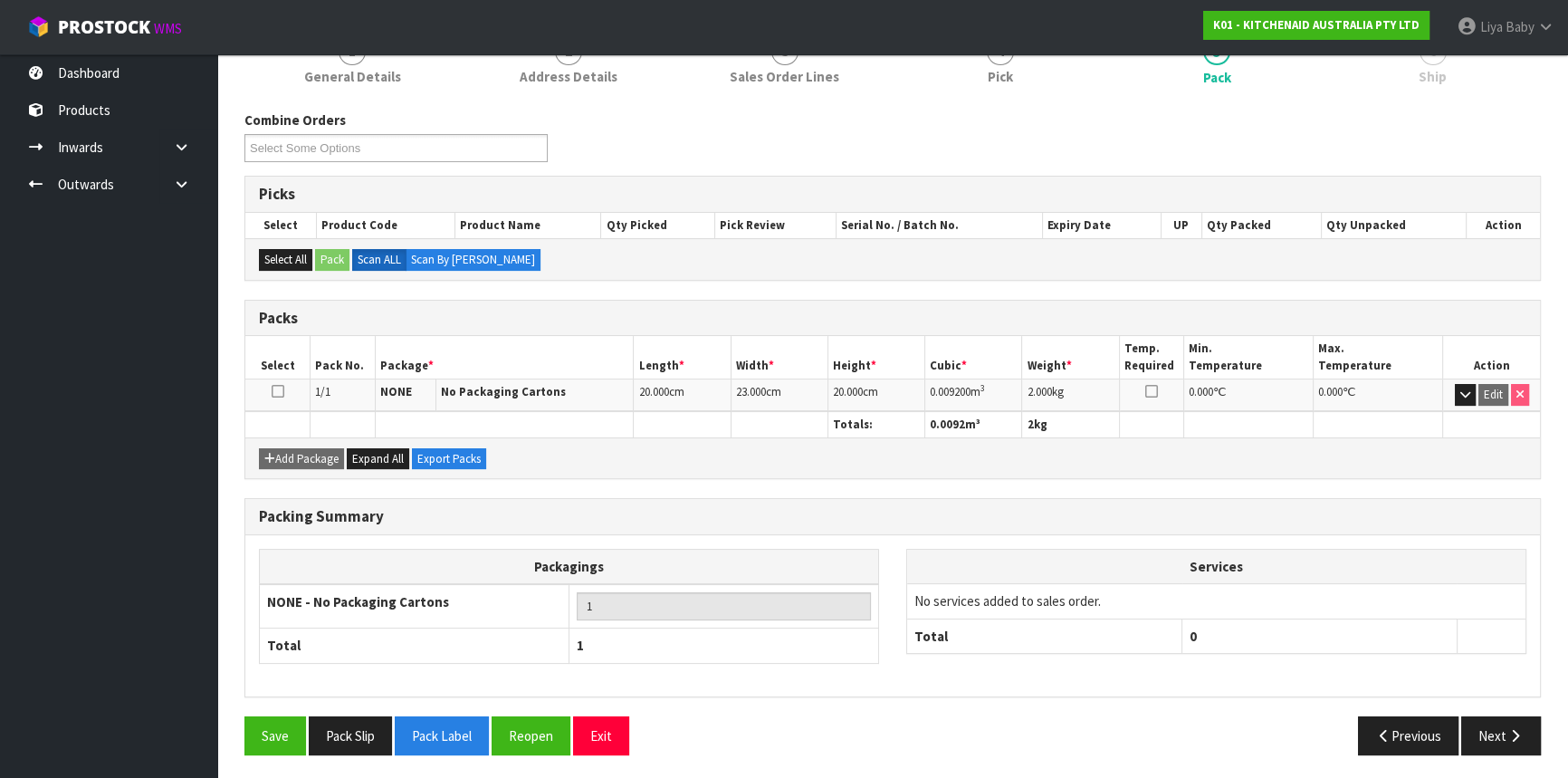
click at [280, 391] on icon at bounding box center [277, 391] width 13 height 1
click at [1497, 730] on button "Next" at bounding box center [1500, 735] width 79 height 39
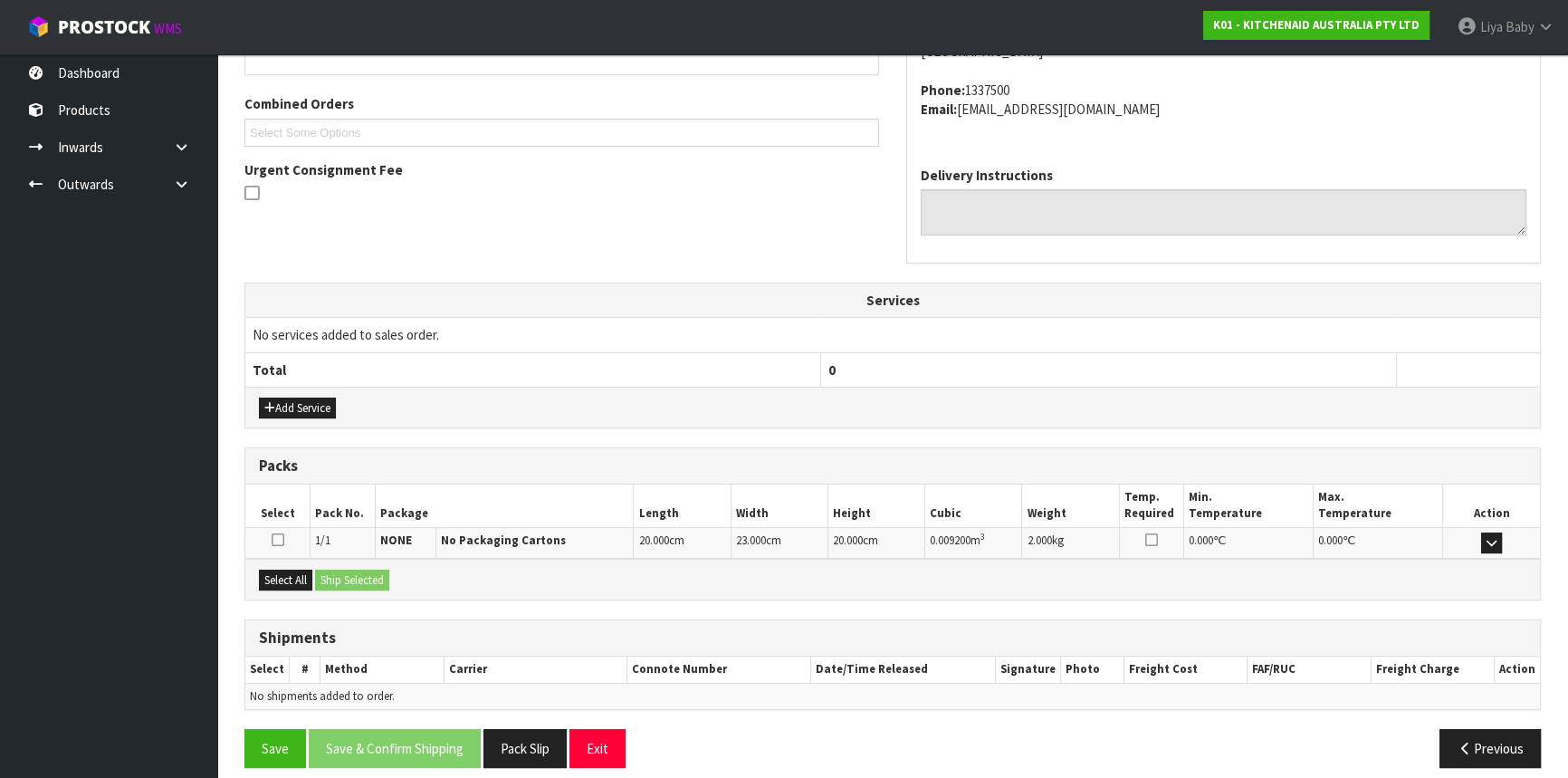
scroll to position [454, 0]
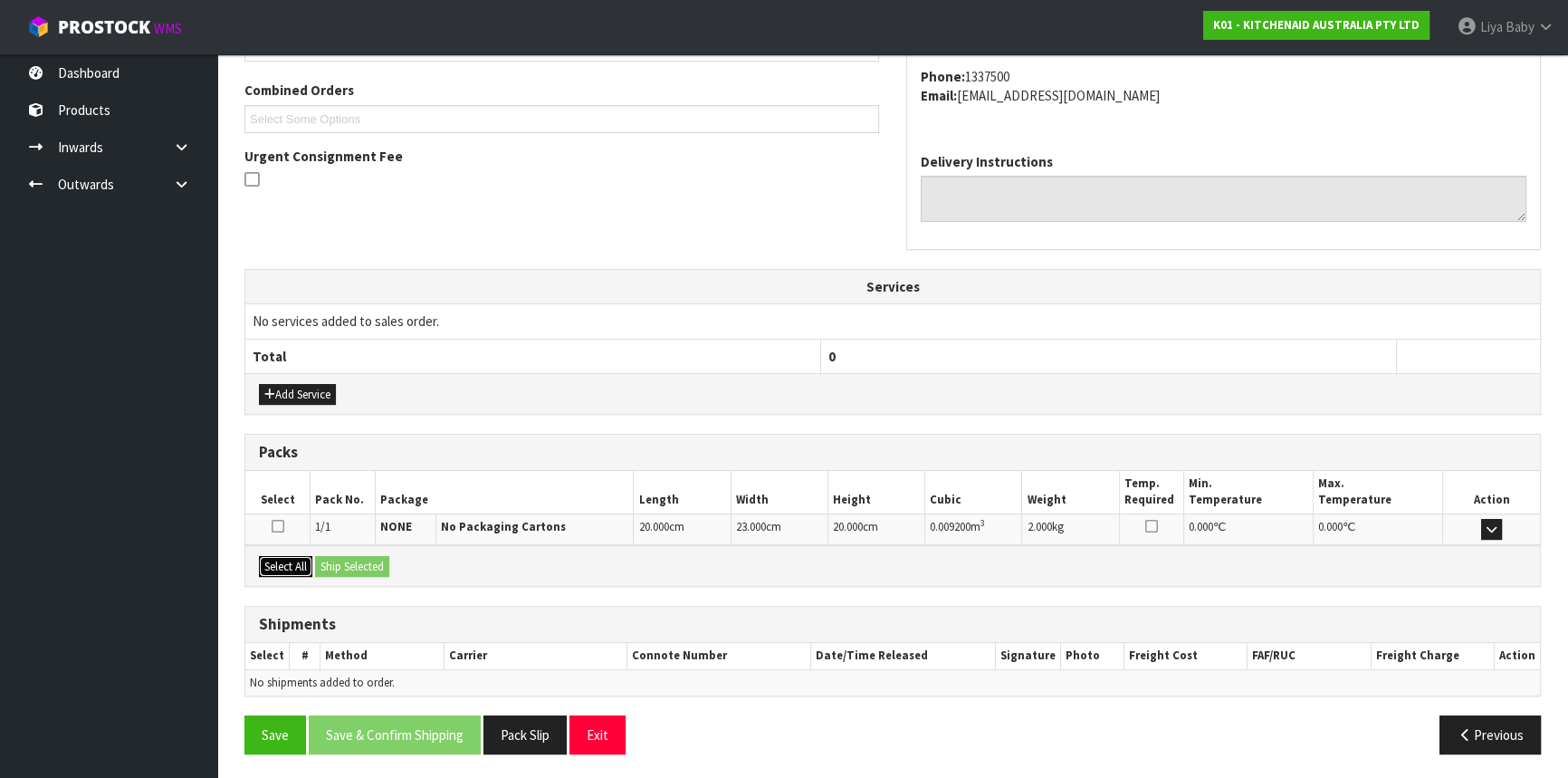
click at [285, 556] on button "Select All" at bounding box center [285, 566] width 53 height 21
click at [347, 561] on button "Ship Selected" at bounding box center [352, 566] width 74 height 21
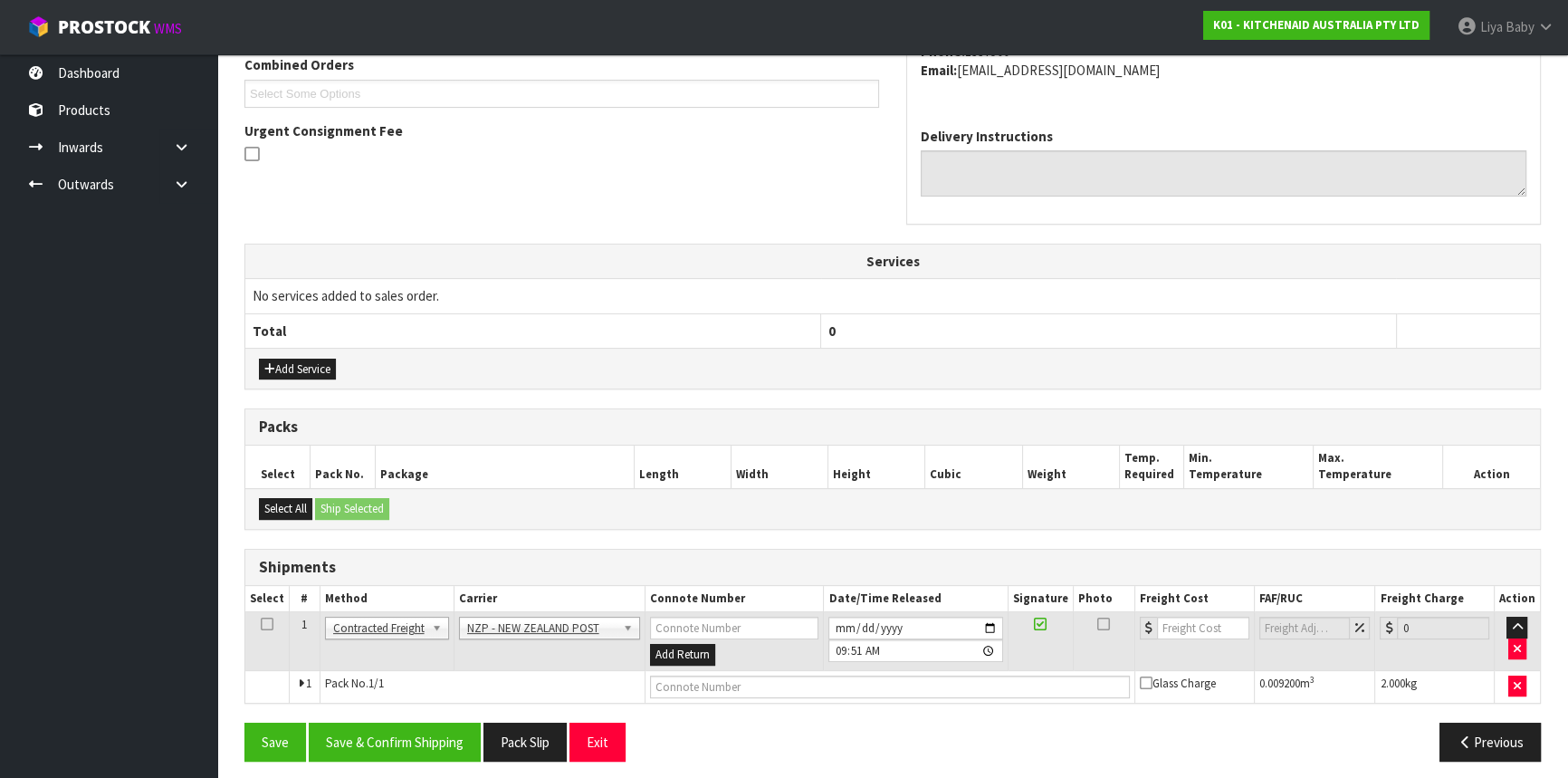
scroll to position [487, 0]
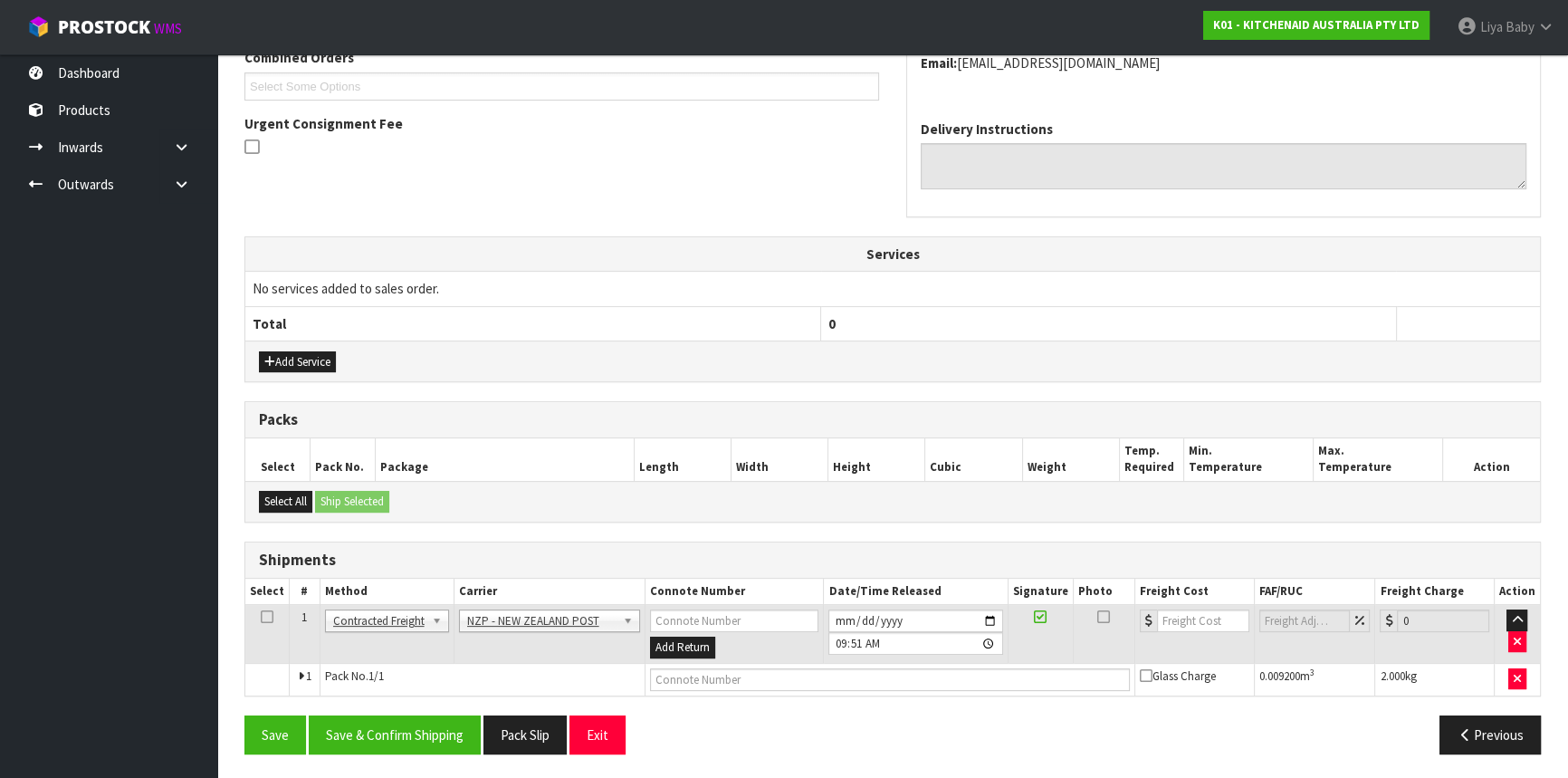
click at [263, 618] on icon at bounding box center [267, 617] width 13 height 1
click at [426, 741] on button "Save & Confirm Shipping" at bounding box center [394, 735] width 172 height 39
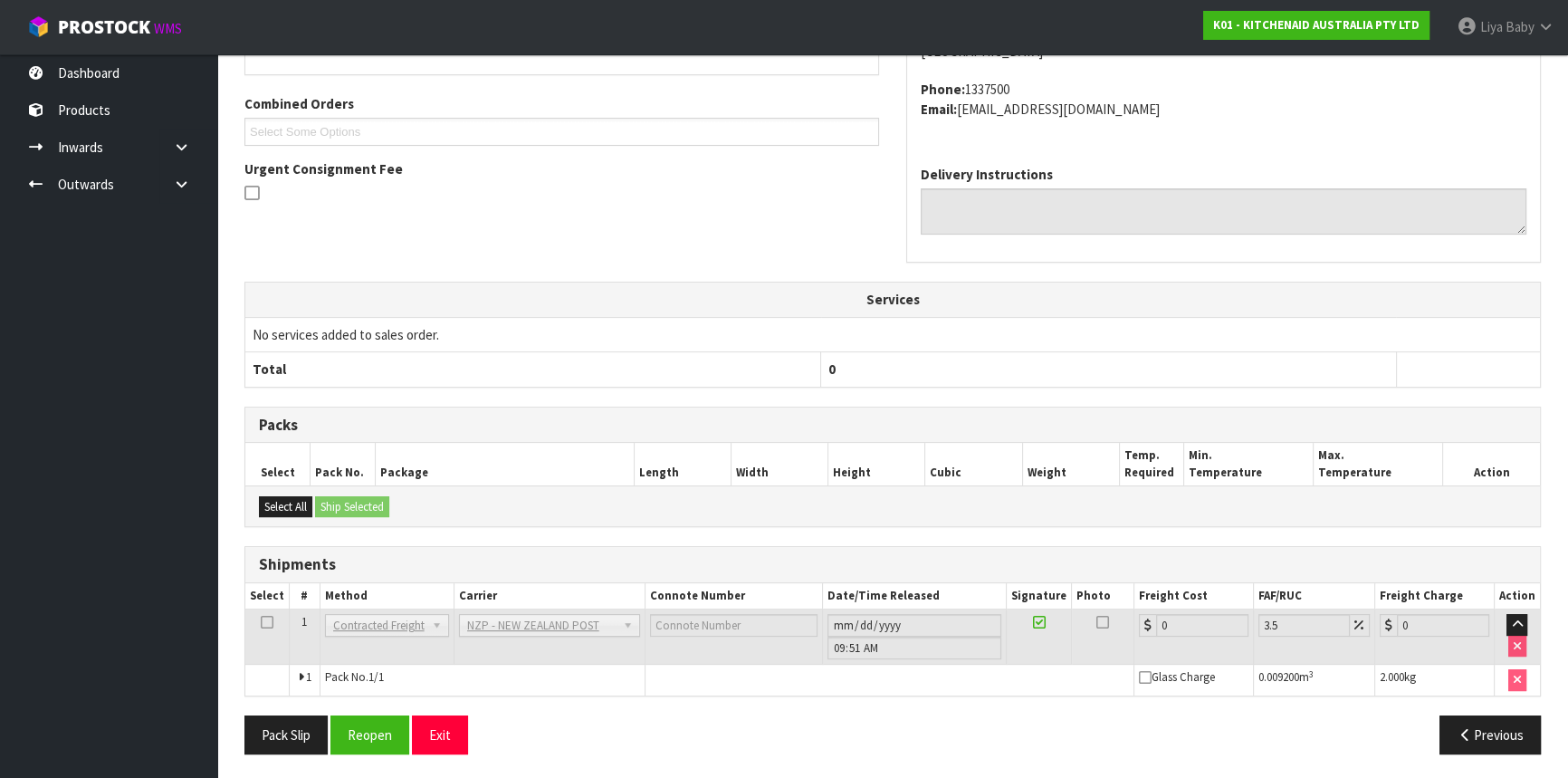
scroll to position [462, 0]
click at [370, 744] on button "Reopen" at bounding box center [370, 734] width 79 height 39
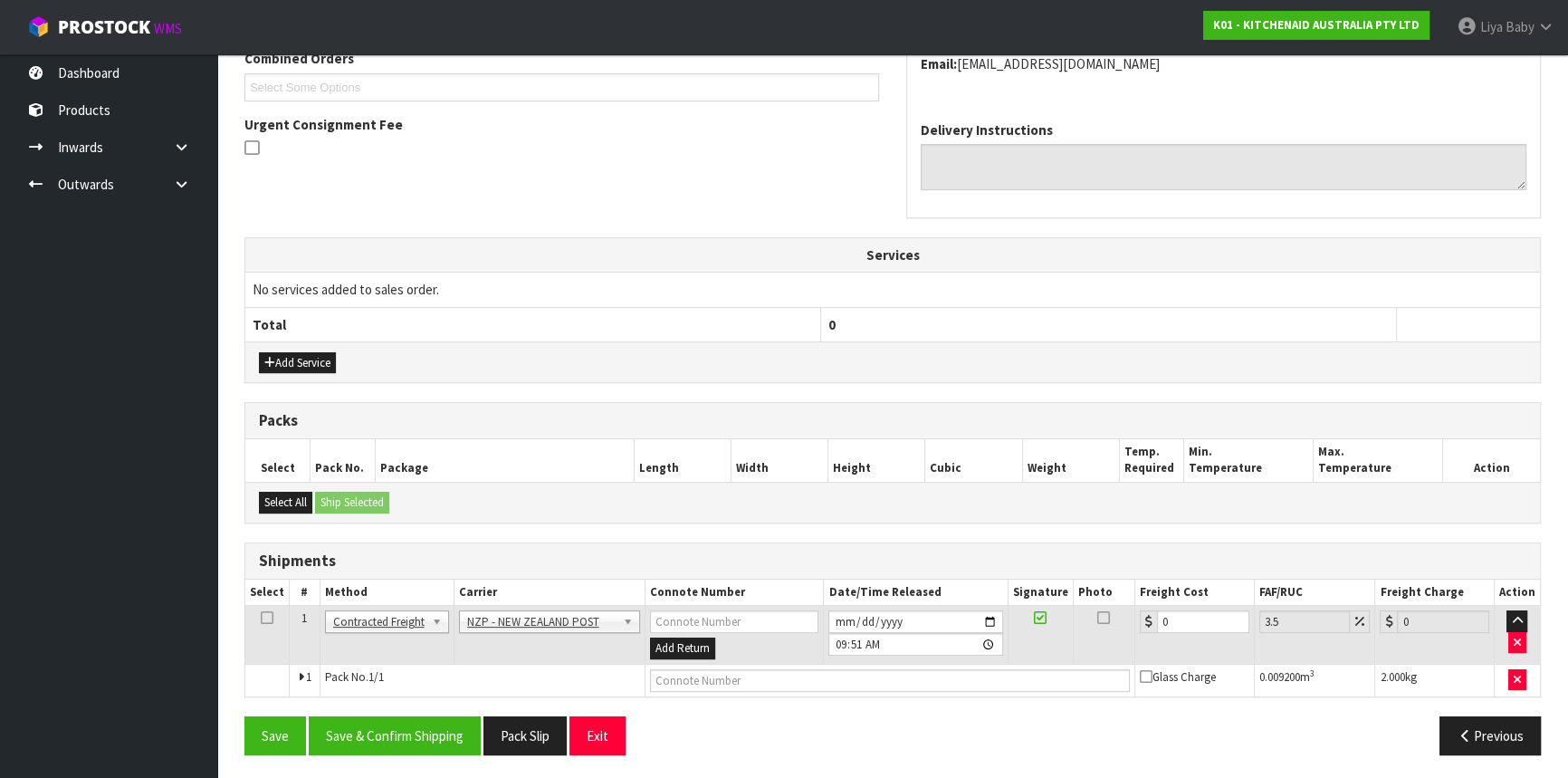
scroll to position [487, 0]
click at [1176, 610] on input "0" at bounding box center [1203, 620] width 93 height 22
click at [262, 617] on icon at bounding box center [267, 617] width 13 height 1
click at [353, 723] on button "Save & Confirm Shipping" at bounding box center [394, 735] width 172 height 39
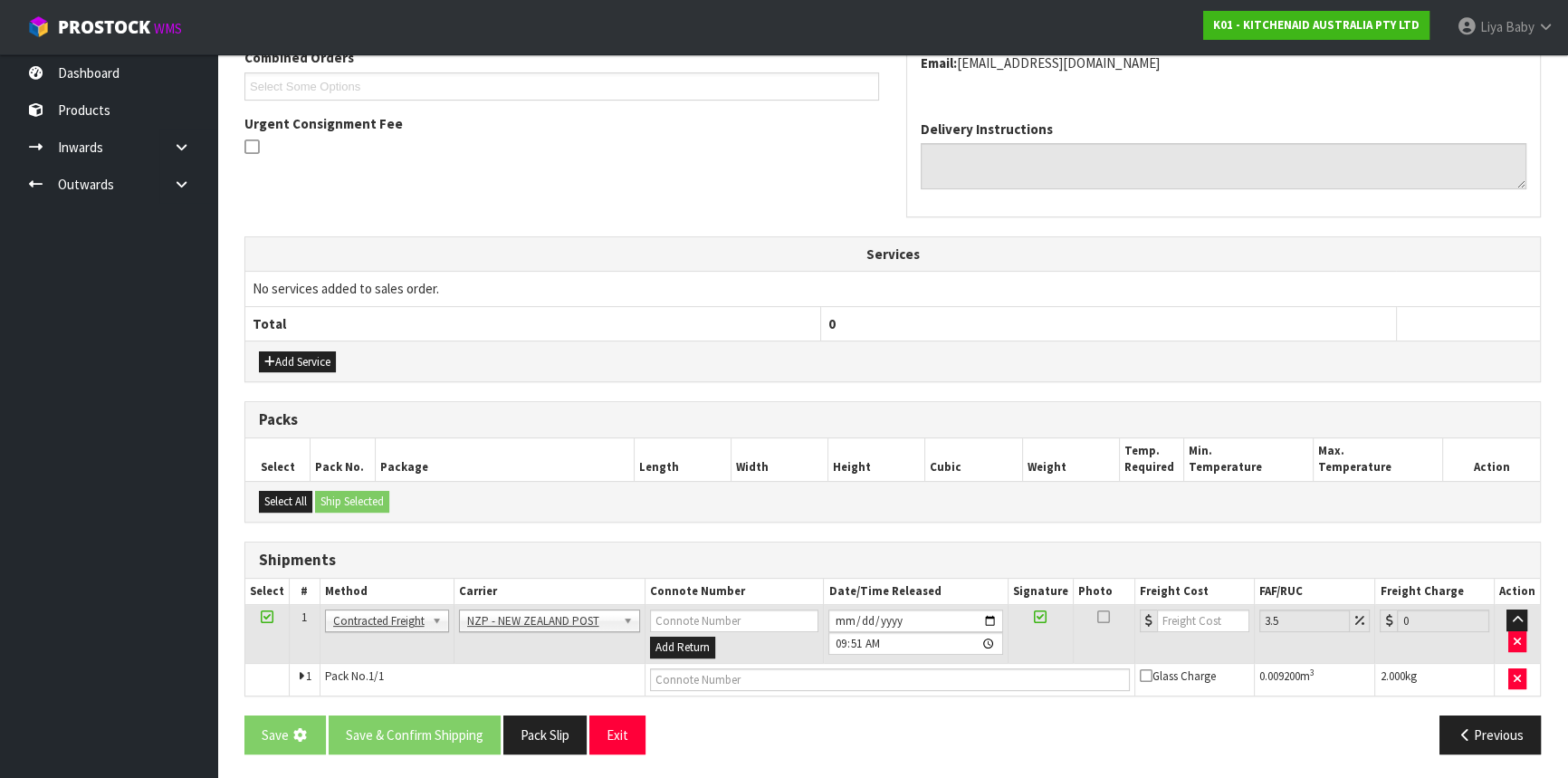
scroll to position [0, 0]
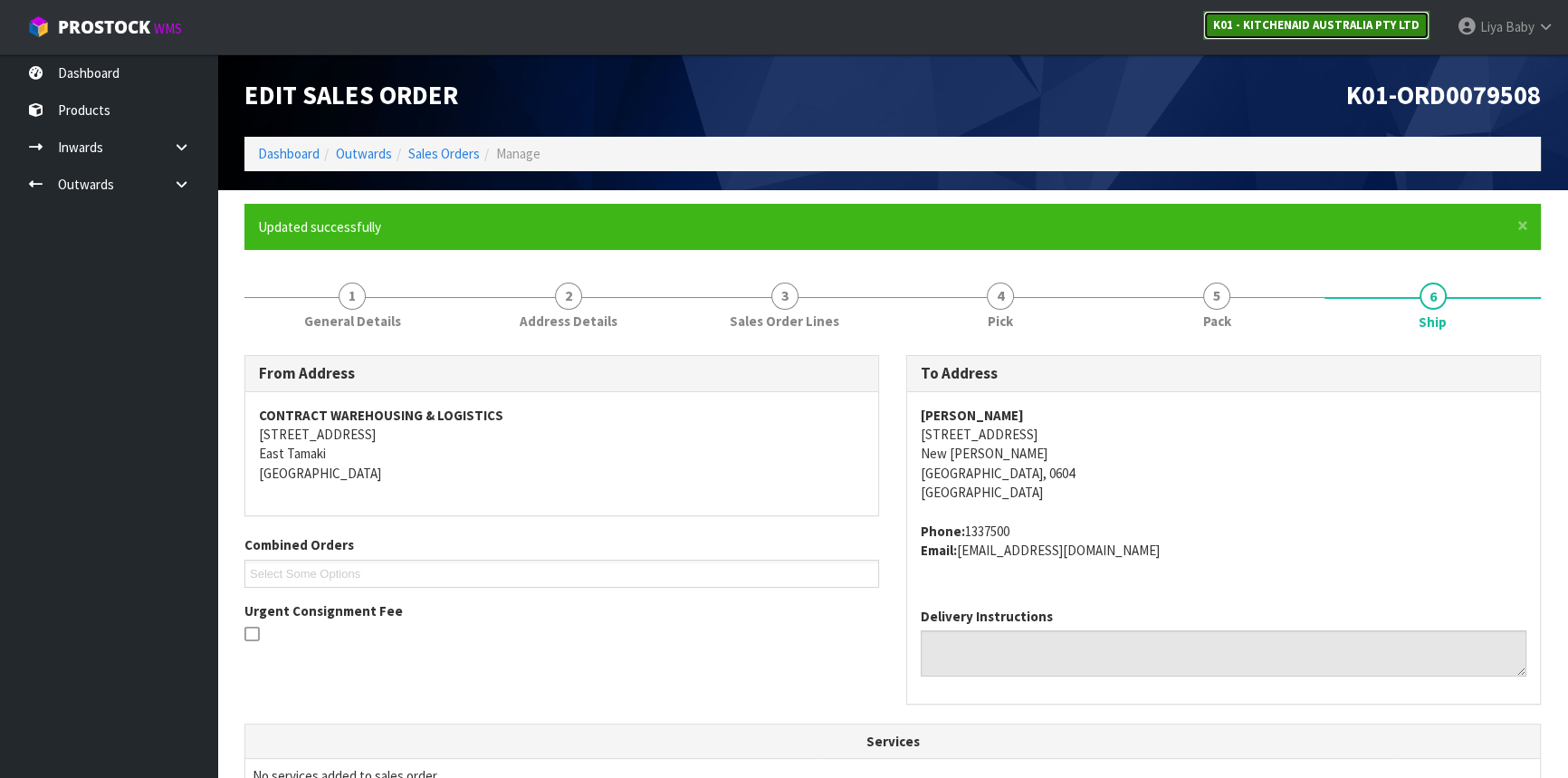
click at [1388, 15] on link "K01 - KITCHENAID AUSTRALIA PTY LTD" at bounding box center [1316, 25] width 226 height 29
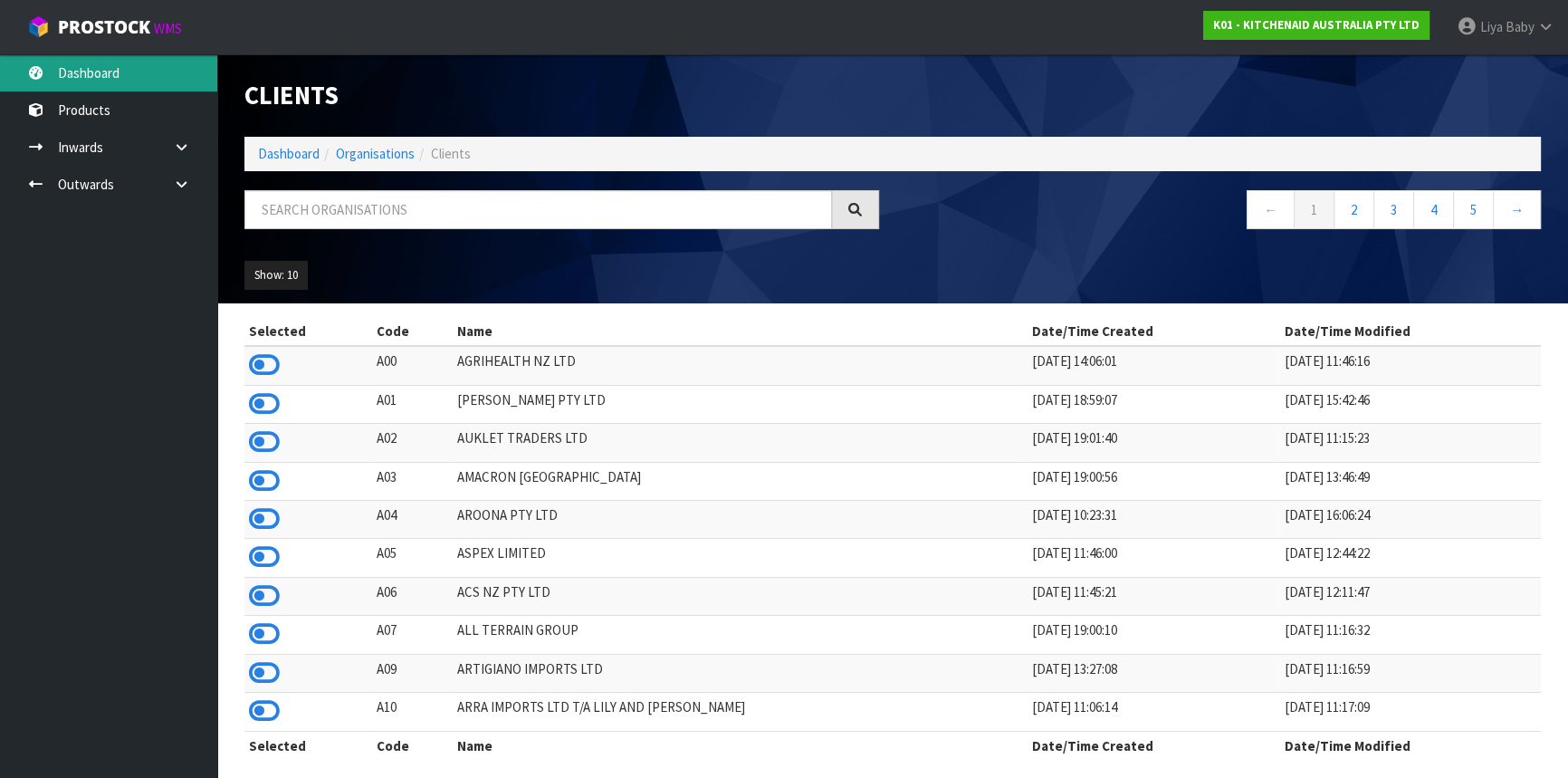
click at [90, 73] on link "Dashboard" at bounding box center [108, 72] width 217 height 37
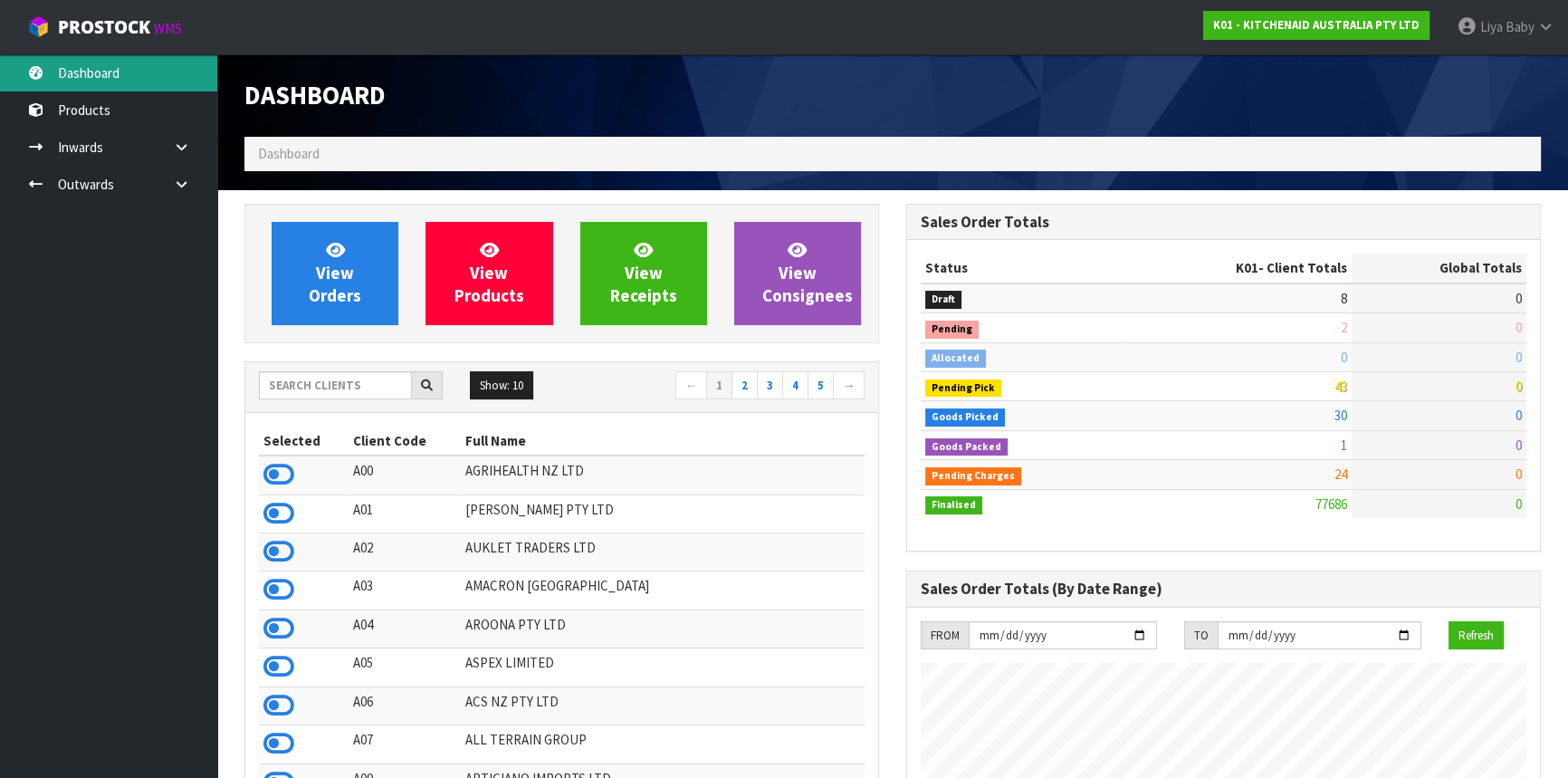
scroll to position [1369, 661]
click at [331, 384] on input "text" at bounding box center [335, 385] width 153 height 28
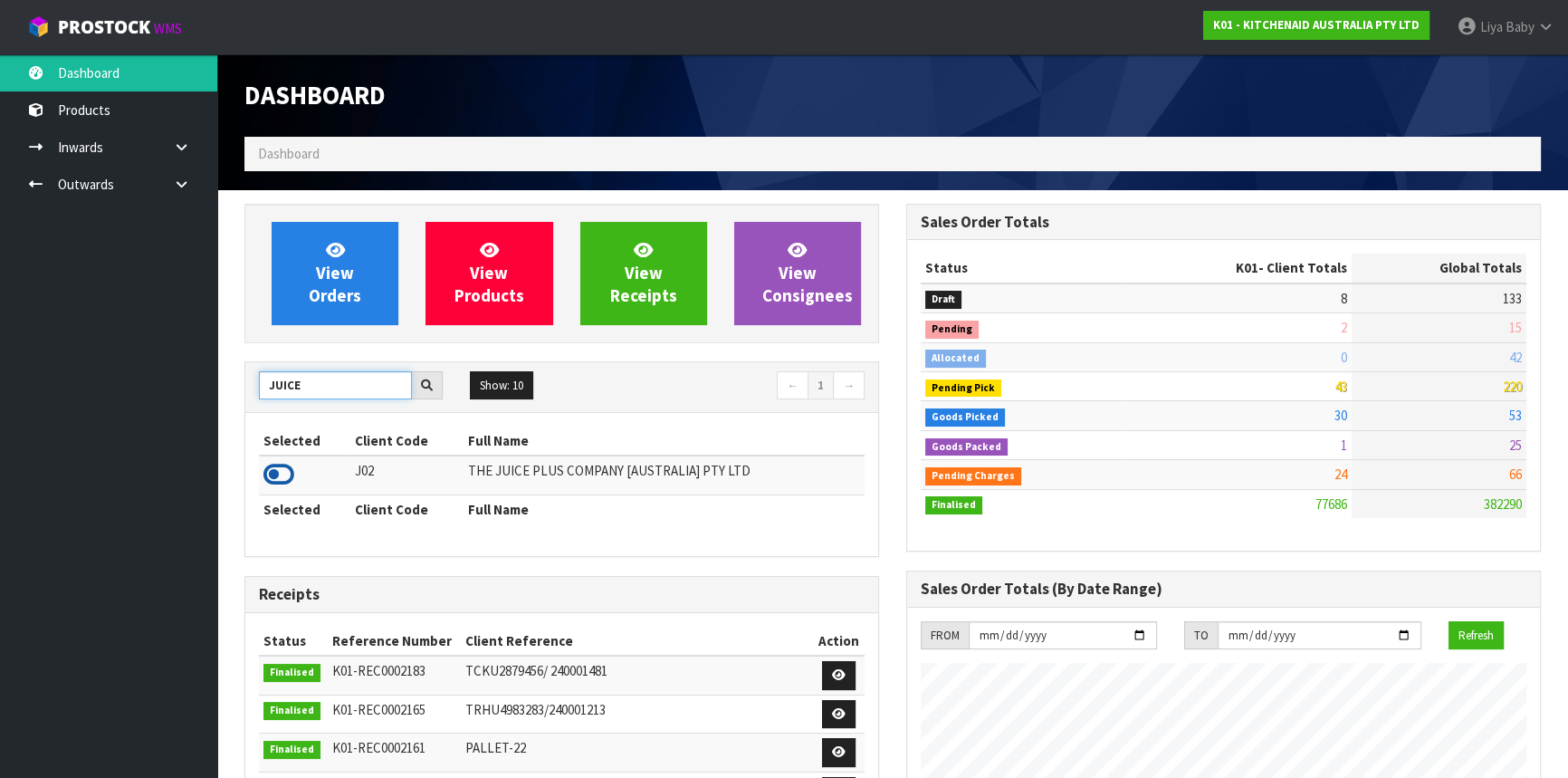
type input "JUICE"
click at [279, 480] on icon at bounding box center [279, 475] width 31 height 27
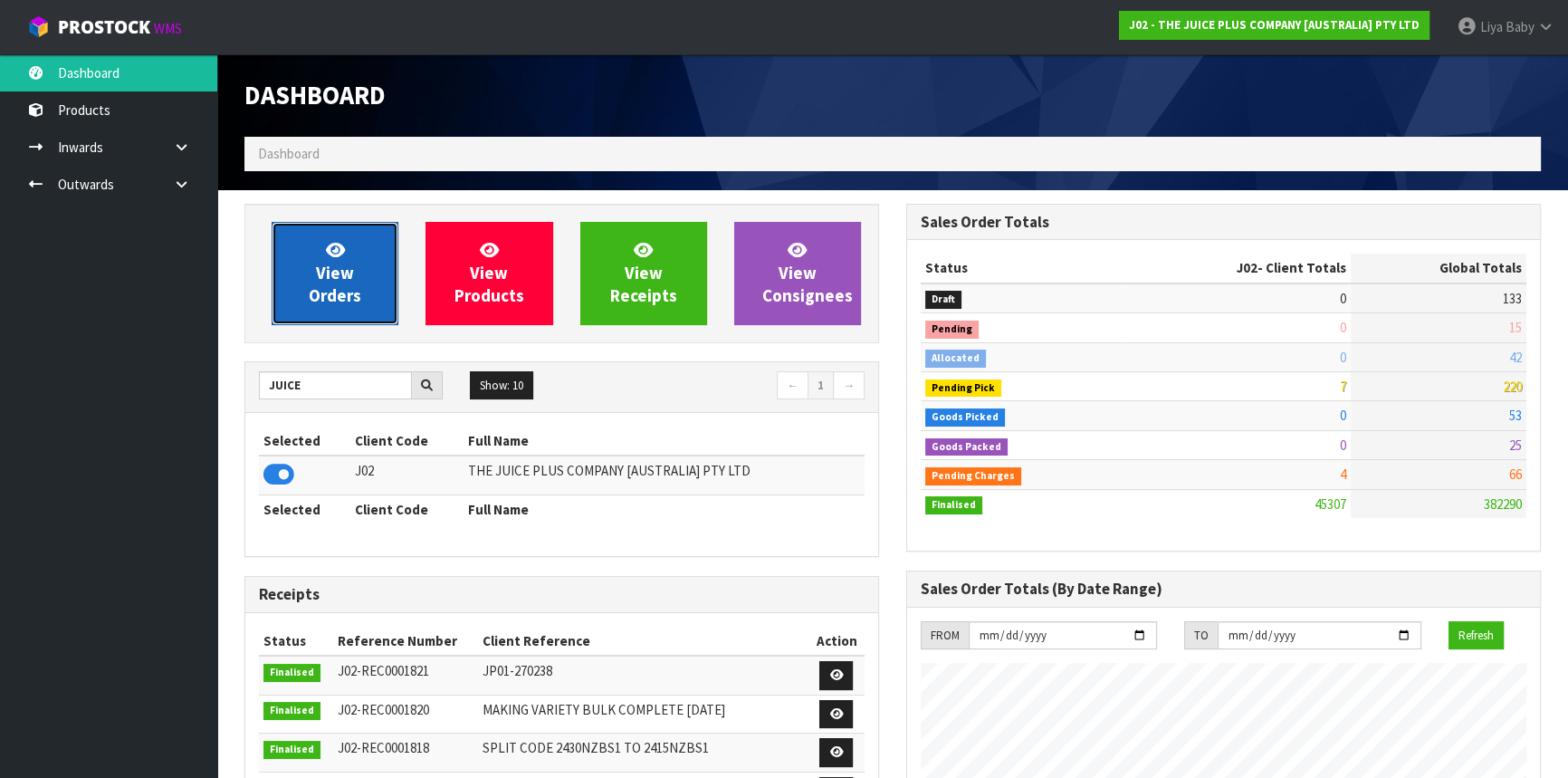
click at [320, 280] on span "View Orders" at bounding box center [334, 273] width 52 height 68
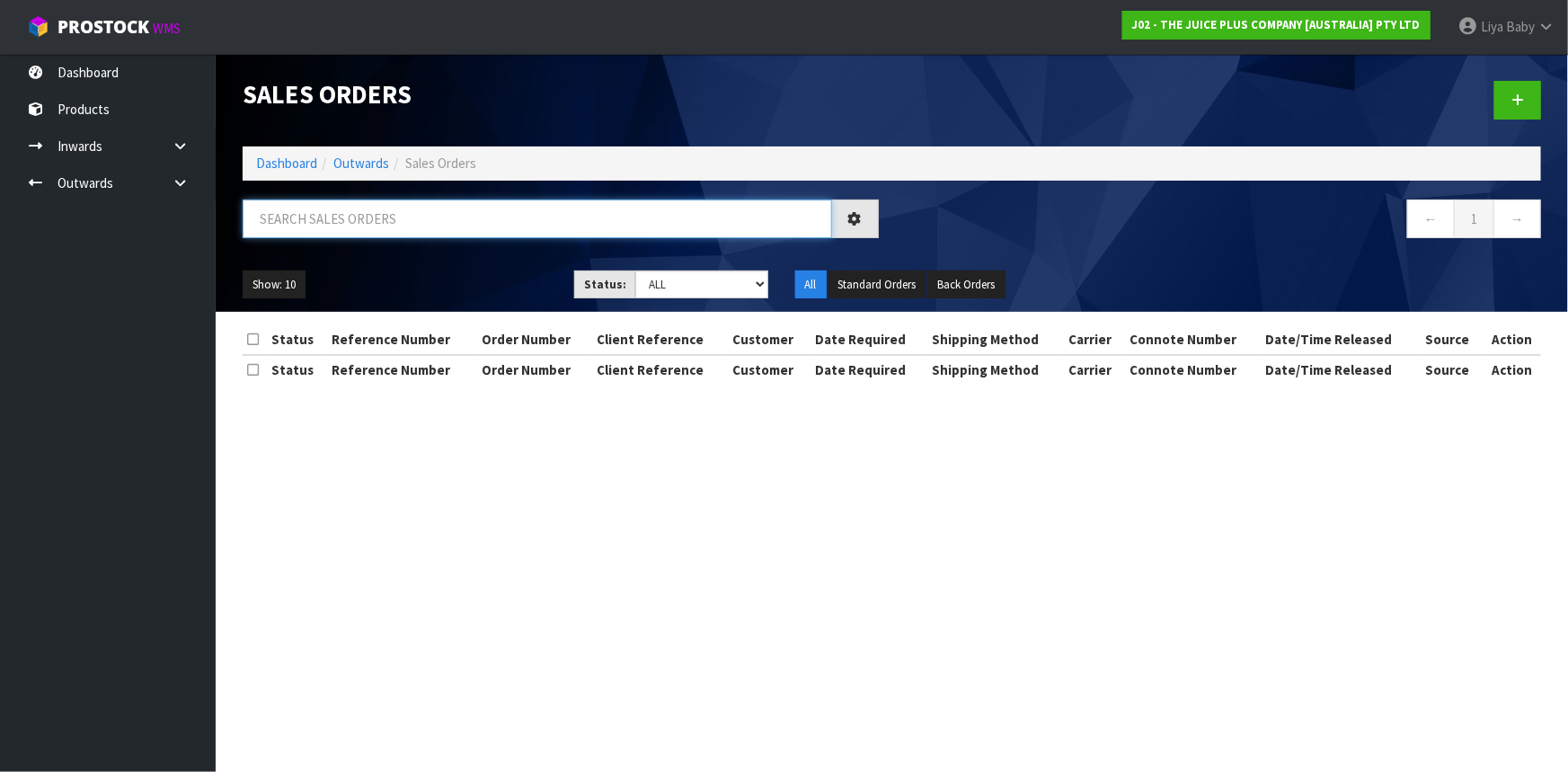
click at [333, 219] on input "text" at bounding box center [537, 219] width 590 height 38
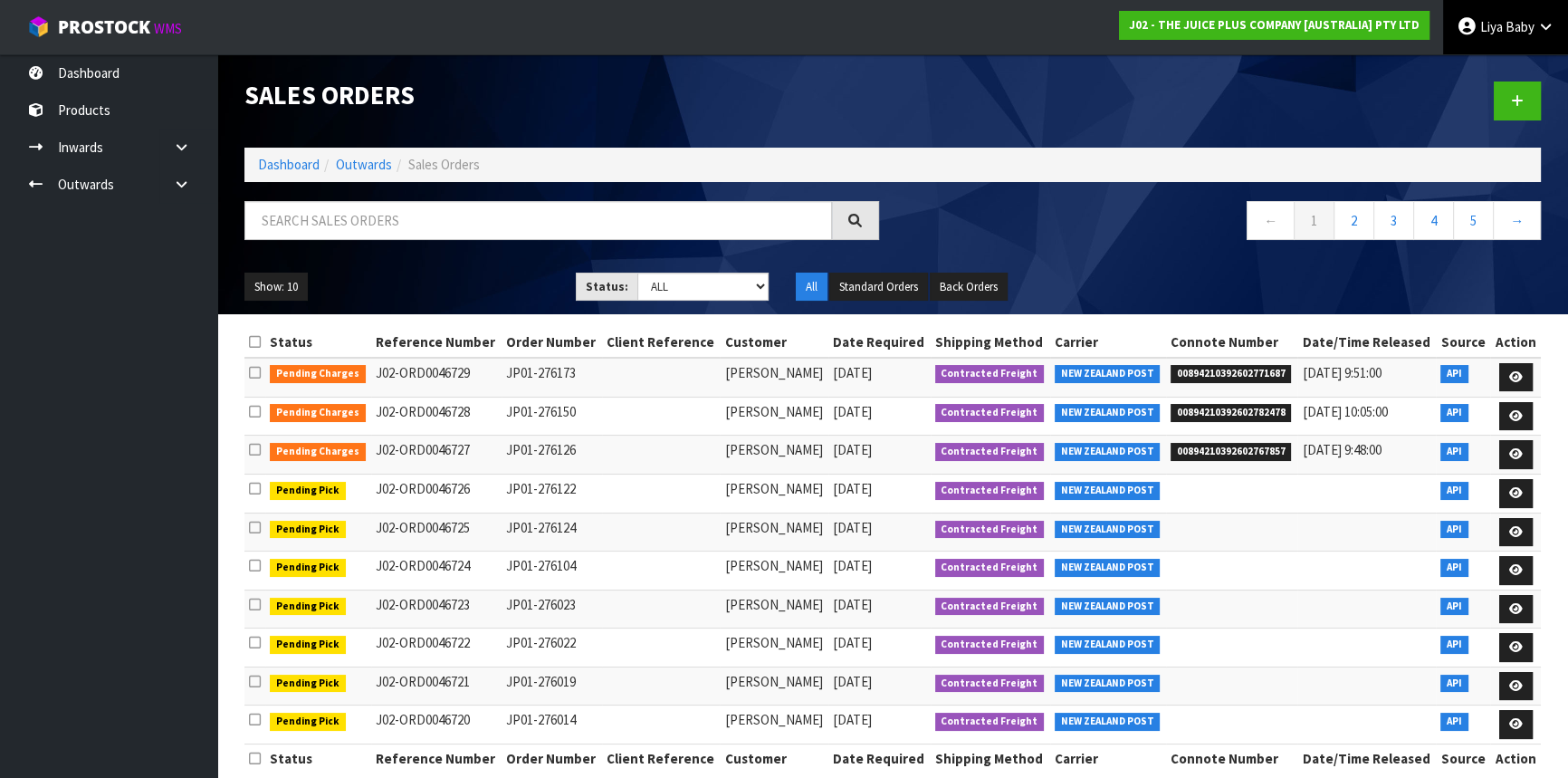
click at [1521, 28] on span "Baby" at bounding box center [1520, 27] width 29 height 17
click at [1465, 64] on link "Logout" at bounding box center [1496, 72] width 143 height 24
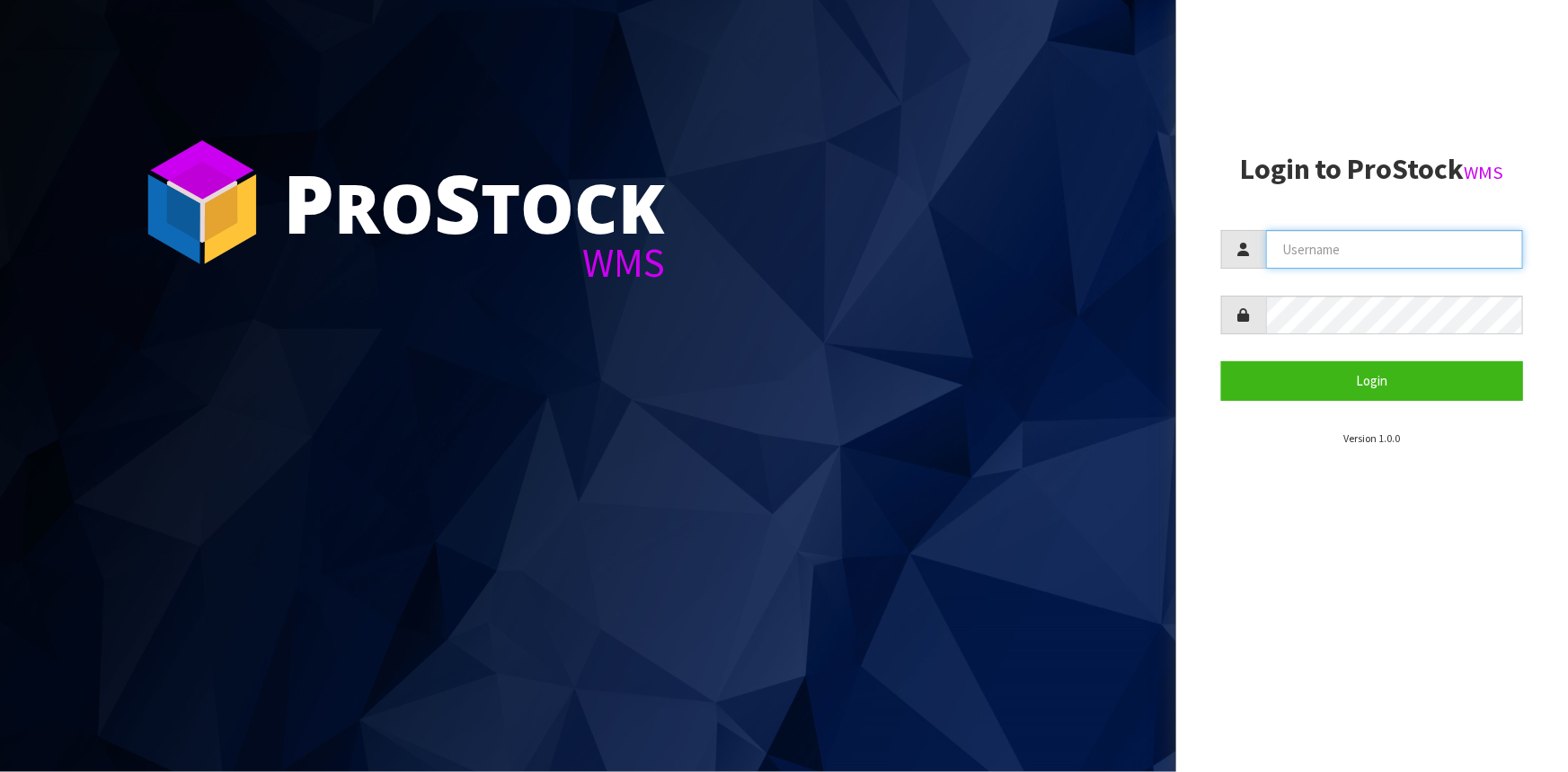
click at [1362, 251] on input "text" at bounding box center [1394, 249] width 257 height 38
type input "Talia"
click at [1221, 362] on button "Login" at bounding box center [1371, 381] width 302 height 38
